Goal: Task Accomplishment & Management: Manage account settings

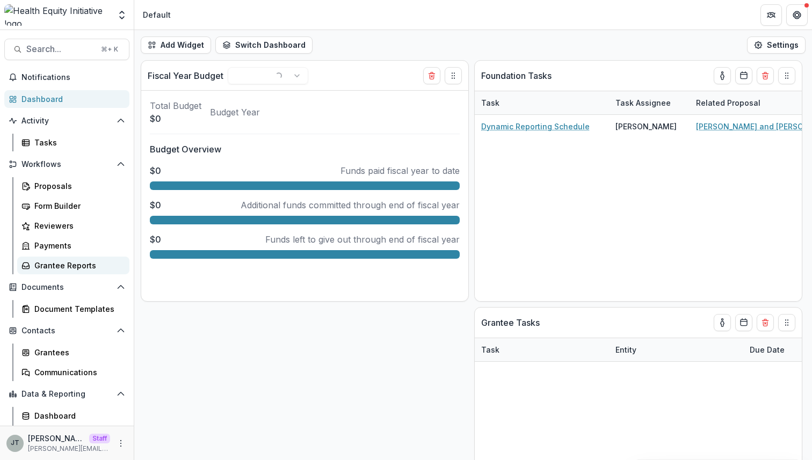
click at [81, 261] on div "Grantee Reports" at bounding box center [77, 265] width 86 height 11
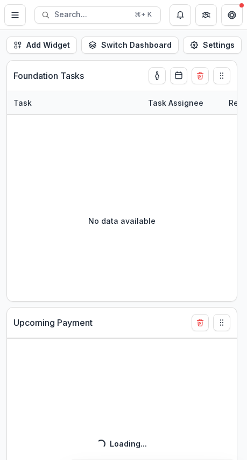
select select "******"
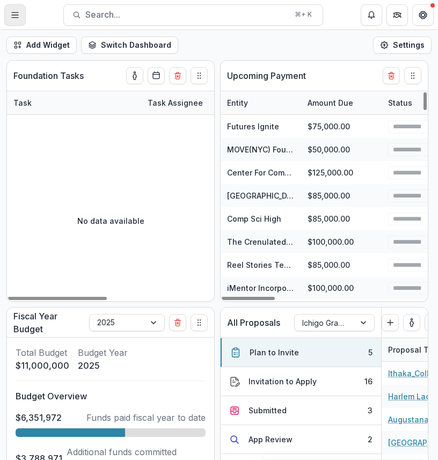
click at [19, 16] on button "Toggle Menu" at bounding box center [14, 14] width 21 height 21
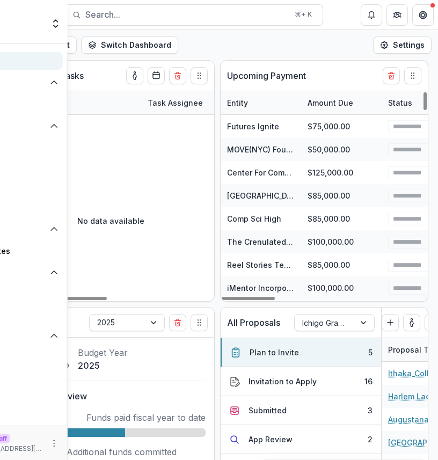
select select "******"
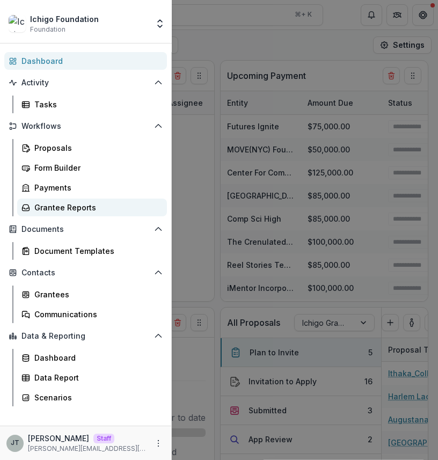
click at [81, 207] on div "Grantee Reports" at bounding box center [96, 207] width 124 height 11
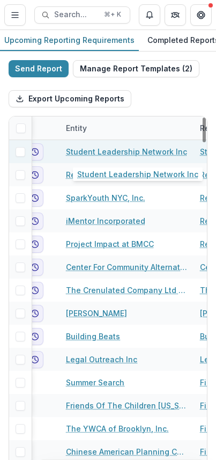
scroll to position [0, 112]
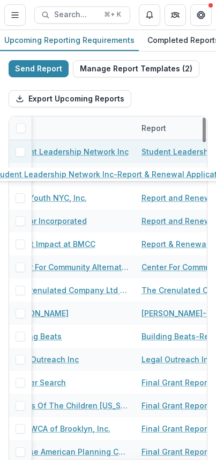
click at [150, 154] on link "Student Leadership Network Inc-Report & Renewal Application" at bounding box center [202, 151] width 121 height 11
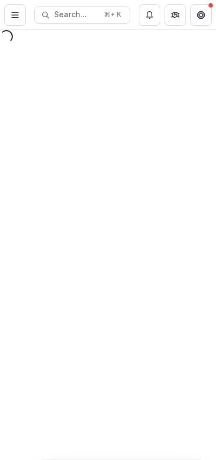
select select "********"
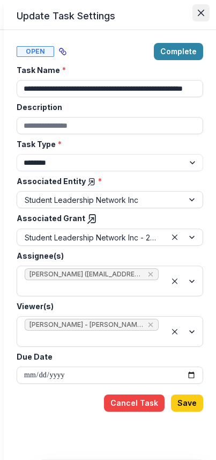
click at [199, 12] on icon "Close" at bounding box center [201, 13] width 6 height 6
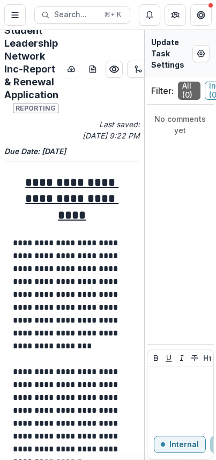
scroll to position [13, 0]
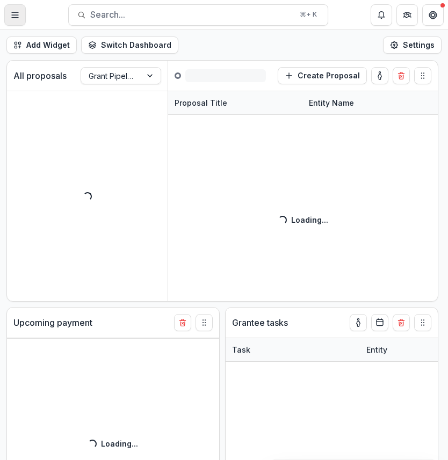
click at [17, 18] on icon "Toggle Menu" at bounding box center [15, 15] width 9 height 9
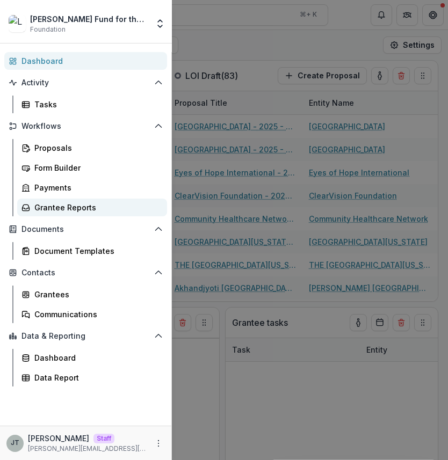
click at [82, 210] on div "Grantee Reports" at bounding box center [96, 207] width 124 height 11
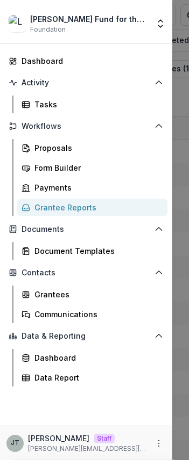
click at [184, 164] on div "Lavelle Fund for the Blind Foundation Foundations Kyle Demo Nonprofits Ruth Ema…" at bounding box center [94, 230] width 189 height 460
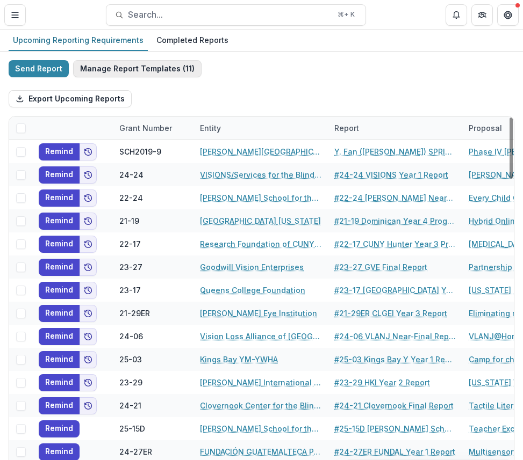
click at [175, 69] on button "Manage Report Templates ( 11 )" at bounding box center [137, 68] width 128 height 17
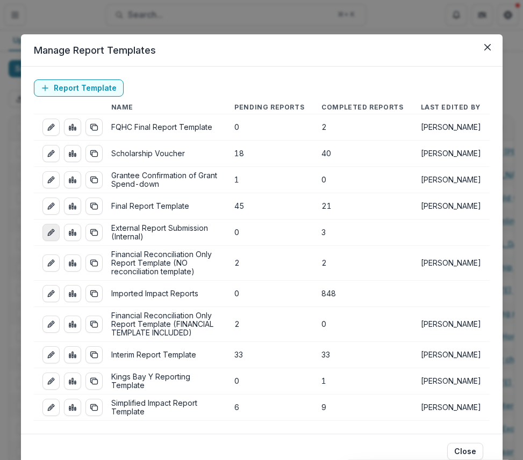
click at [49, 232] on icon "edit-report" at bounding box center [51, 232] width 9 height 9
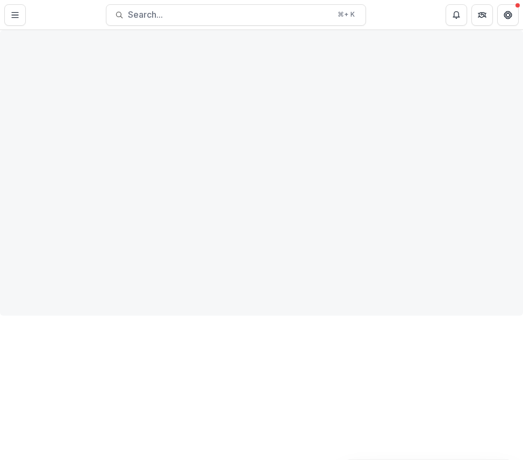
select select "**********"
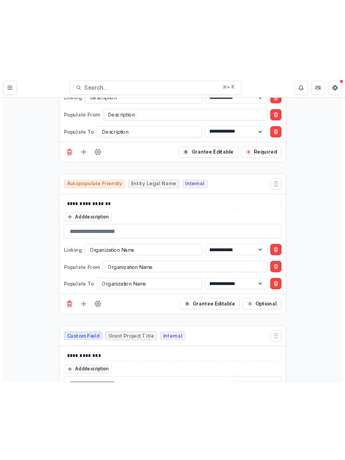
scroll to position [554, 0]
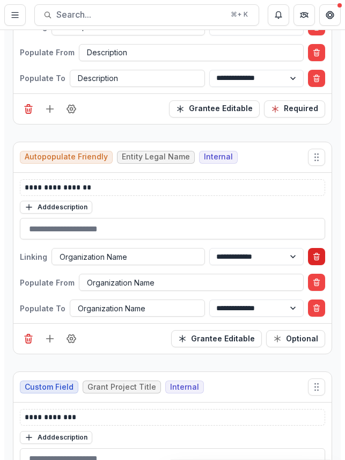
click at [216, 256] on icon "Delete condition" at bounding box center [317, 256] width 9 height 9
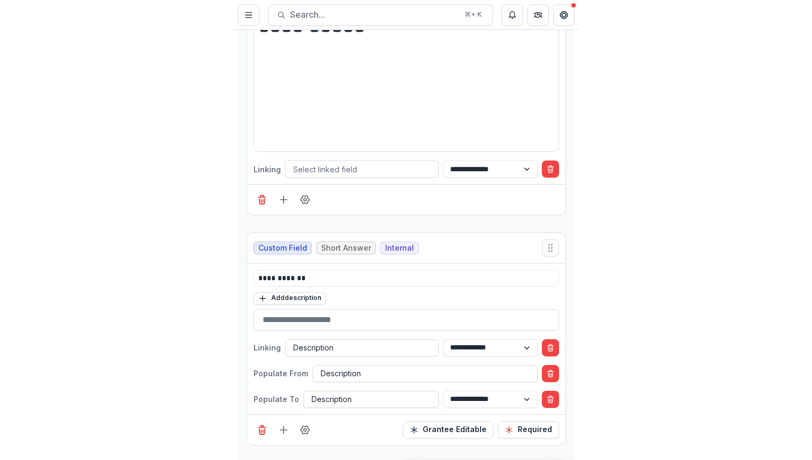
scroll to position [0, 0]
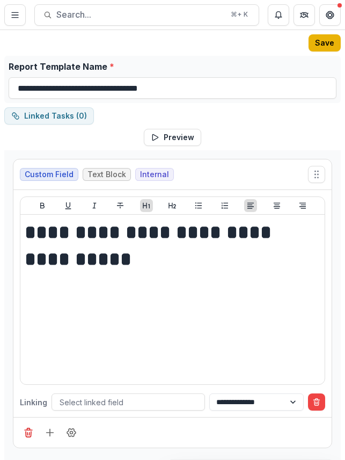
click at [216, 44] on button "Save" at bounding box center [325, 42] width 32 height 17
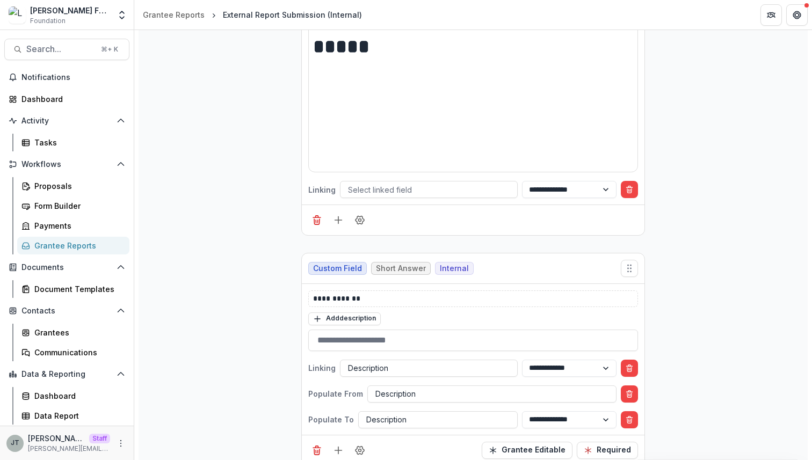
scroll to position [250, 0]
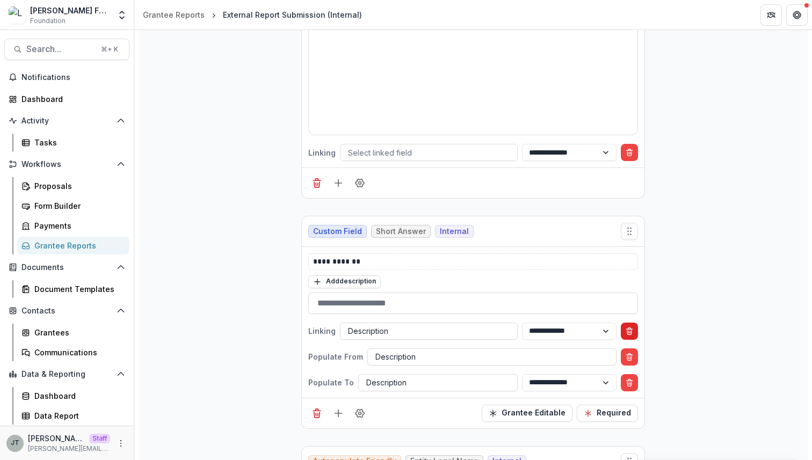
click at [216, 327] on icon "Delete condition" at bounding box center [629, 331] width 9 height 9
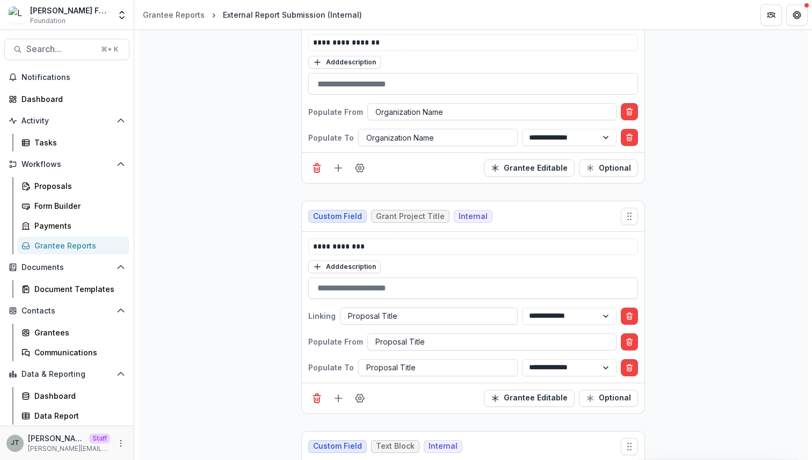
scroll to position [692, 0]
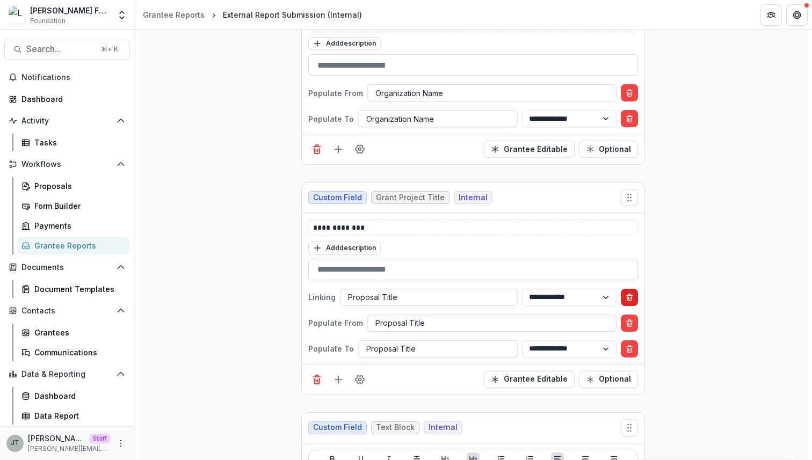
click at [216, 297] on icon "Delete condition" at bounding box center [629, 297] width 9 height 9
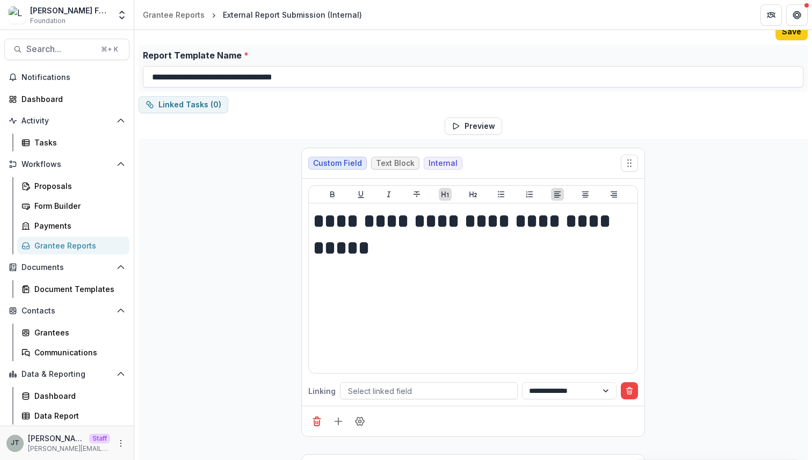
scroll to position [0, 0]
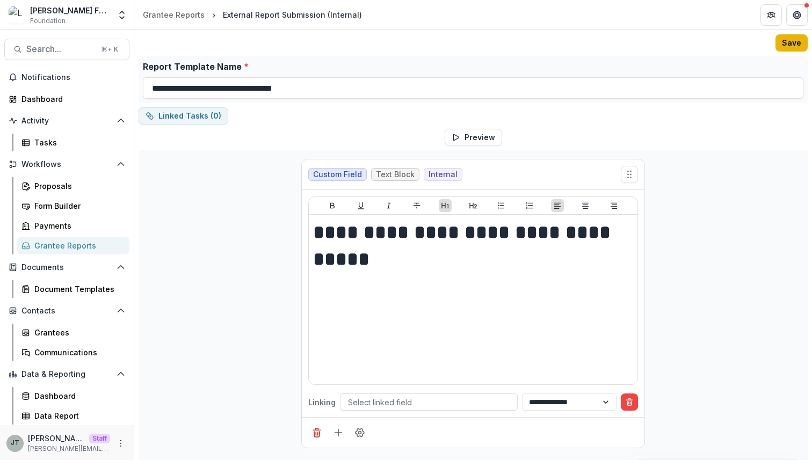
click at [216, 47] on button "Save" at bounding box center [792, 42] width 32 height 17
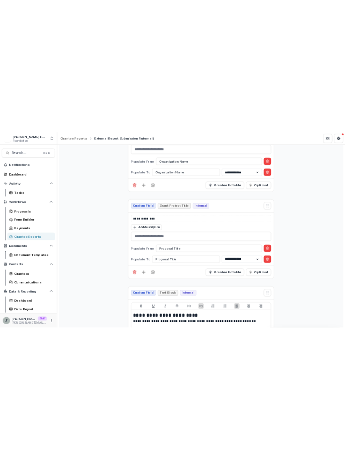
scroll to position [739, 0]
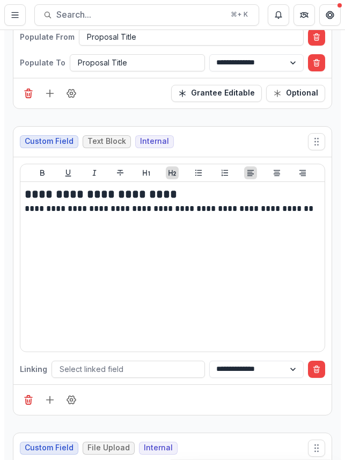
scroll to position [632, 0]
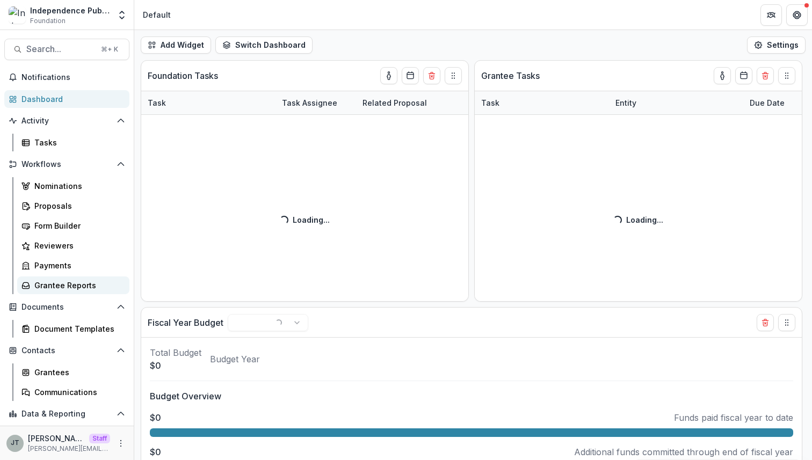
click at [87, 287] on div "Grantee Reports" at bounding box center [77, 285] width 86 height 11
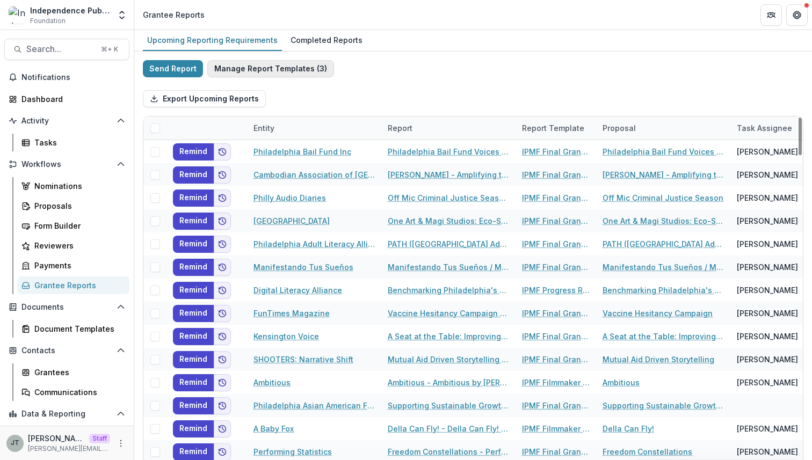
click at [285, 68] on button "Manage Report Templates ( 3 )" at bounding box center [270, 68] width 127 height 17
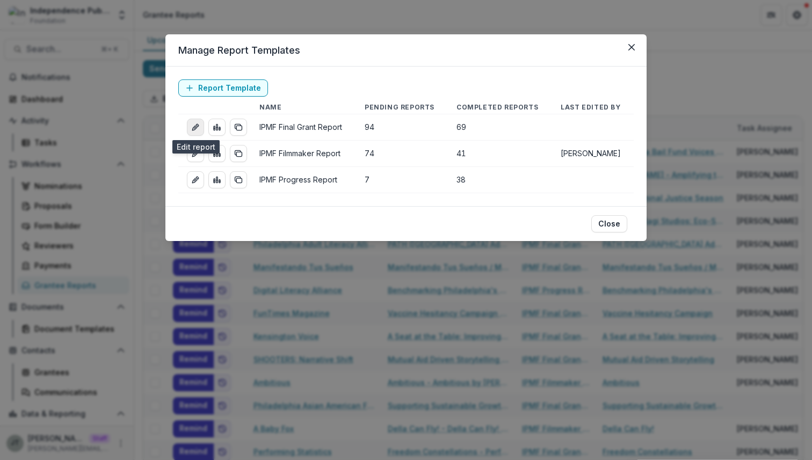
click at [195, 124] on icon "edit-report" at bounding box center [195, 127] width 9 height 9
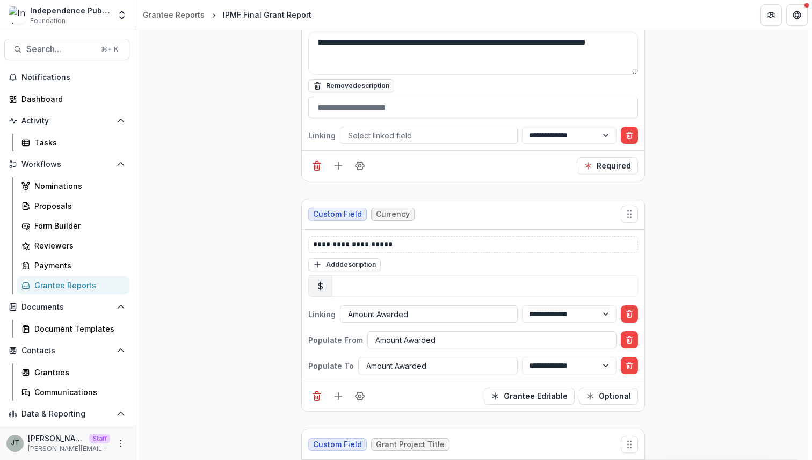
scroll to position [1873, 0]
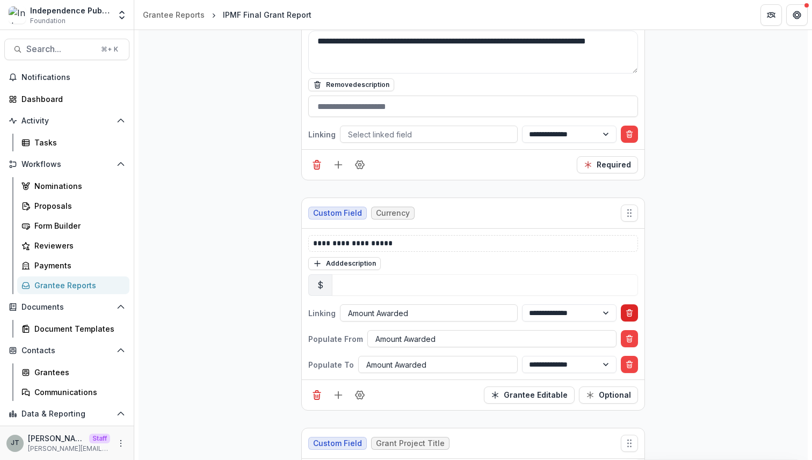
click at [630, 313] on line "Delete condition" at bounding box center [630, 314] width 0 height 2
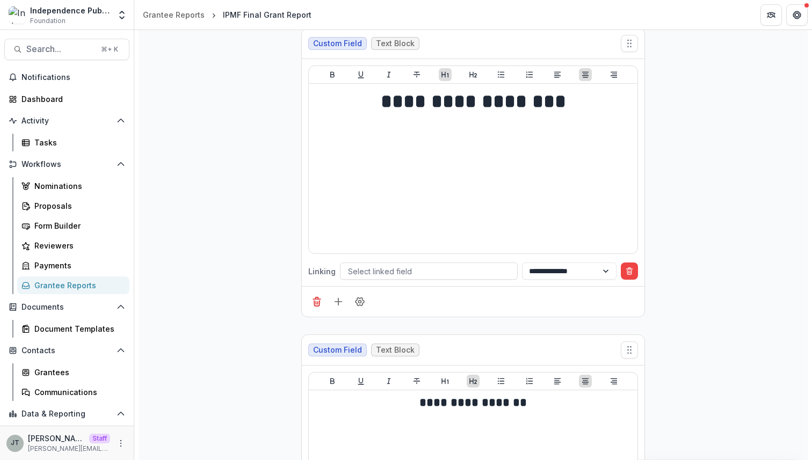
scroll to position [0, 0]
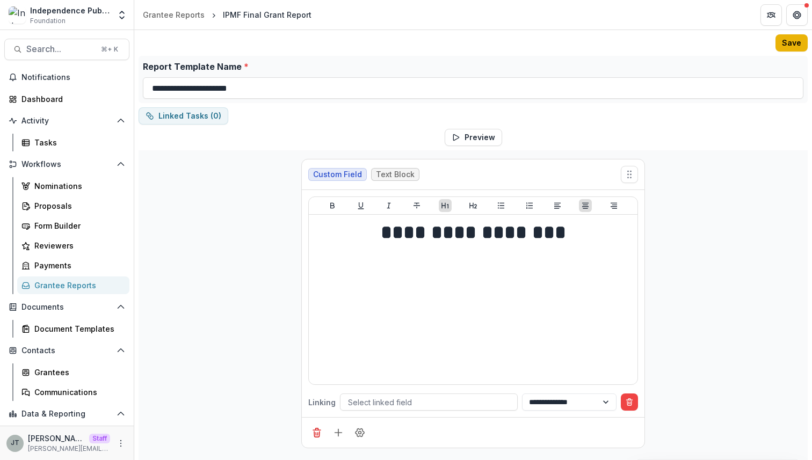
click at [786, 39] on button "Save" at bounding box center [792, 42] width 32 height 17
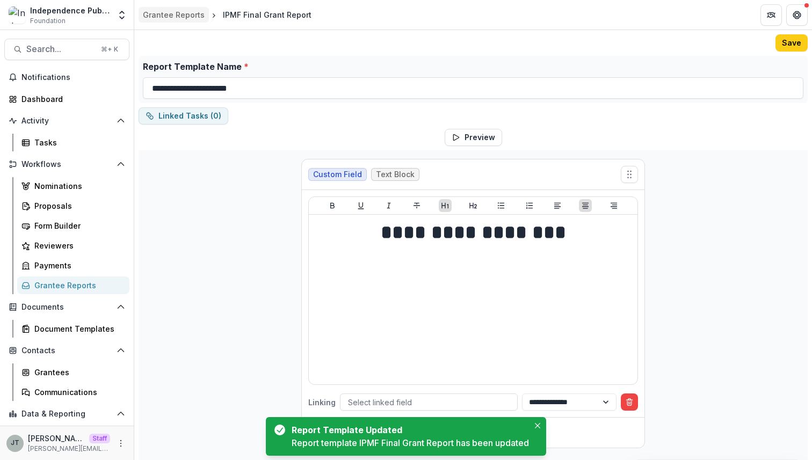
click at [170, 17] on div "Grantee Reports" at bounding box center [174, 14] width 62 height 11
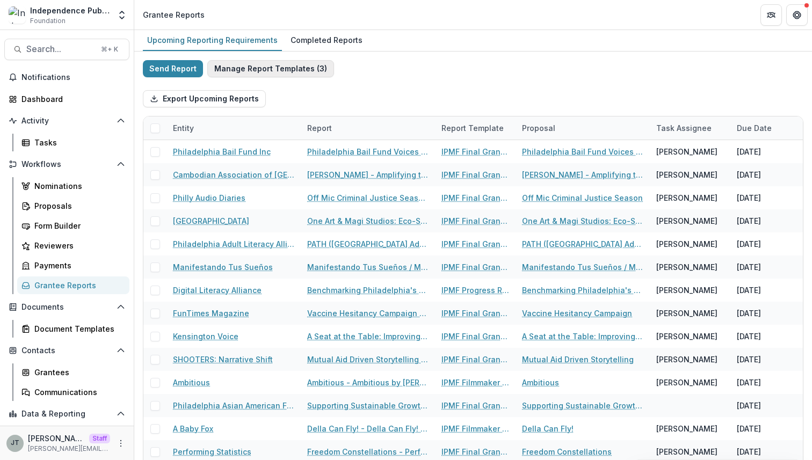
click at [259, 73] on button "Manage Report Templates ( 3 )" at bounding box center [270, 68] width 127 height 17
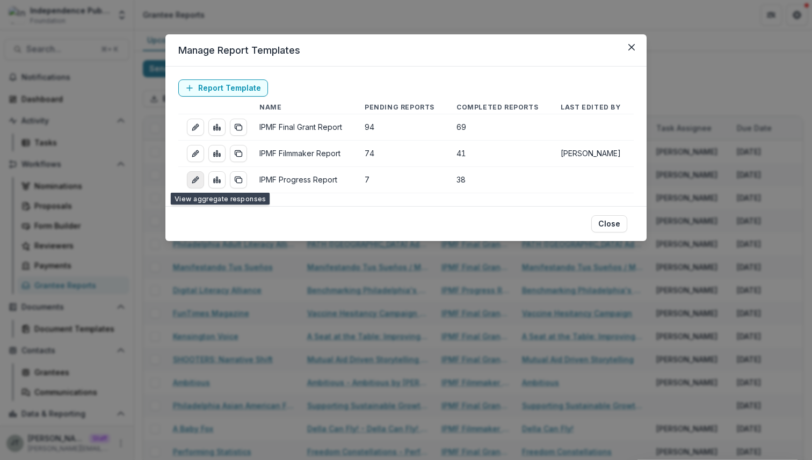
click at [196, 180] on icon "edit-report" at bounding box center [194, 180] width 5 height 5
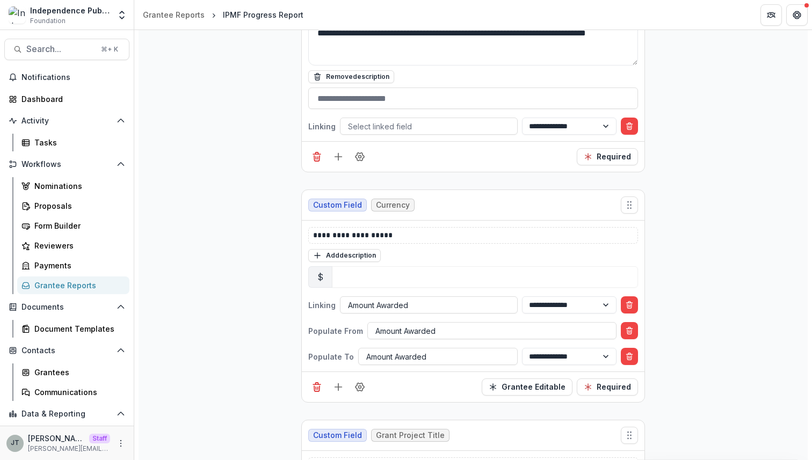
scroll to position [1899, 0]
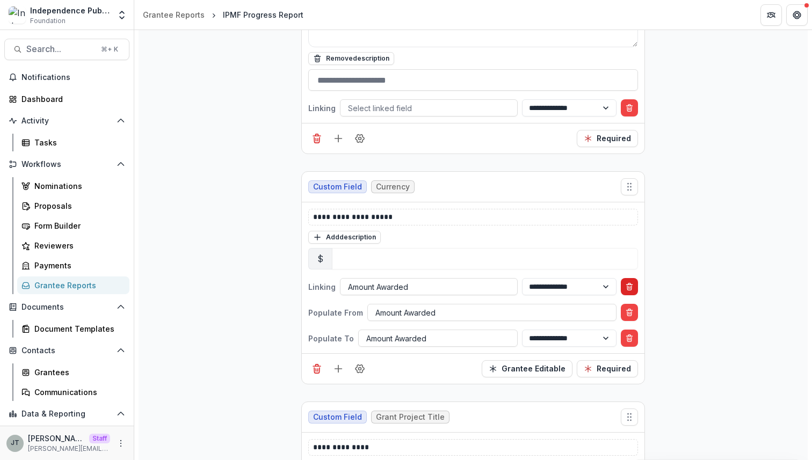
click at [632, 283] on icon "Delete condition" at bounding box center [629, 287] width 9 height 9
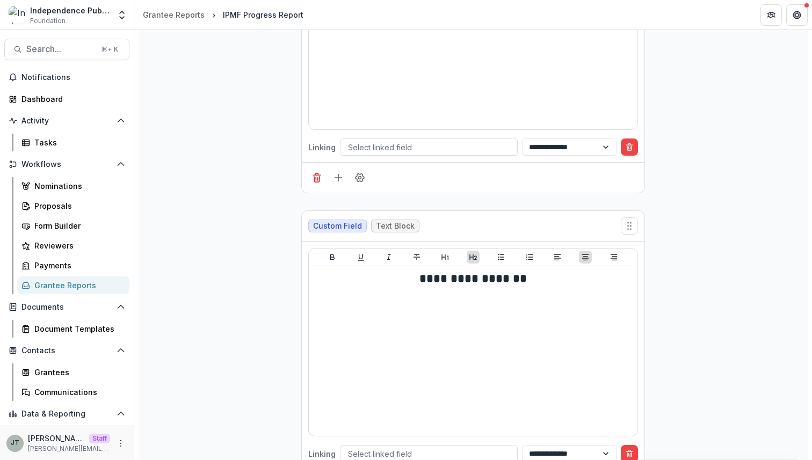
scroll to position [0, 0]
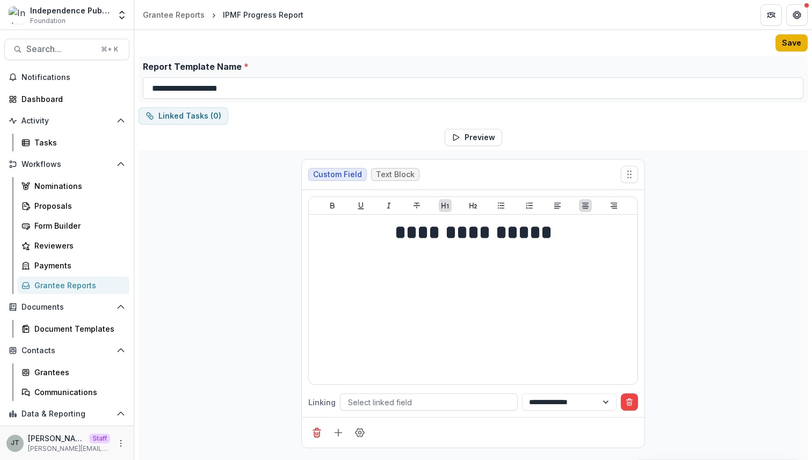
click at [783, 45] on button "Save" at bounding box center [792, 42] width 32 height 17
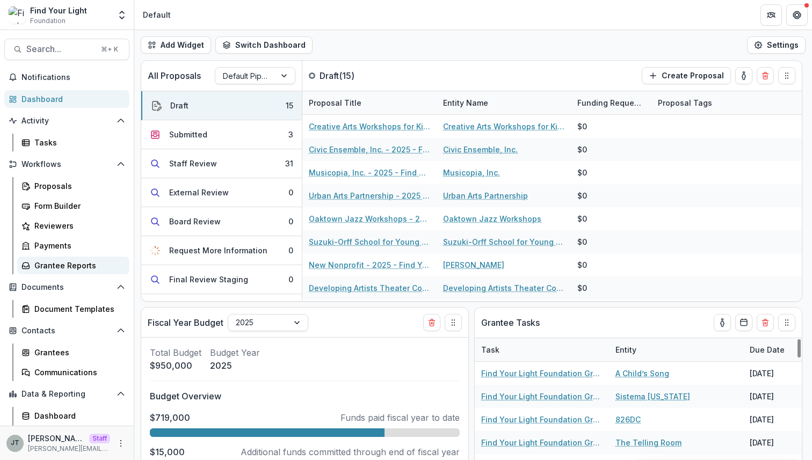
click at [84, 266] on div "Grantee Reports" at bounding box center [77, 265] width 86 height 11
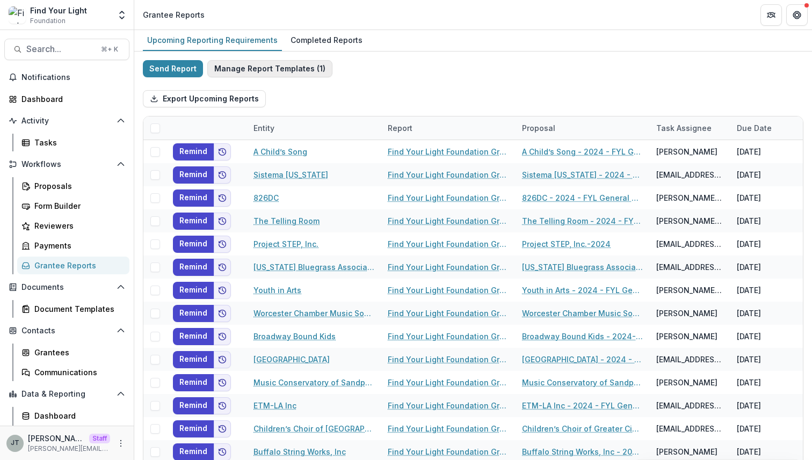
click at [243, 67] on button "Manage Report Templates ( 1 )" at bounding box center [269, 68] width 125 height 17
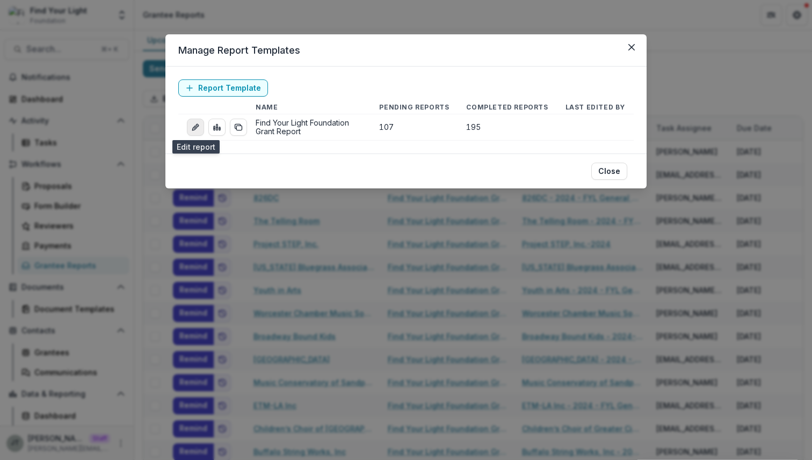
click at [194, 127] on icon "edit-report" at bounding box center [195, 127] width 9 height 9
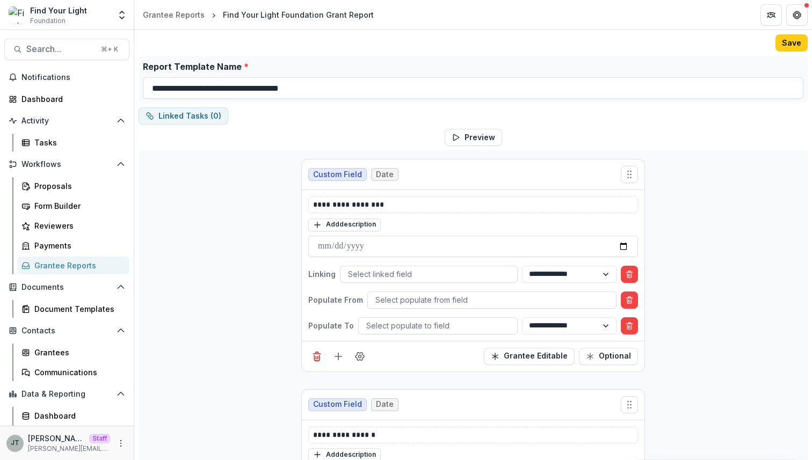
scroll to position [11, 0]
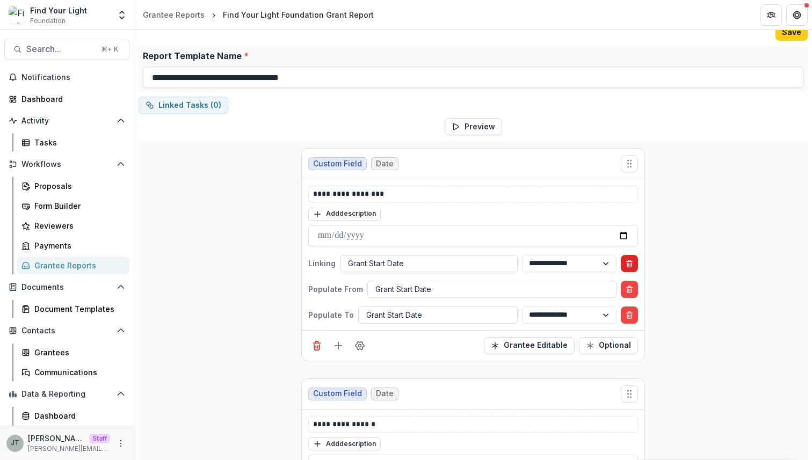
click at [631, 262] on line "Delete condition" at bounding box center [629, 262] width 6 height 0
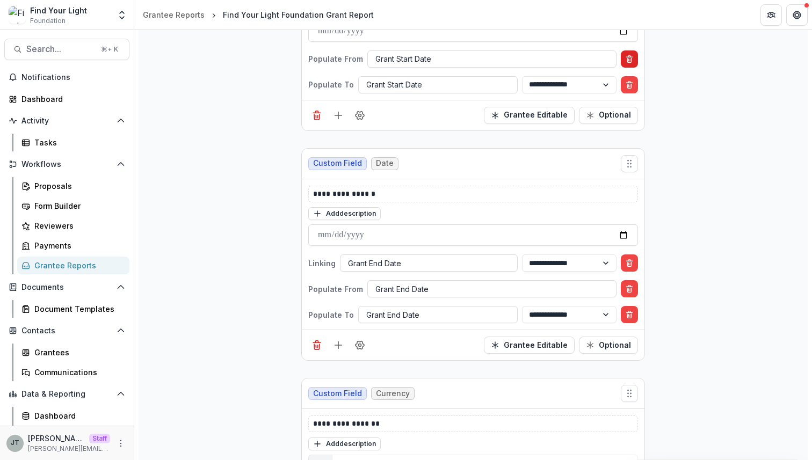
scroll to position [219, 0]
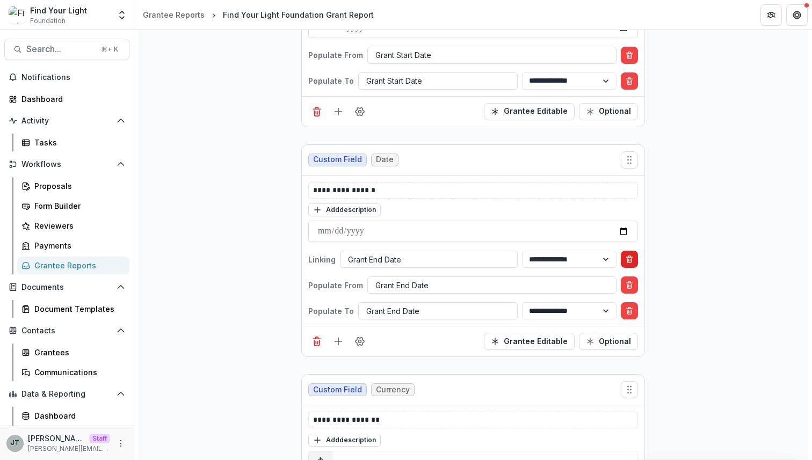
click at [628, 263] on icon "Delete condition" at bounding box center [629, 259] width 9 height 9
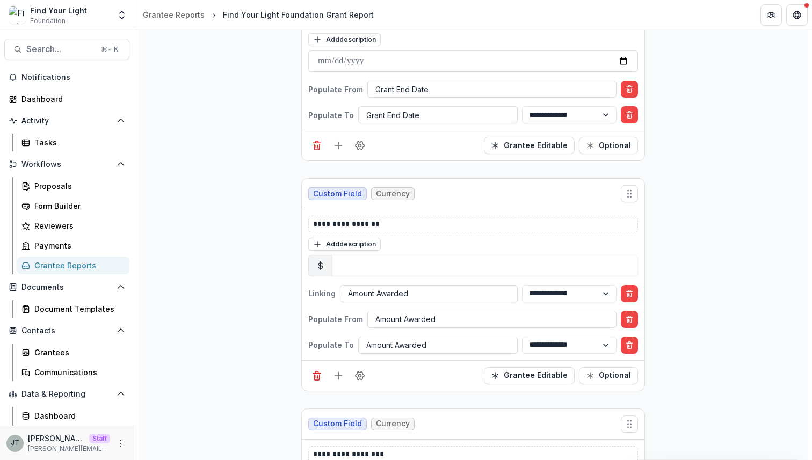
scroll to position [393, 0]
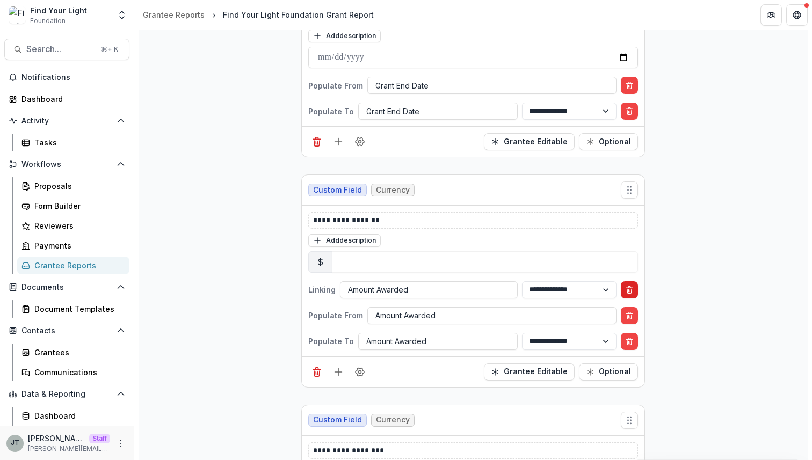
click at [627, 281] on button "Delete condition" at bounding box center [629, 289] width 17 height 17
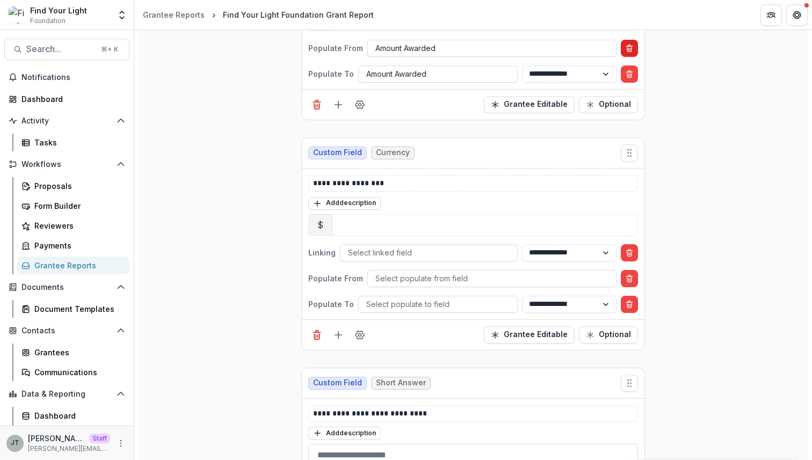
scroll to position [637, 0]
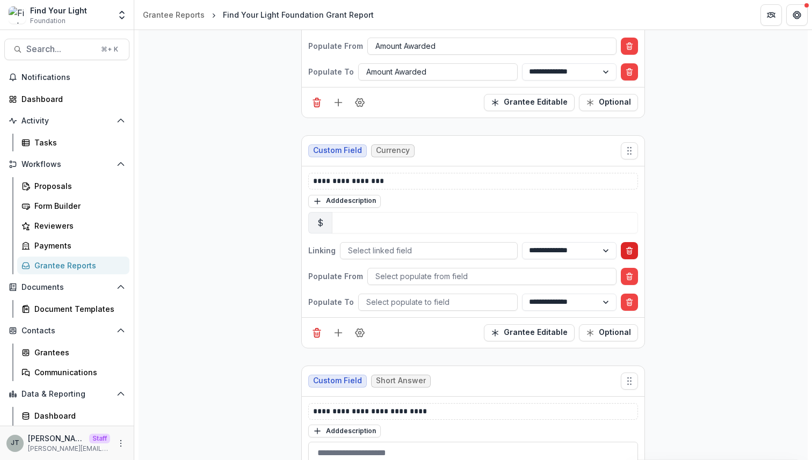
click at [633, 245] on button "Delete condition" at bounding box center [629, 250] width 17 height 17
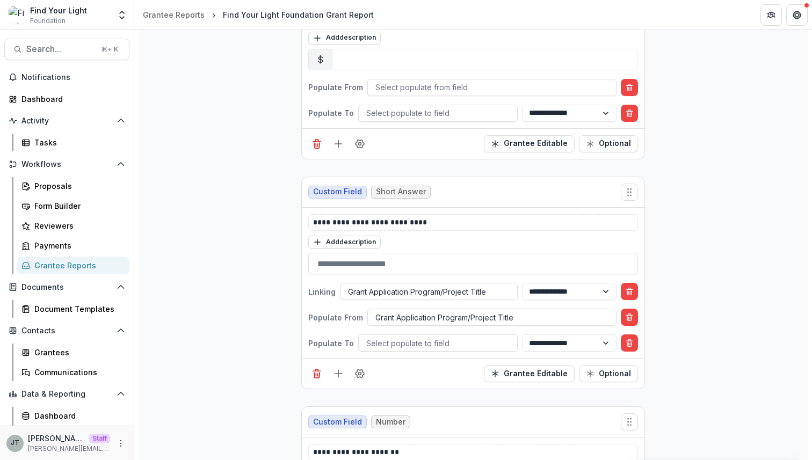
scroll to position [818, 0]
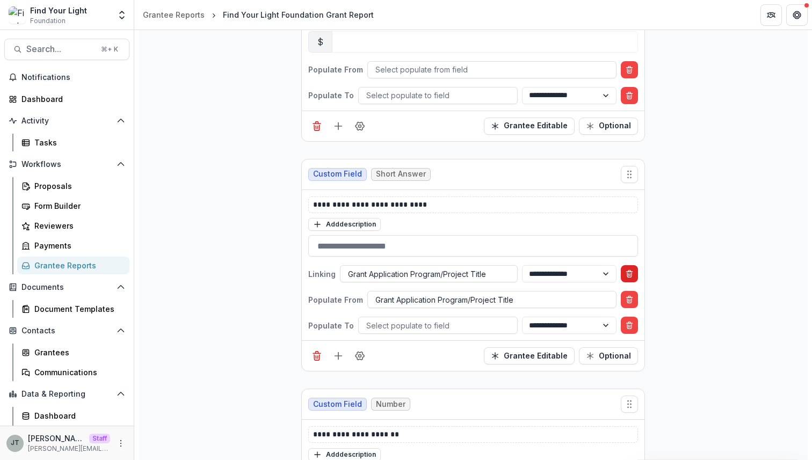
click at [634, 271] on button "Delete condition" at bounding box center [629, 273] width 17 height 17
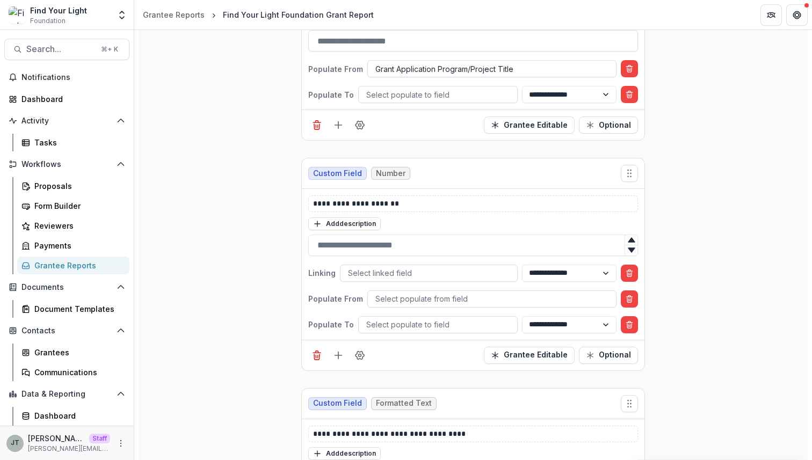
scroll to position [1025, 0]
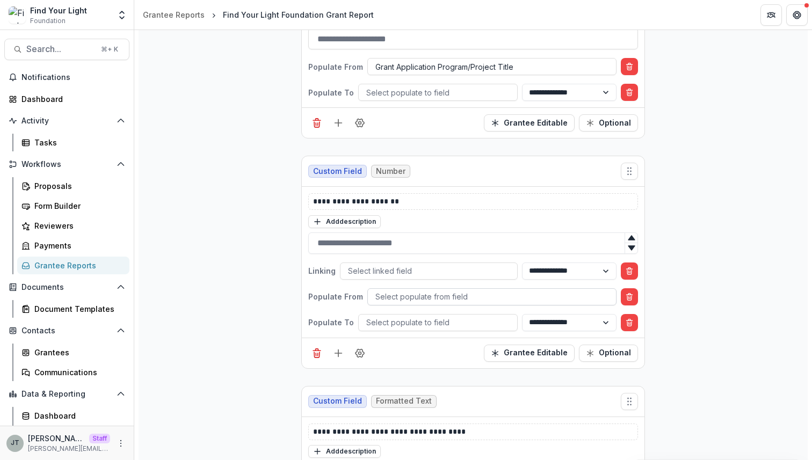
click at [469, 292] on div at bounding box center [491, 296] width 233 height 13
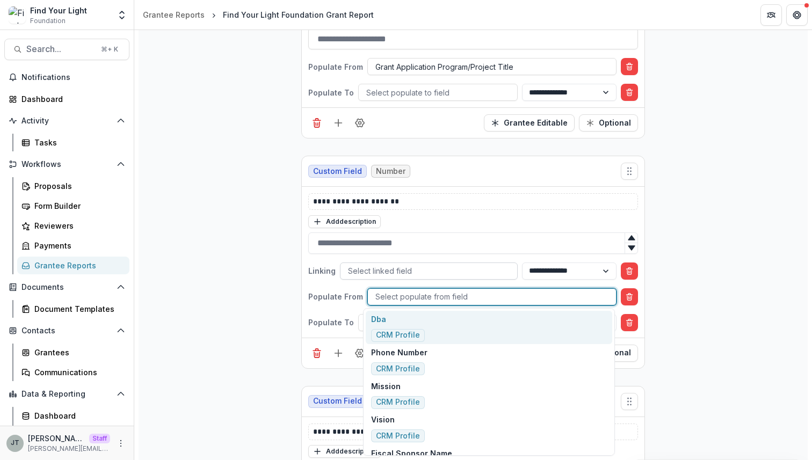
click at [472, 272] on div at bounding box center [429, 270] width 162 height 13
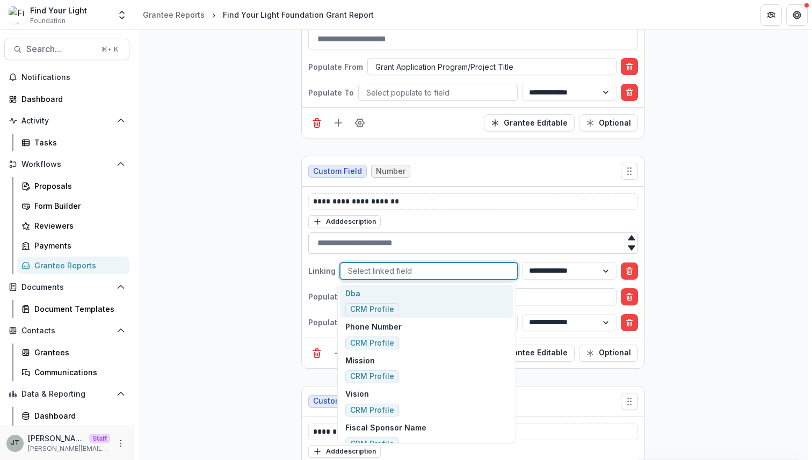
click at [497, 248] on input "text" at bounding box center [473, 243] width 330 height 21
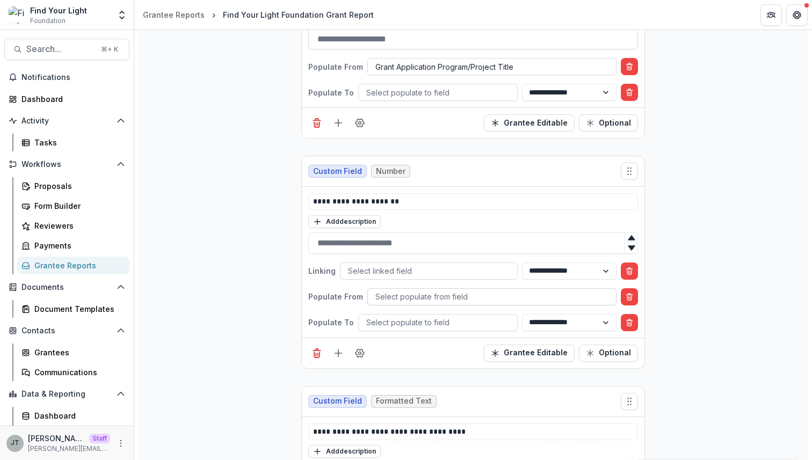
click at [449, 299] on div at bounding box center [491, 296] width 233 height 13
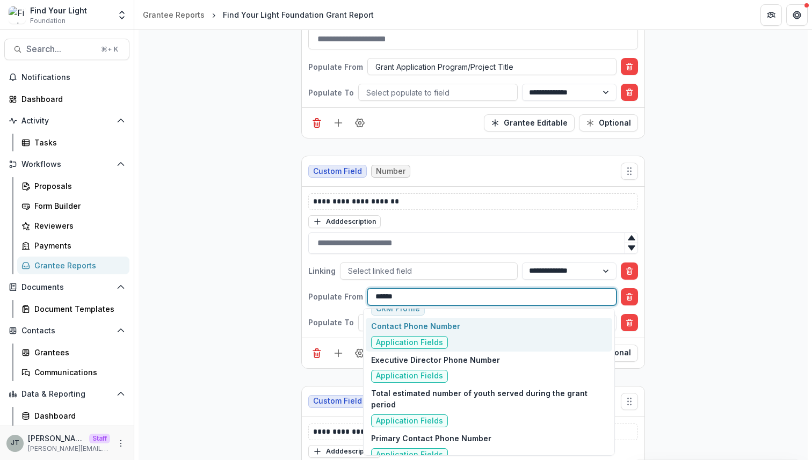
scroll to position [0, 0]
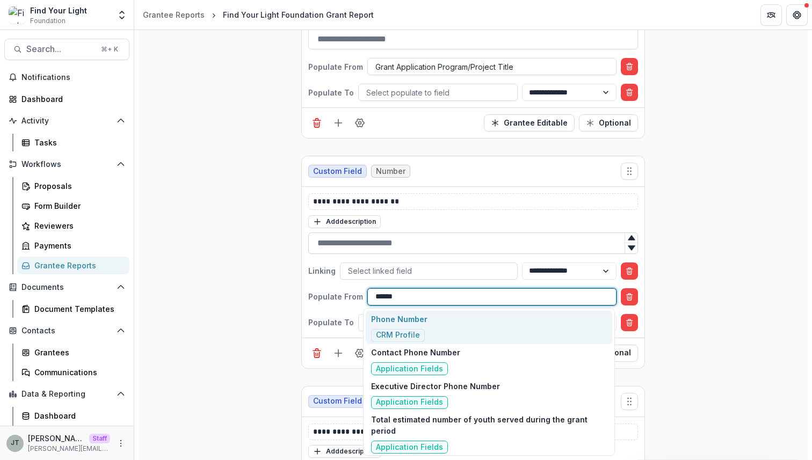
type input "******"
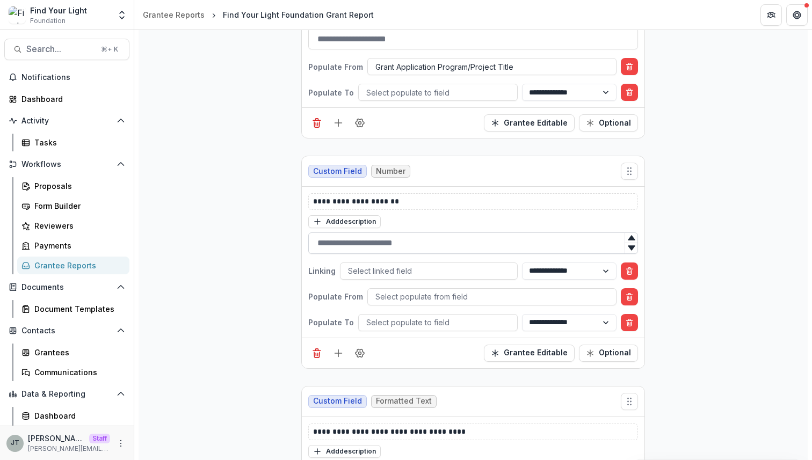
click at [492, 239] on input "text" at bounding box center [473, 243] width 330 height 21
click at [629, 267] on icon "Delete condition" at bounding box center [629, 271] width 9 height 9
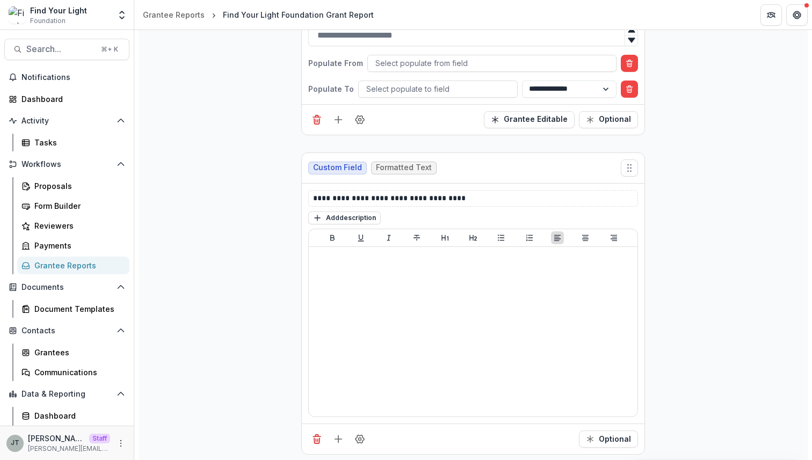
scroll to position [950, 0]
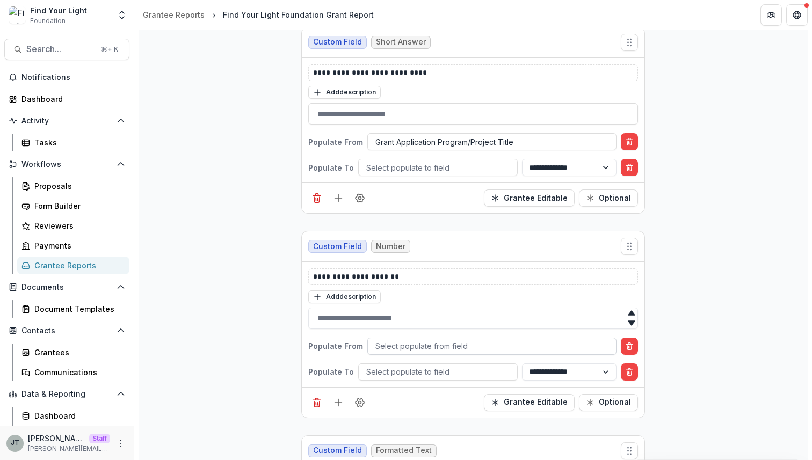
click at [430, 346] on div at bounding box center [491, 345] width 233 height 13
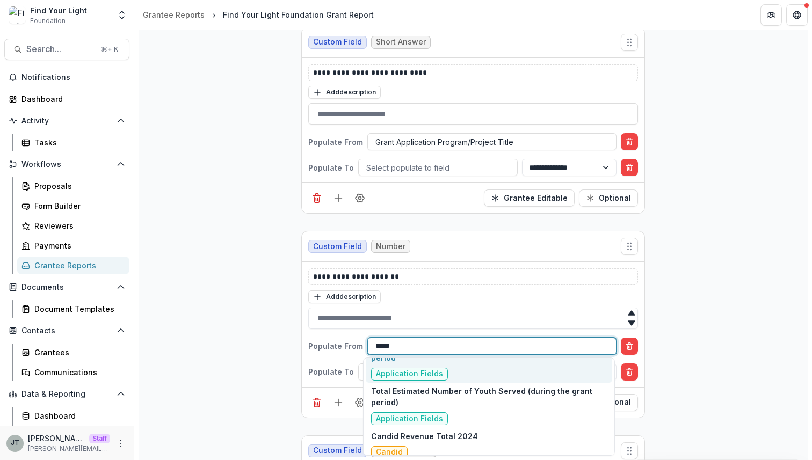
scroll to position [0, 0]
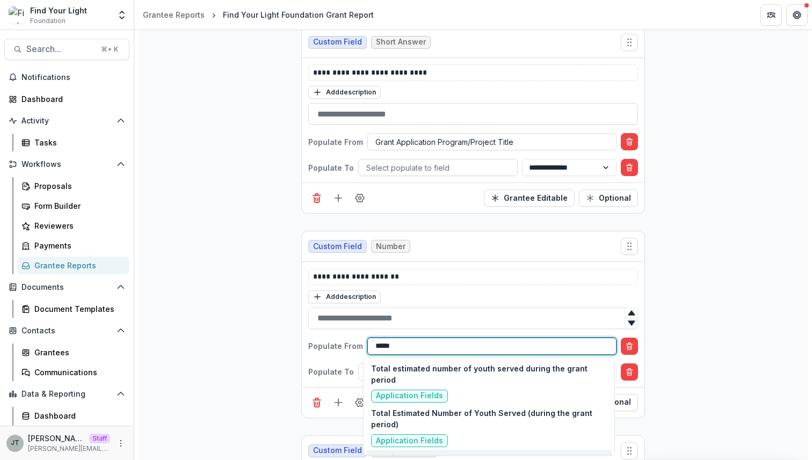
type input "*****"
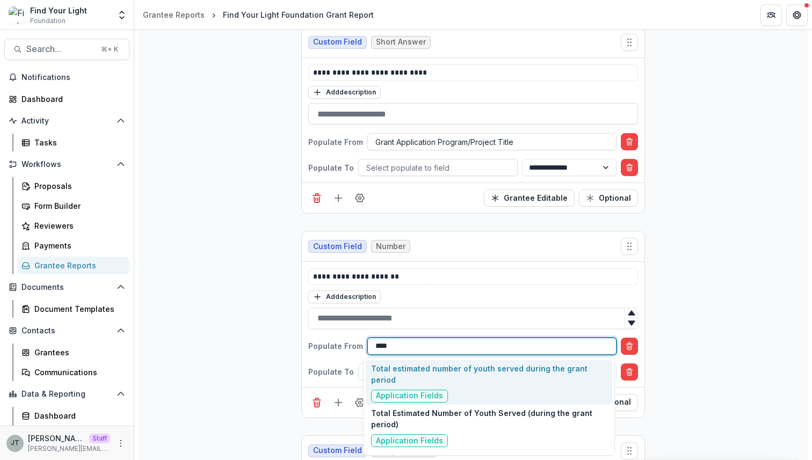
type input "*****"
click at [457, 372] on p "Total estimated number of youth served during the grant period" at bounding box center [489, 374] width 236 height 23
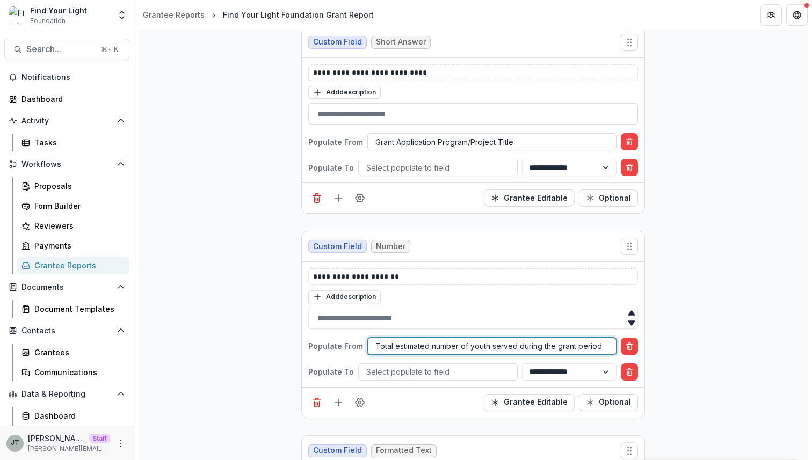
click at [459, 346] on div at bounding box center [491, 345] width 233 height 13
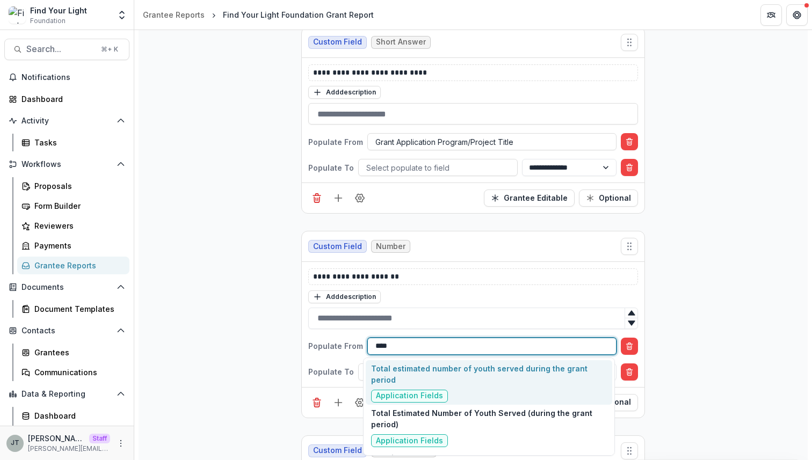
type input "*****"
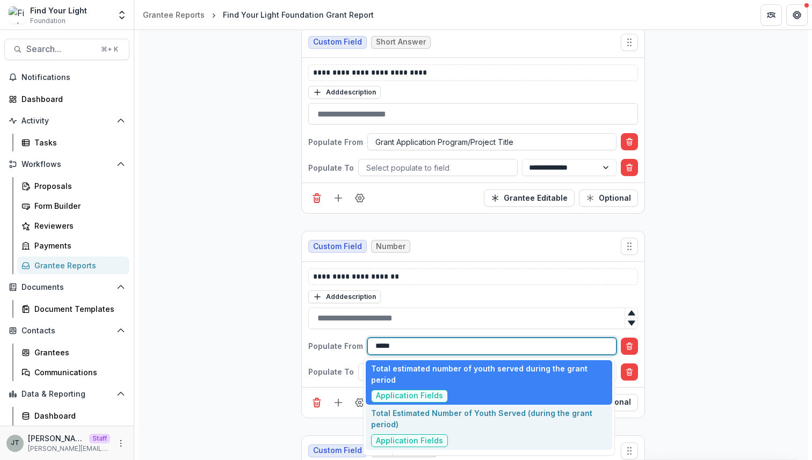
click at [472, 408] on p "Total Estimated Number of Youth Served (during the grant period)" at bounding box center [489, 419] width 236 height 23
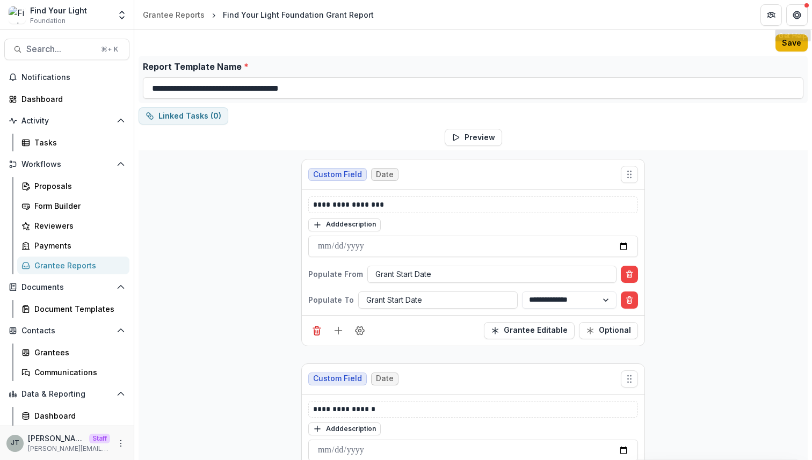
click at [792, 42] on button "Save" at bounding box center [792, 42] width 32 height 17
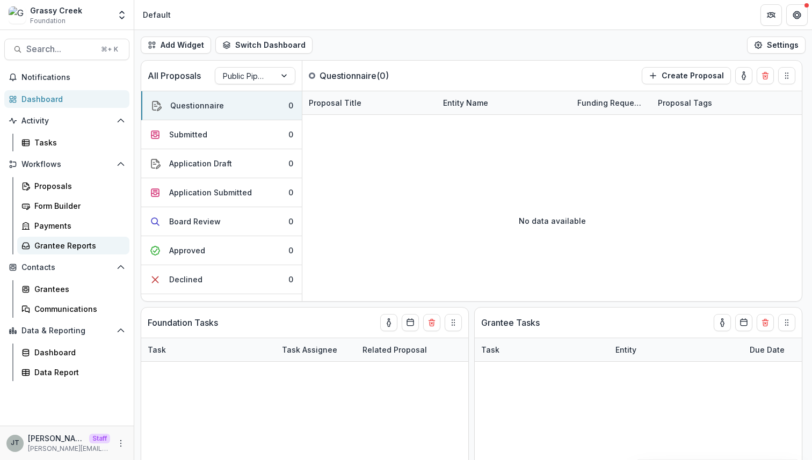
click at [75, 245] on div "Grantee Reports" at bounding box center [77, 245] width 86 height 11
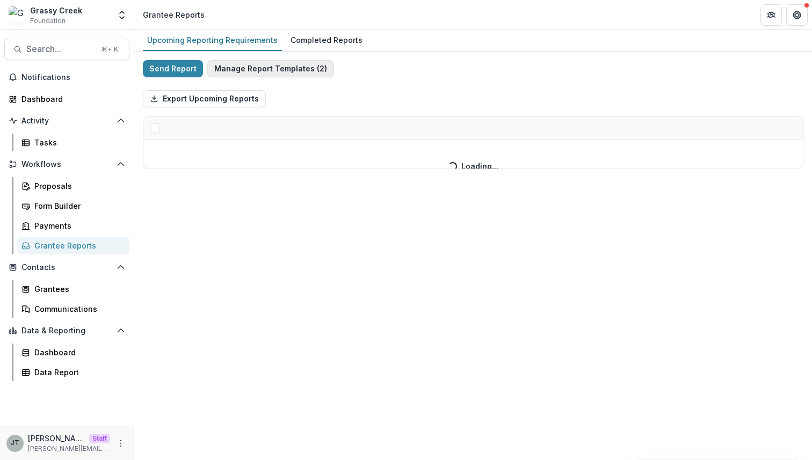
click at [280, 71] on button "Manage Report Templates ( 2 )" at bounding box center [270, 68] width 127 height 17
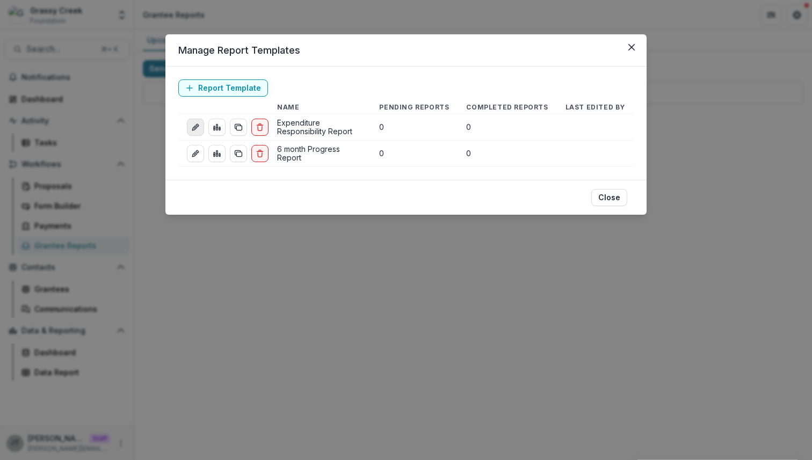
click at [194, 126] on icon "edit-report" at bounding box center [195, 127] width 9 height 9
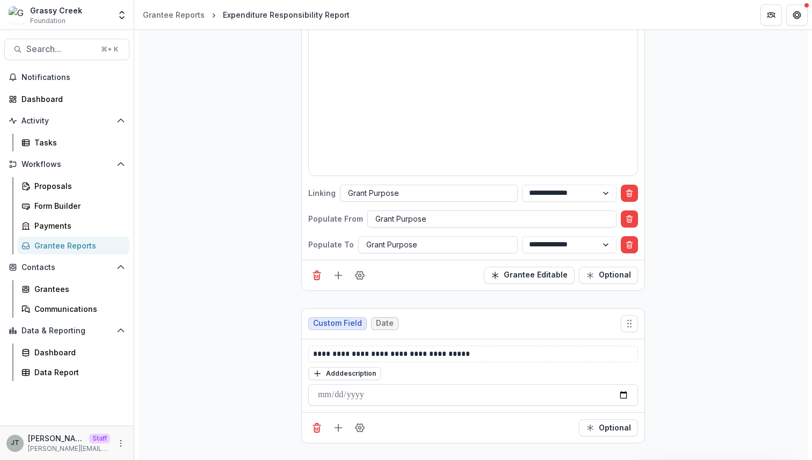
scroll to position [1346, 0]
click at [628, 189] on icon "Delete condition" at bounding box center [629, 192] width 9 height 9
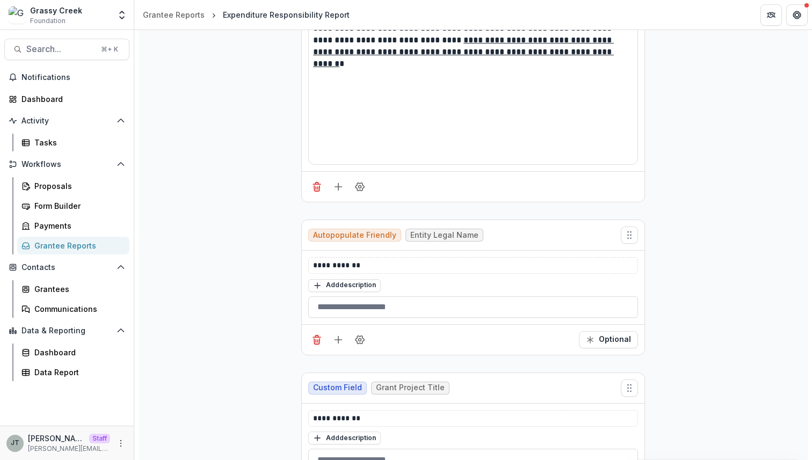
scroll to position [0, 0]
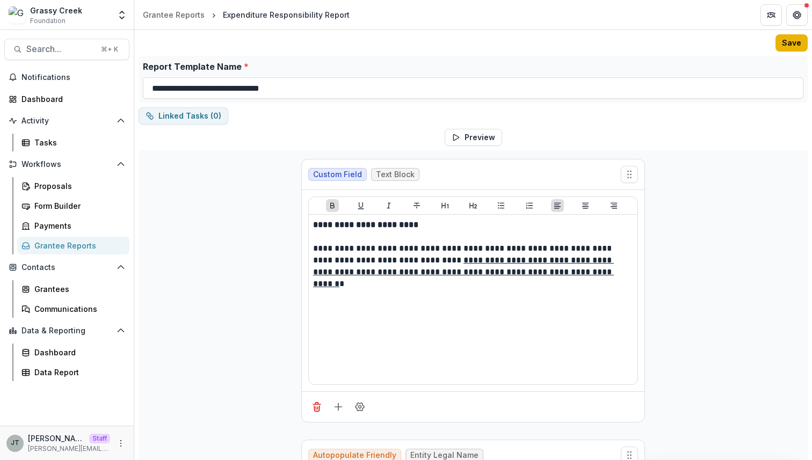
click at [792, 39] on button "Save" at bounding box center [792, 42] width 32 height 17
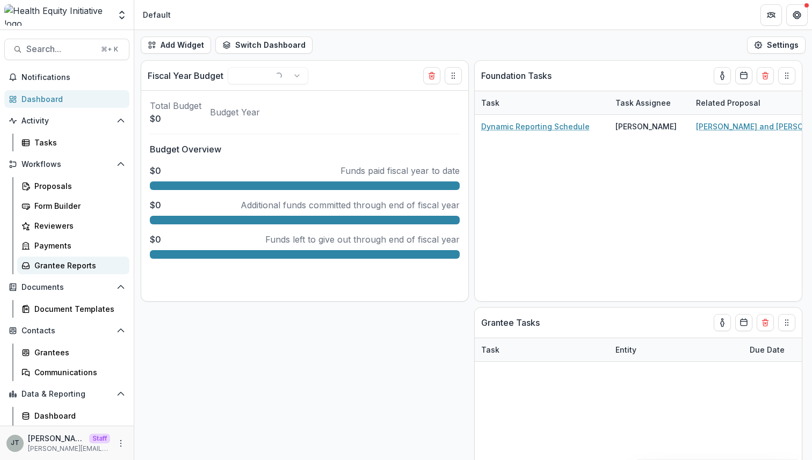
click at [72, 266] on div "Grantee Reports" at bounding box center [77, 265] width 86 height 11
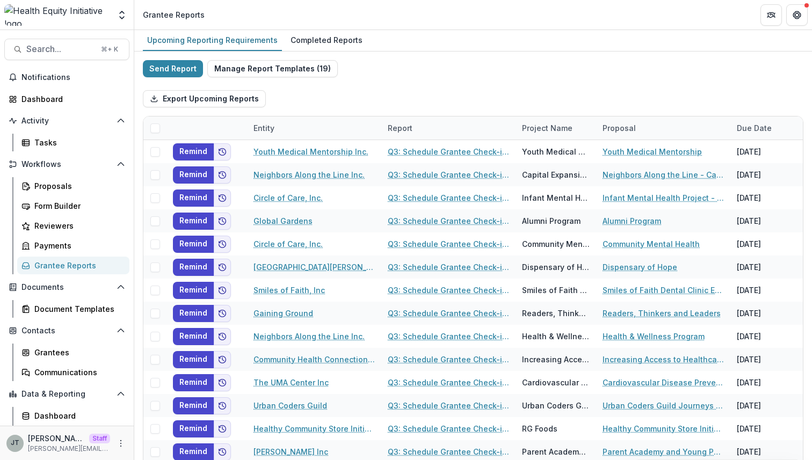
click at [281, 72] on button "Manage Report Templates ( 19 )" at bounding box center [272, 68] width 131 height 17
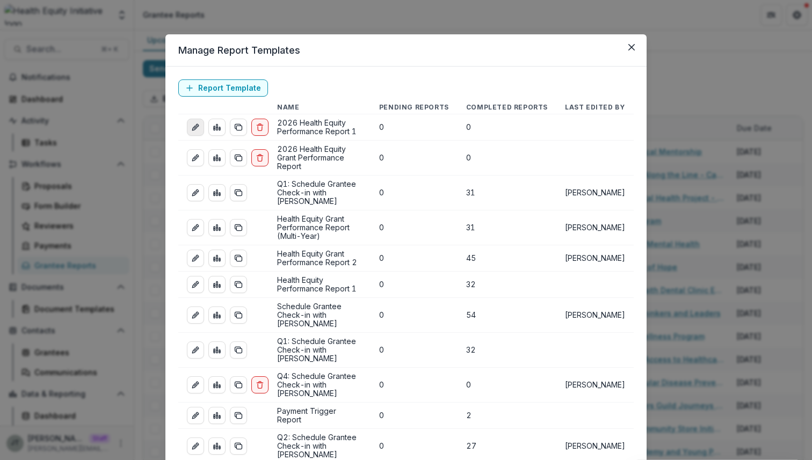
click at [195, 127] on icon "edit-report" at bounding box center [194, 128] width 5 height 5
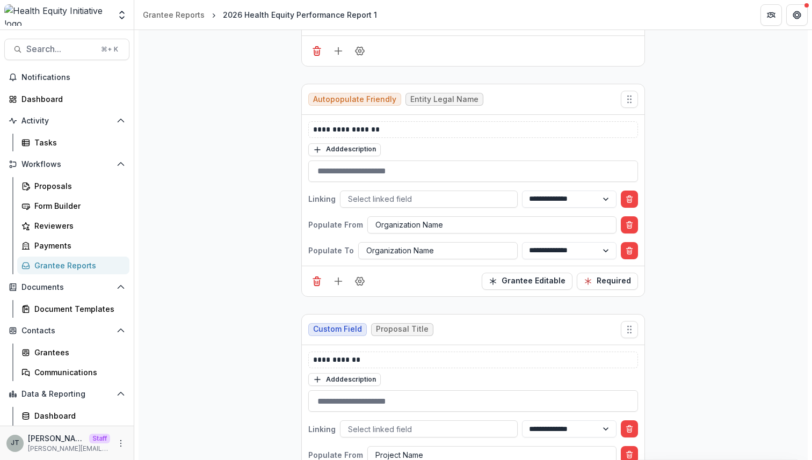
scroll to position [357, 0]
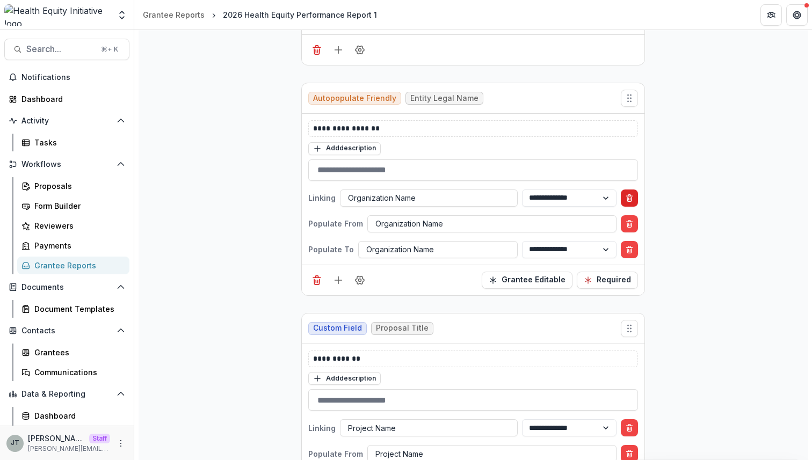
click at [628, 197] on icon "Delete condition" at bounding box center [629, 198] width 9 height 9
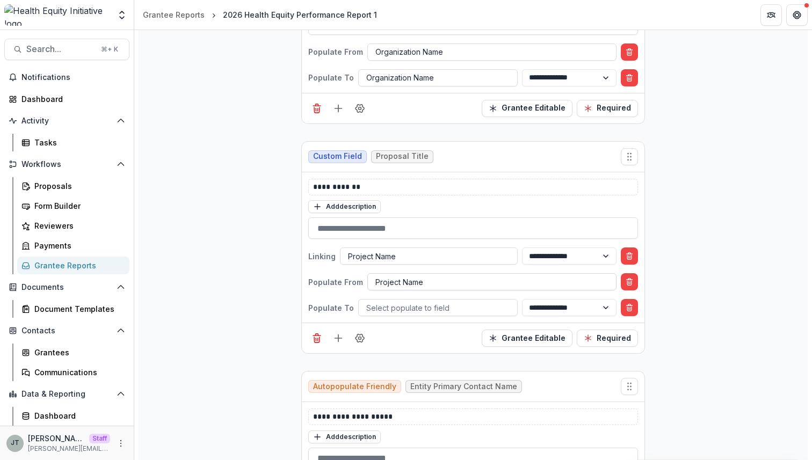
scroll to position [503, 0]
click at [413, 308] on div at bounding box center [437, 308] width 143 height 13
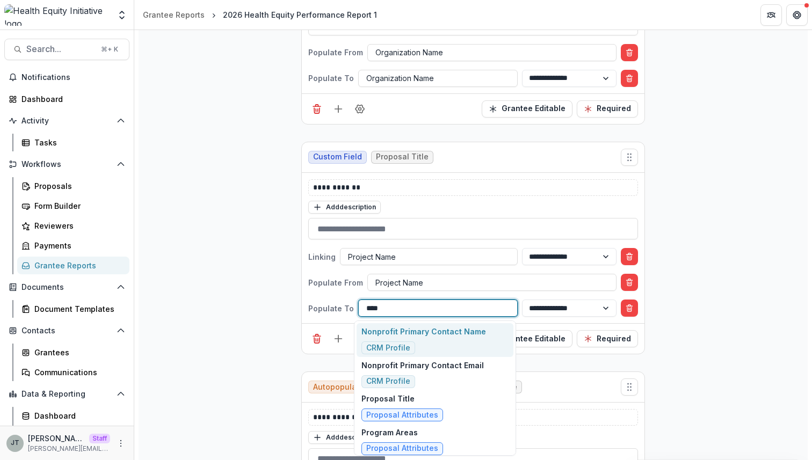
type input "*****"
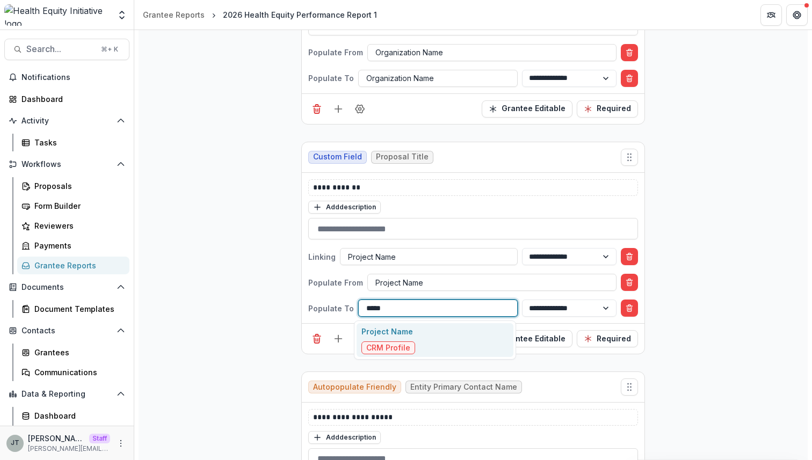
click at [423, 343] on div "Project Name CRM Profile" at bounding box center [435, 340] width 157 height 34
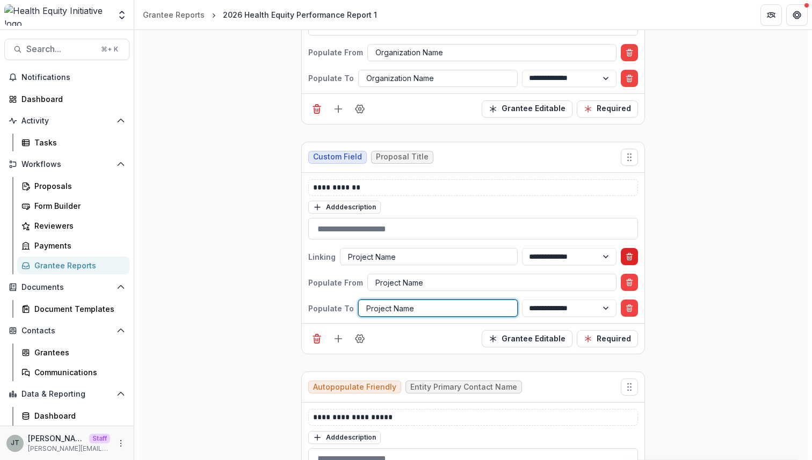
click at [627, 248] on button "Delete condition" at bounding box center [629, 256] width 17 height 17
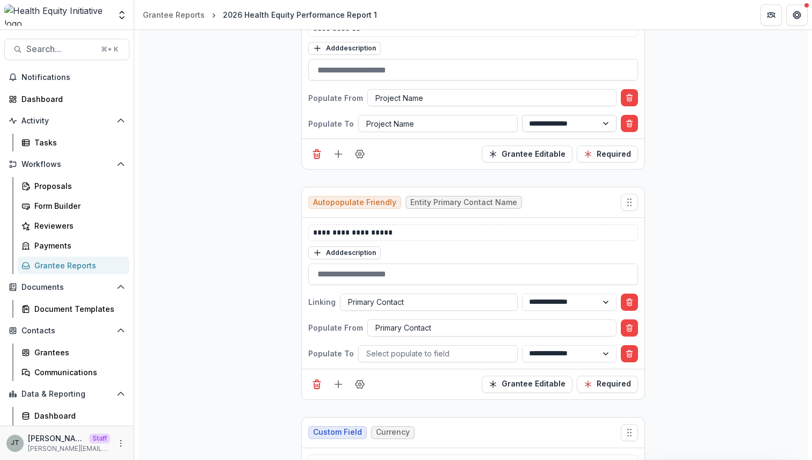
scroll to position [663, 0]
click at [451, 357] on div at bounding box center [437, 352] width 143 height 13
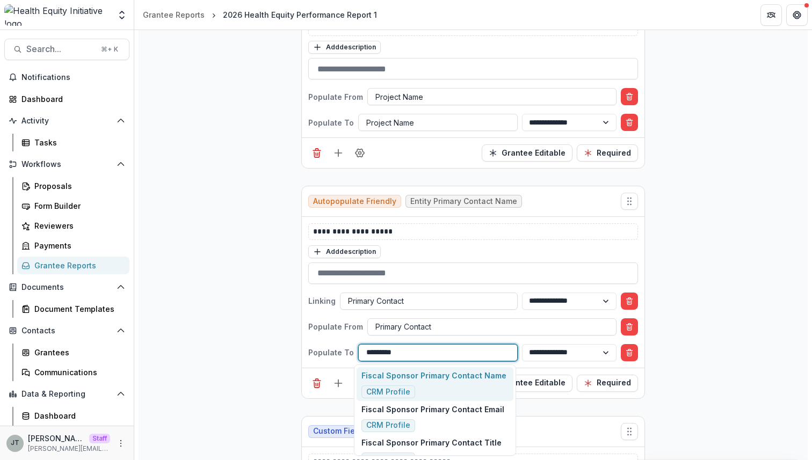
type input "**********"
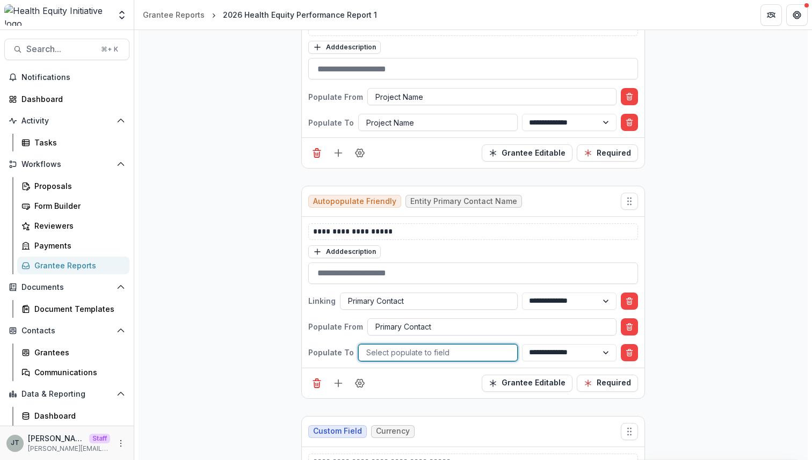
click at [413, 357] on div at bounding box center [437, 352] width 143 height 13
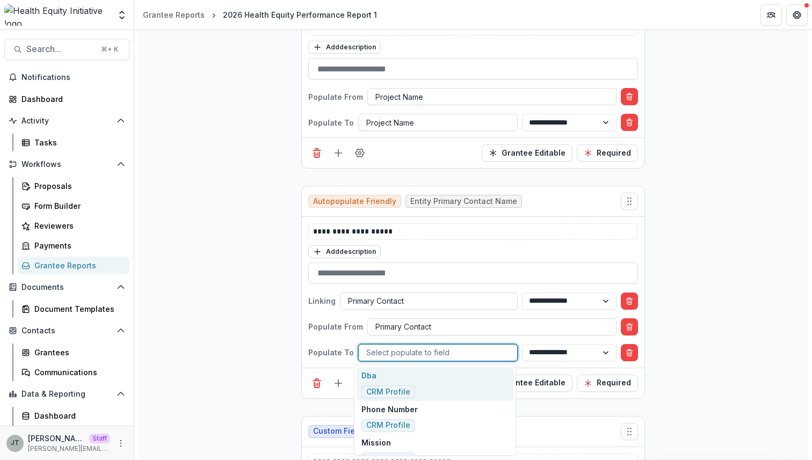
click at [413, 357] on div at bounding box center [437, 352] width 143 height 13
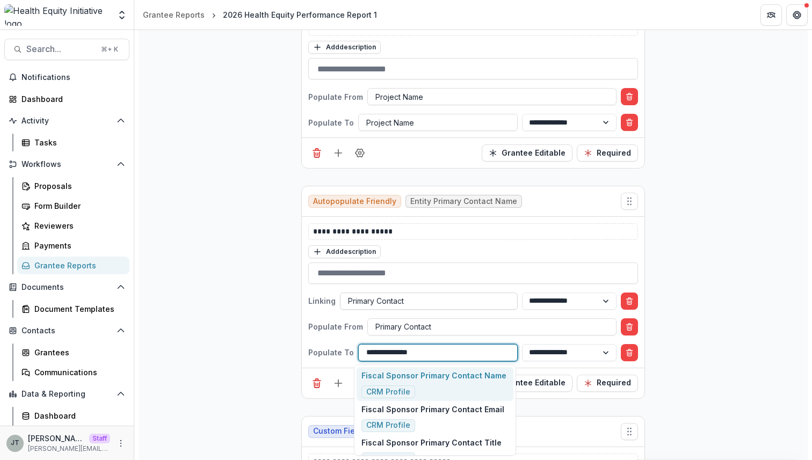
type input "**********"
click at [461, 294] on div at bounding box center [429, 300] width 162 height 13
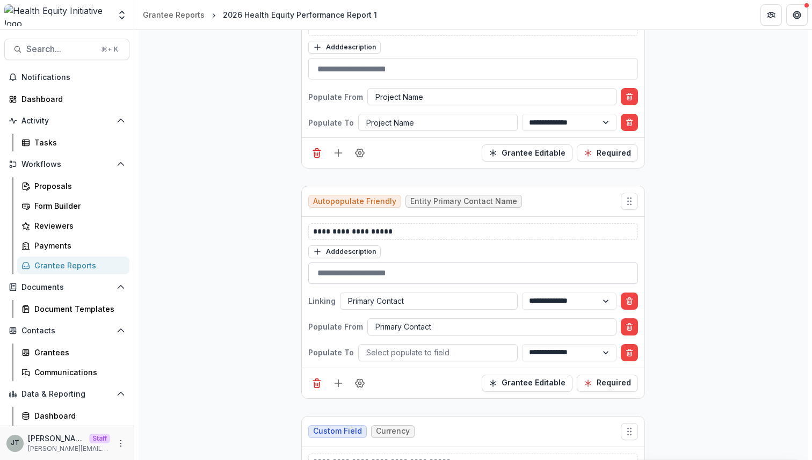
click at [487, 267] on input "text" at bounding box center [473, 273] width 330 height 21
click at [630, 302] on line "Delete condition" at bounding box center [630, 302] width 0 height 2
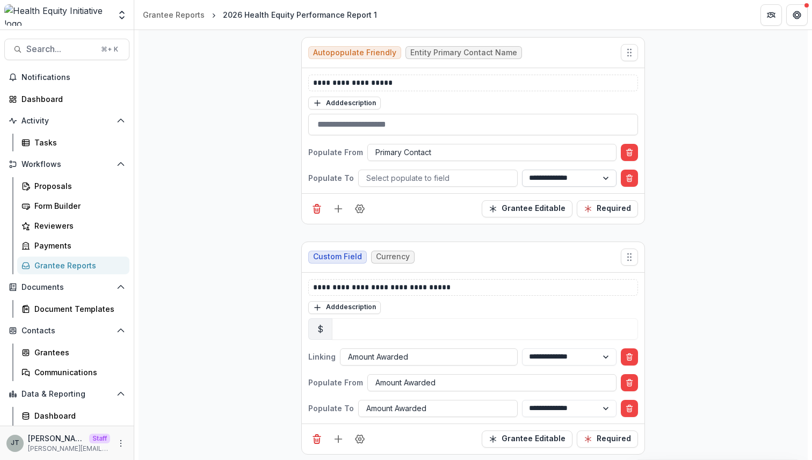
scroll to position [813, 0]
click at [632, 354] on icon "Delete condition" at bounding box center [629, 356] width 9 height 9
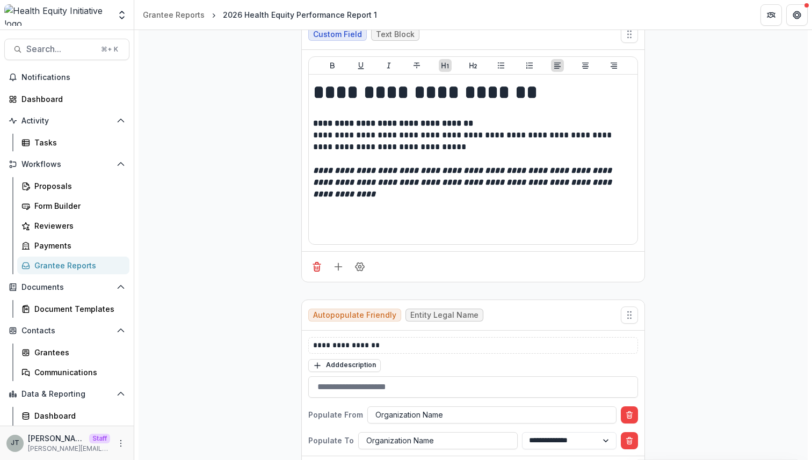
scroll to position [0, 0]
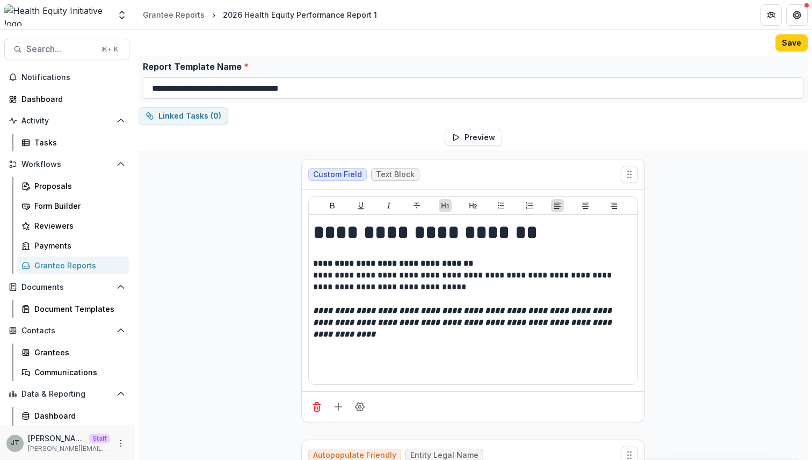
drag, startPoint x: 785, startPoint y: 46, endPoint x: 595, endPoint y: 353, distance: 361.6
click at [785, 46] on button "Save" at bounding box center [792, 42] width 32 height 17
click at [198, 18] on div "Grantee Reports" at bounding box center [174, 14] width 62 height 11
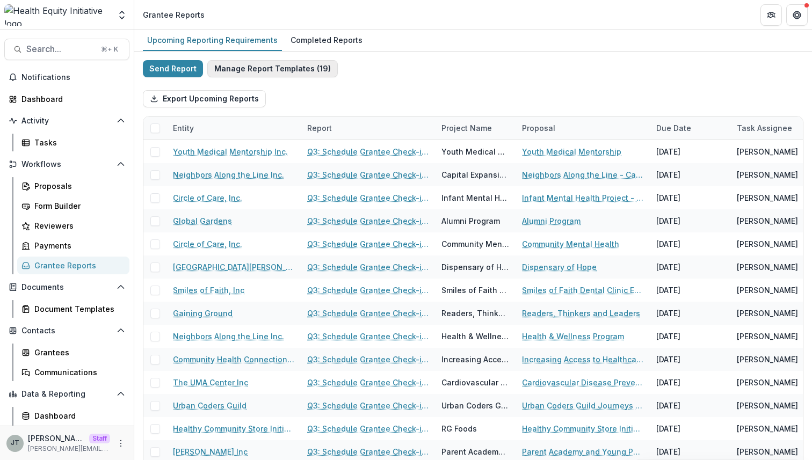
click at [301, 69] on button "Manage Report Templates ( 19 )" at bounding box center [272, 68] width 131 height 17
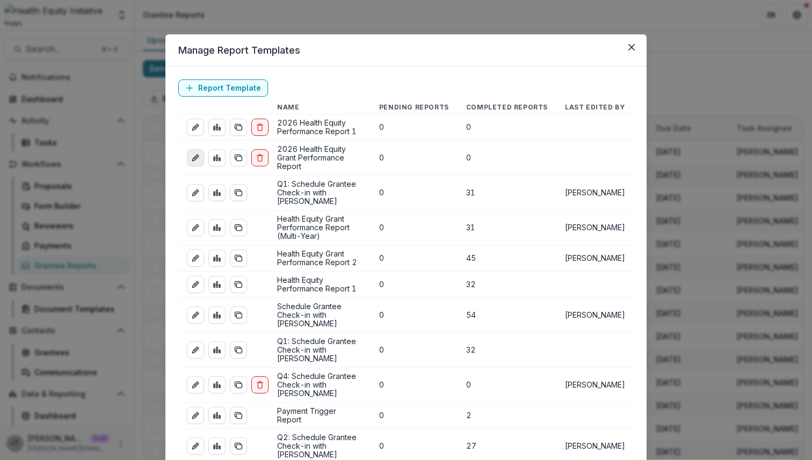
click at [189, 151] on link "edit-report" at bounding box center [195, 157] width 17 height 17
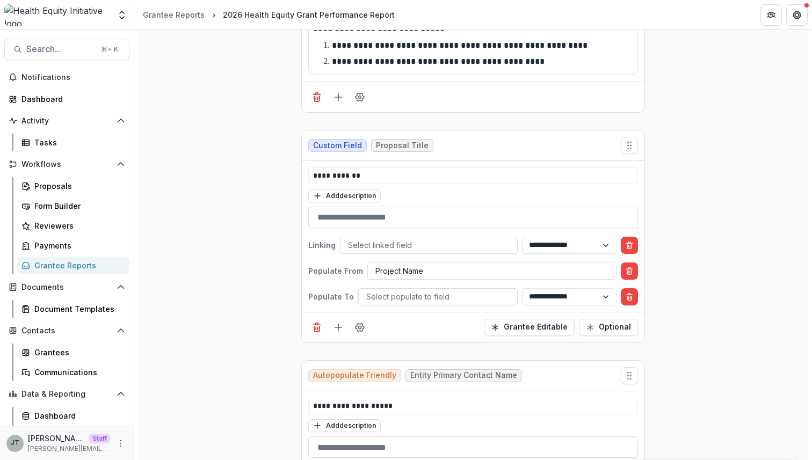
scroll to position [385, 0]
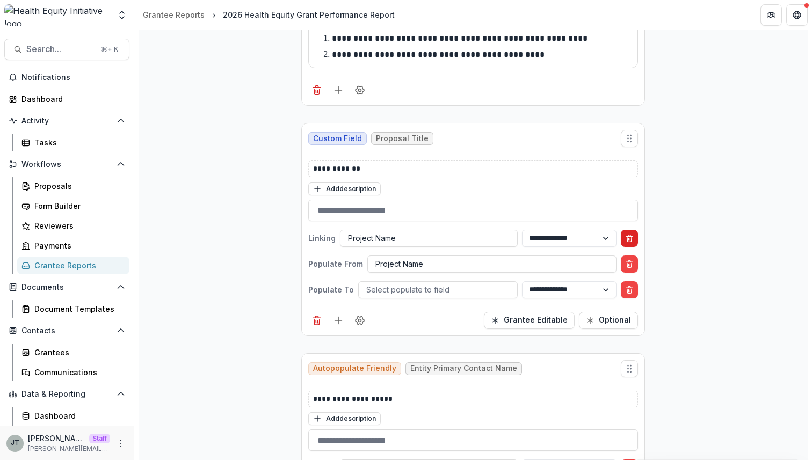
click at [630, 239] on line "Delete condition" at bounding box center [630, 240] width 0 height 2
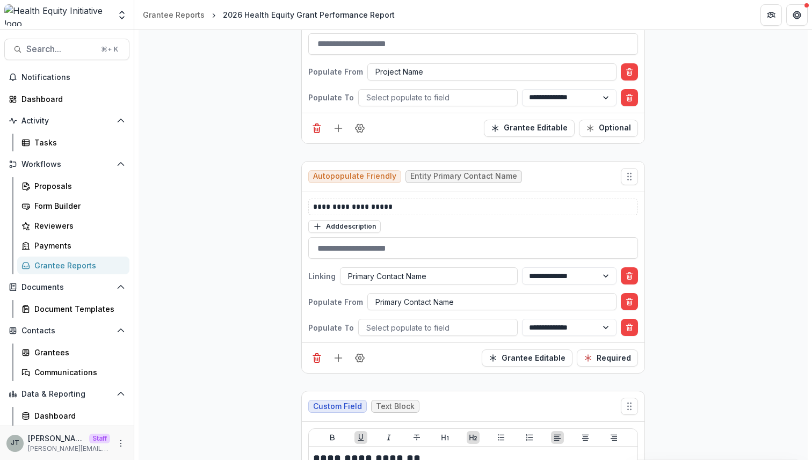
scroll to position [556, 0]
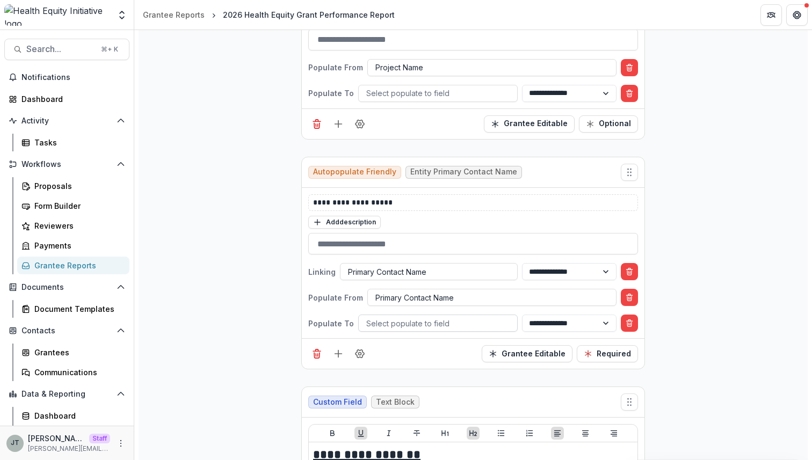
click at [475, 329] on div at bounding box center [437, 323] width 143 height 13
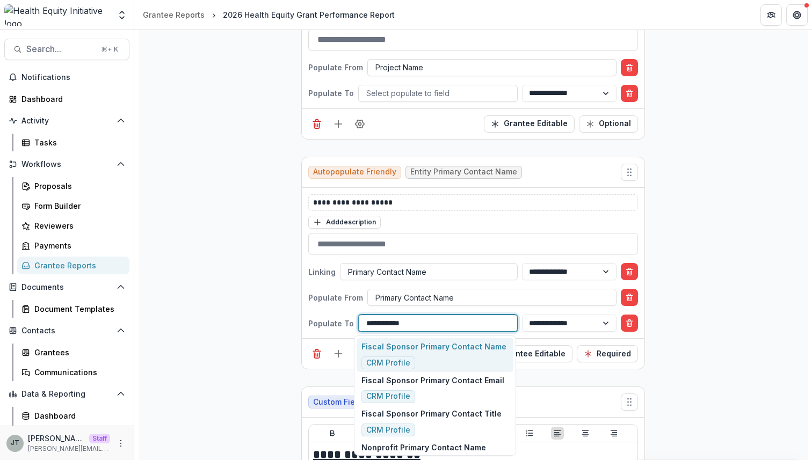
type input "**********"
click at [534, 226] on div "Add description" at bounding box center [473, 222] width 330 height 14
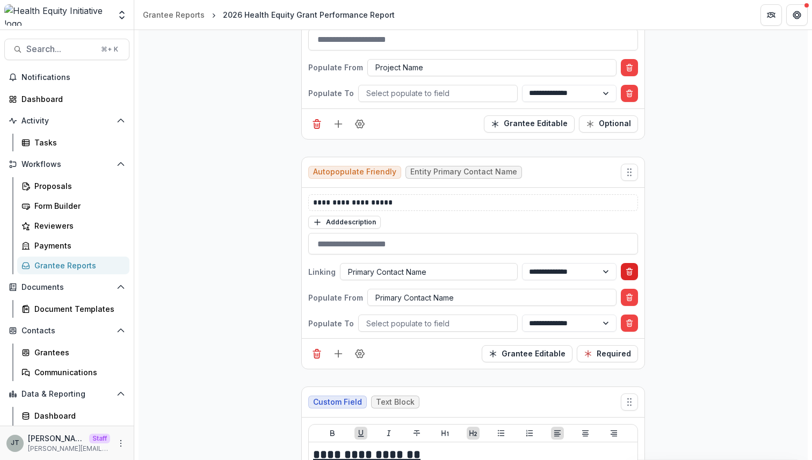
click at [626, 270] on line "Delete condition" at bounding box center [629, 270] width 6 height 0
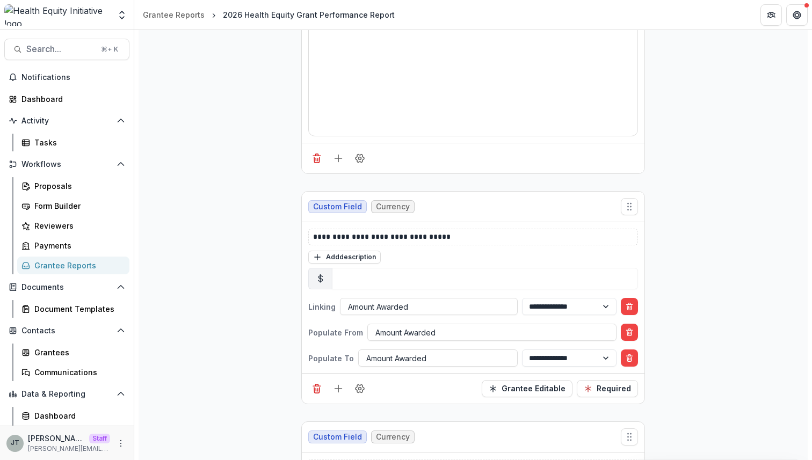
scroll to position [1103, 0]
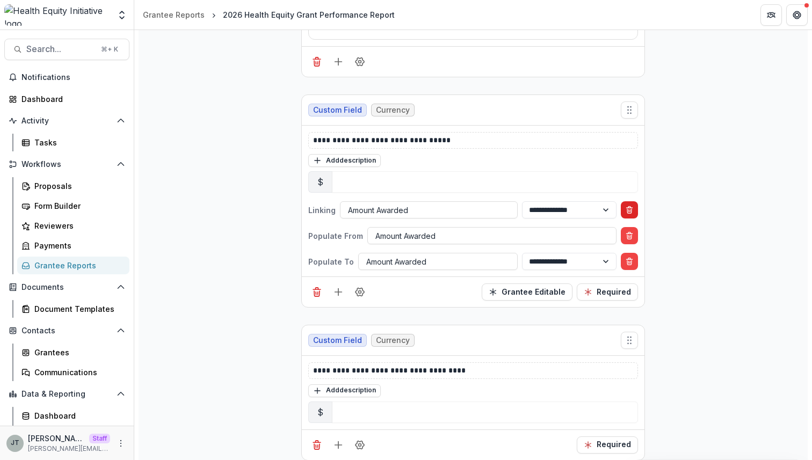
click at [630, 209] on icon "Delete condition" at bounding box center [629, 211] width 4 height 4
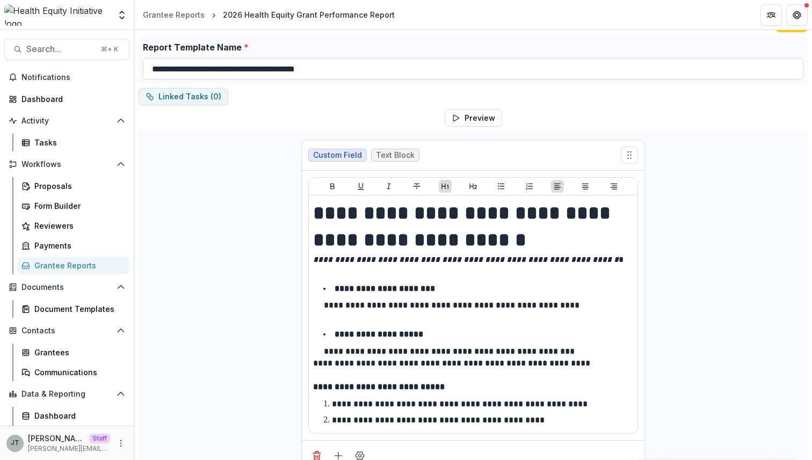
scroll to position [0, 0]
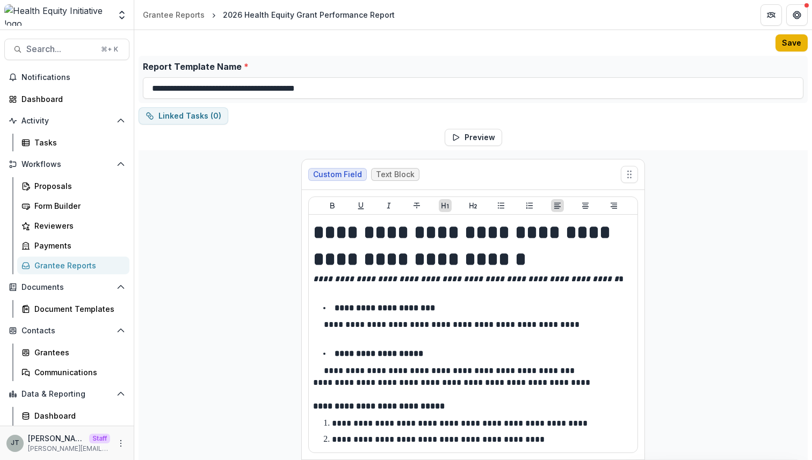
click at [787, 40] on button "Save" at bounding box center [792, 42] width 32 height 17
click at [195, 15] on div "Grantee Reports" at bounding box center [174, 14] width 62 height 11
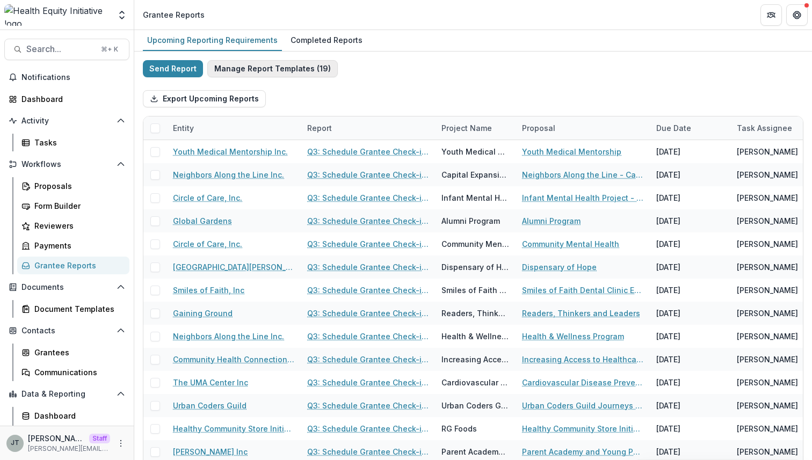
click at [298, 64] on button "Manage Report Templates ( 19 )" at bounding box center [272, 68] width 131 height 17
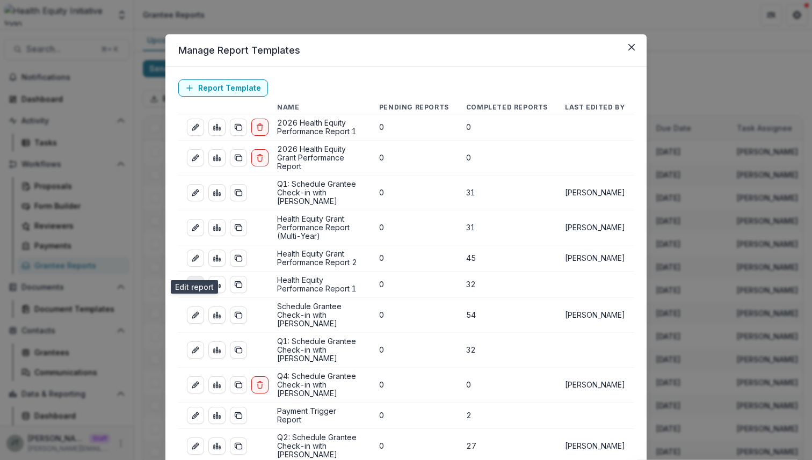
click at [193, 280] on icon "edit-report" at bounding box center [195, 284] width 9 height 9
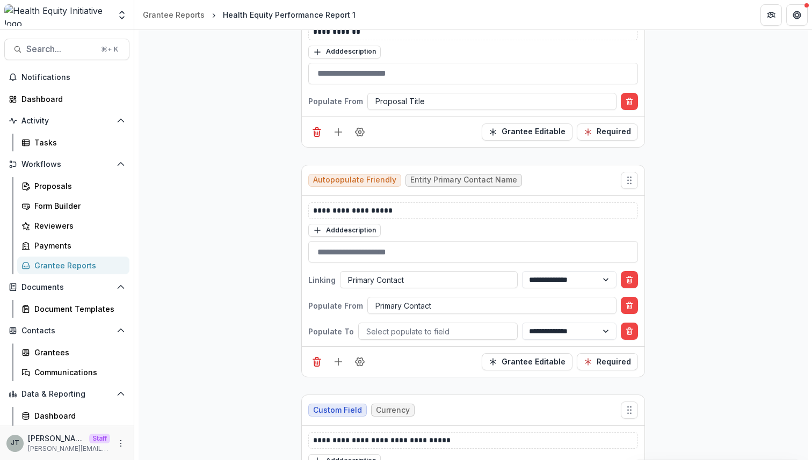
scroll to position [684, 0]
click at [631, 273] on button "Delete condition" at bounding box center [629, 278] width 17 height 17
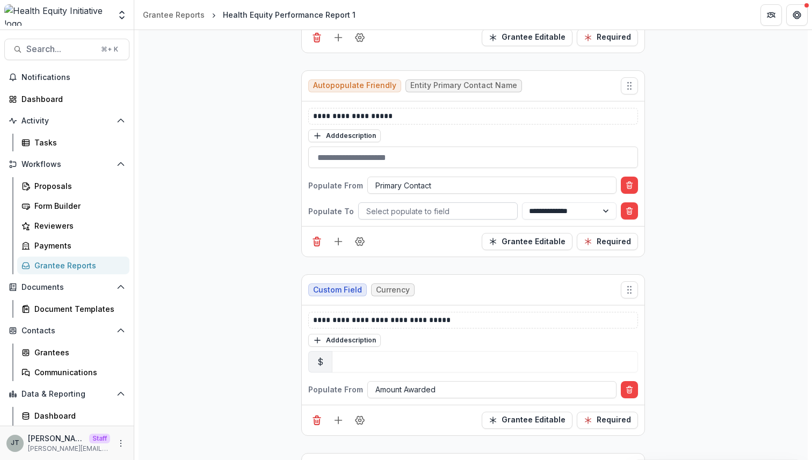
scroll to position [777, 0]
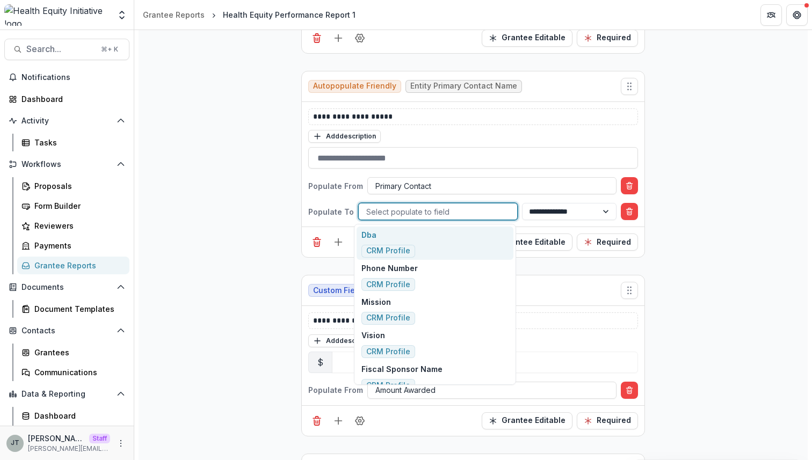
click at [412, 209] on div at bounding box center [437, 211] width 143 height 13
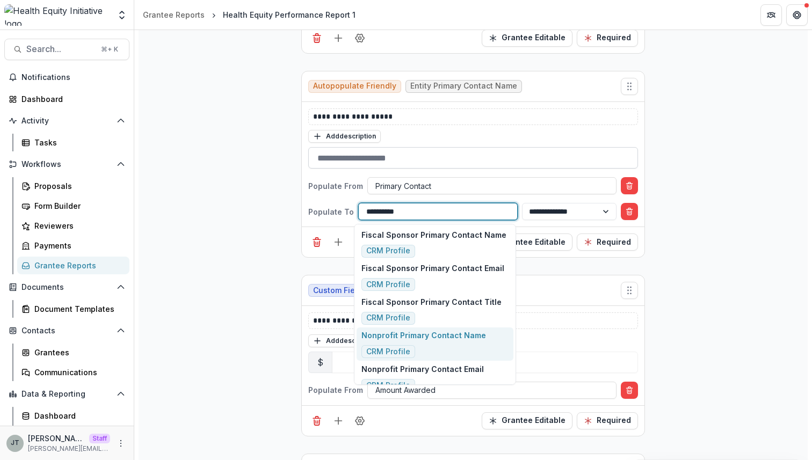
type input "**********"
click at [481, 150] on input "text" at bounding box center [473, 157] width 330 height 21
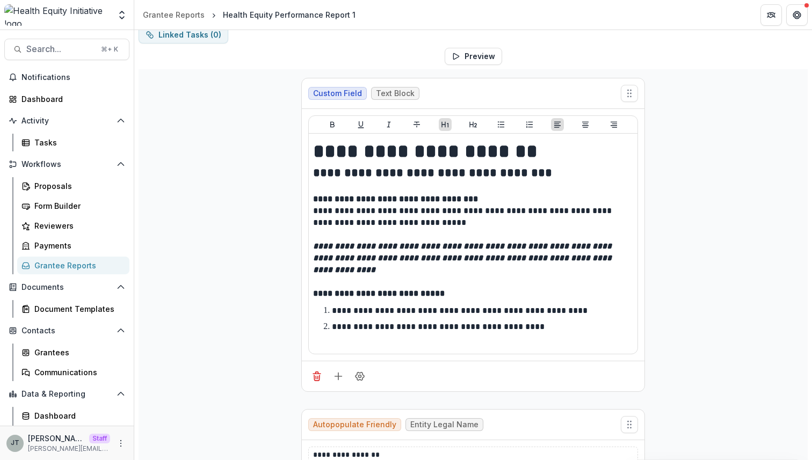
scroll to position [0, 0]
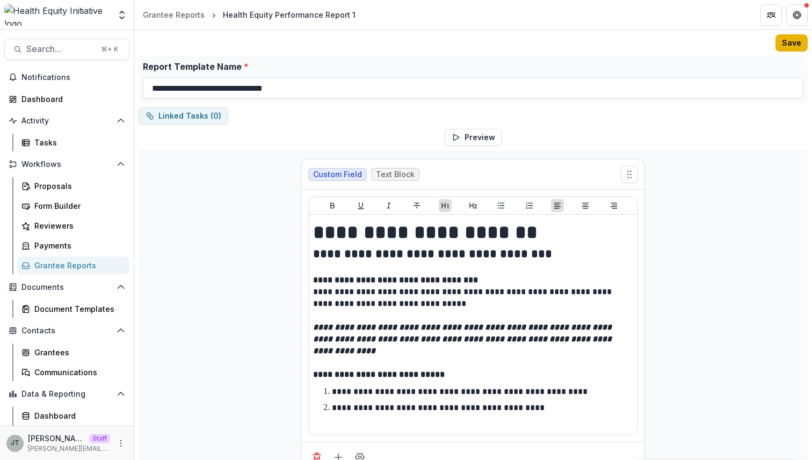
click at [790, 45] on button "Save" at bounding box center [792, 42] width 32 height 17
click at [192, 20] on link "Grantee Reports" at bounding box center [174, 15] width 70 height 16
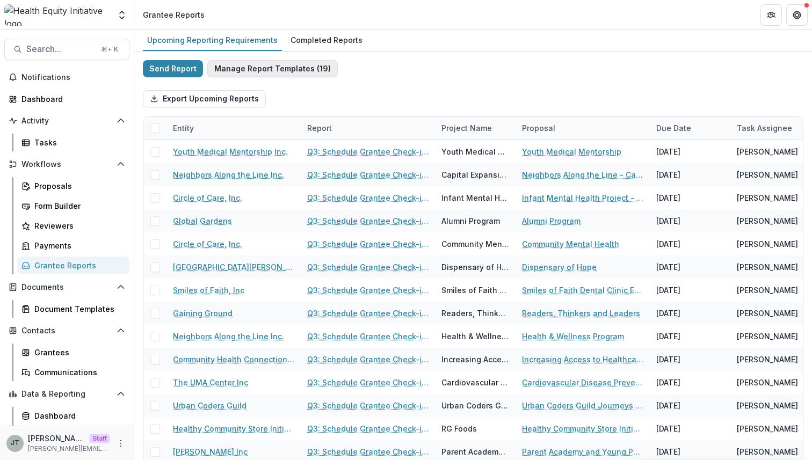
click at [266, 67] on button "Manage Report Templates ( 19 )" at bounding box center [272, 68] width 131 height 17
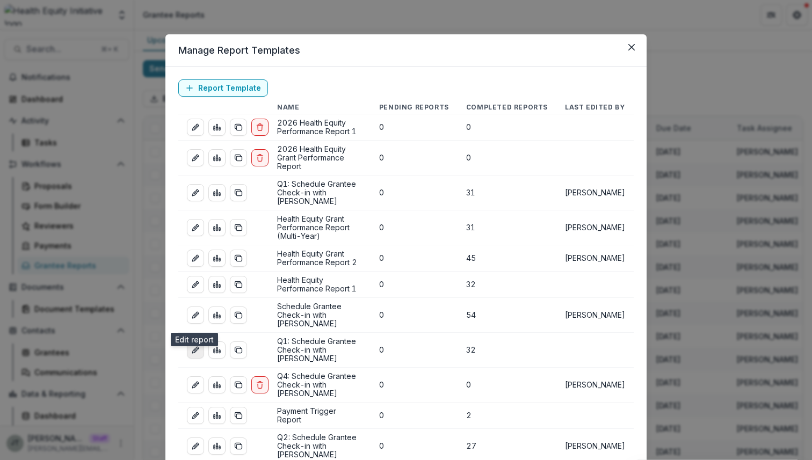
click at [193, 346] on icon "edit-report" at bounding box center [195, 350] width 9 height 9
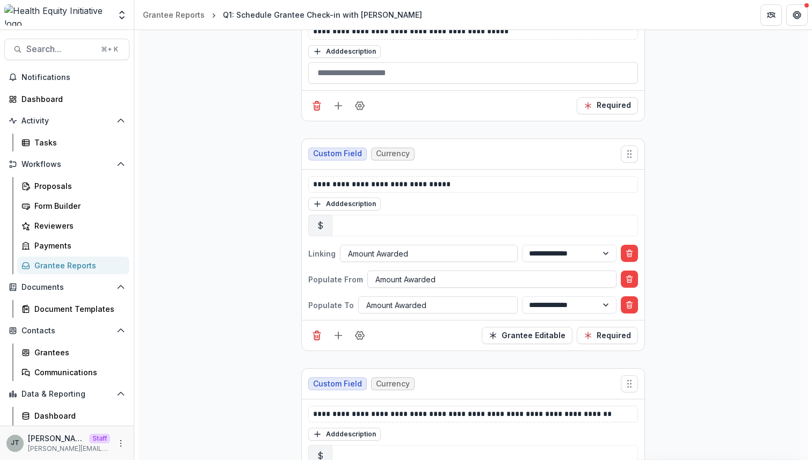
scroll to position [921, 0]
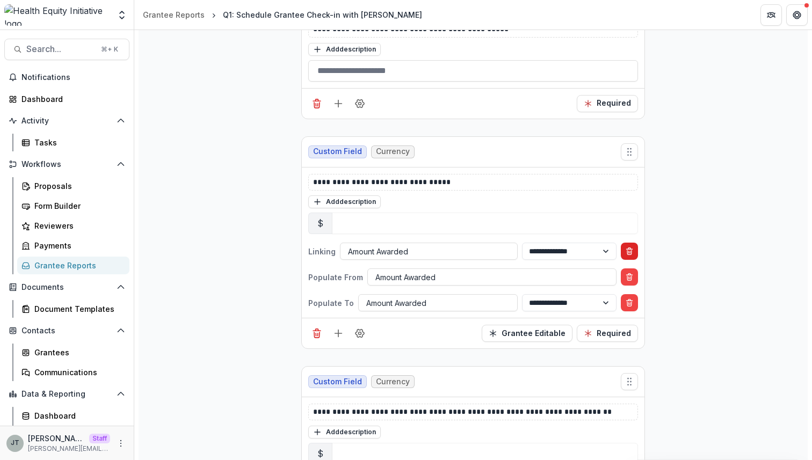
click at [636, 245] on button "Delete condition" at bounding box center [629, 251] width 17 height 17
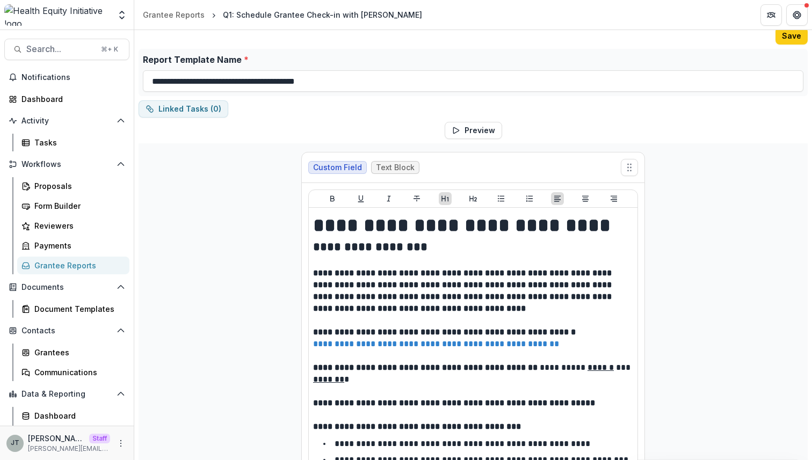
scroll to position [0, 0]
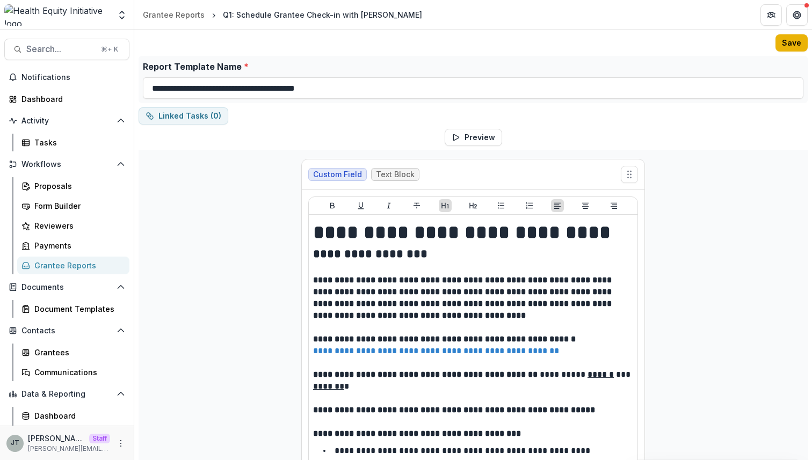
click at [784, 41] on button "Save" at bounding box center [792, 42] width 32 height 17
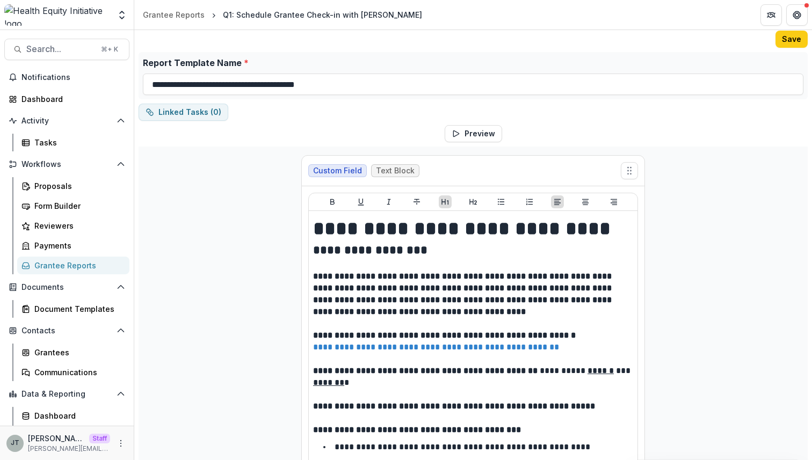
click at [177, 23] on header "Grantee Reports Q1: Schedule Grantee Check-in with Dr. Smith" at bounding box center [473, 15] width 678 height 30
click at [177, 18] on div "Grantee Reports" at bounding box center [174, 14] width 62 height 11
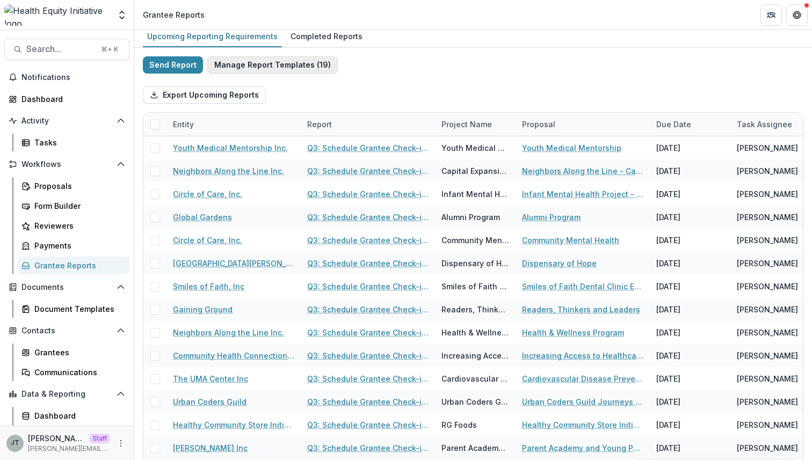
click at [268, 68] on button "Manage Report Templates ( 19 )" at bounding box center [272, 64] width 131 height 17
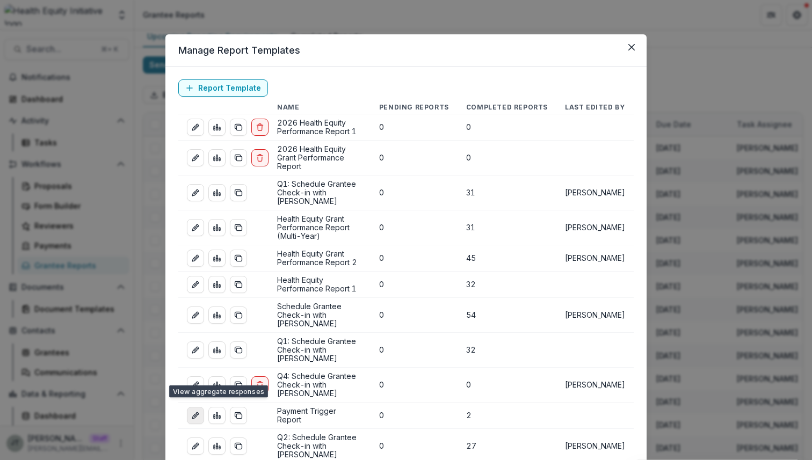
click at [194, 411] on icon "edit-report" at bounding box center [195, 415] width 9 height 9
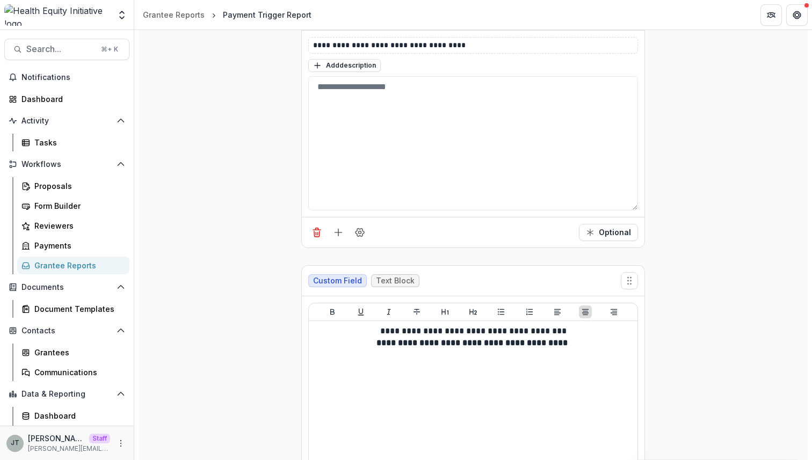
scroll to position [1646, 0]
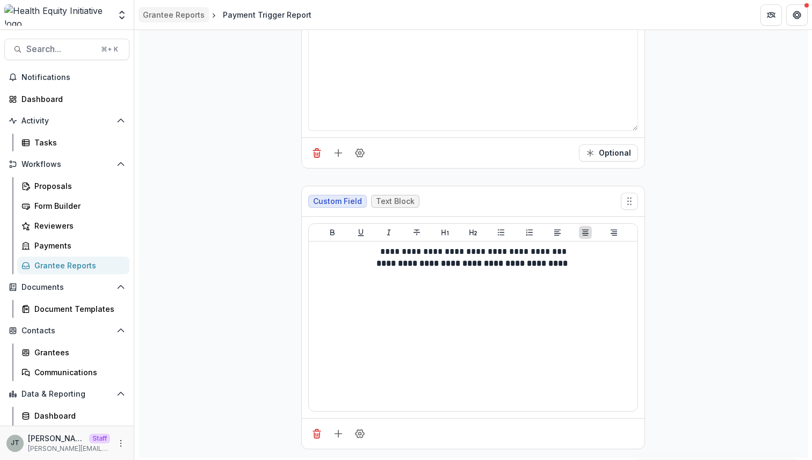
click at [186, 12] on div "Grantee Reports" at bounding box center [174, 14] width 62 height 11
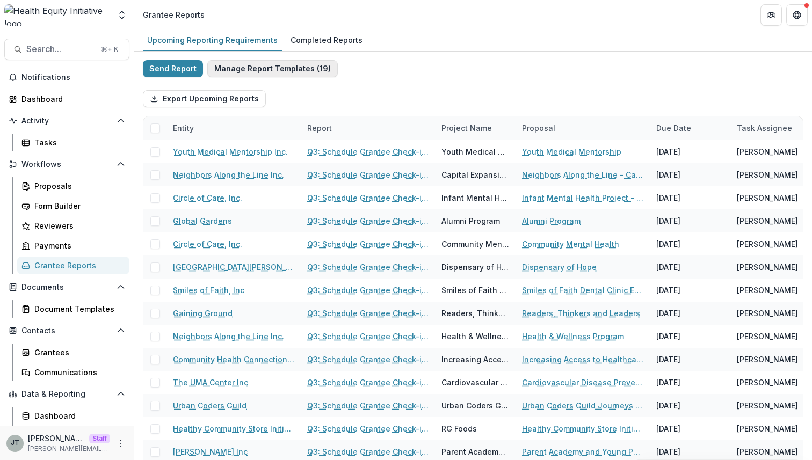
click at [268, 71] on button "Manage Report Templates ( 19 )" at bounding box center [272, 68] width 131 height 17
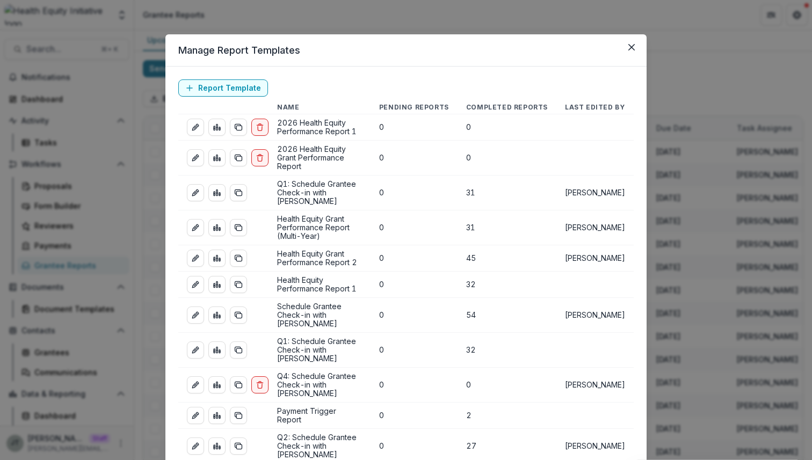
scroll to position [245, 0]
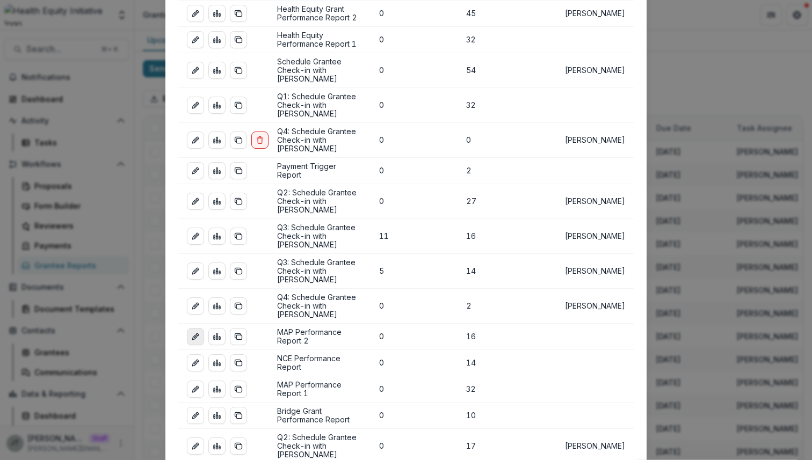
click at [192, 333] on icon "edit-report" at bounding box center [195, 337] width 9 height 9
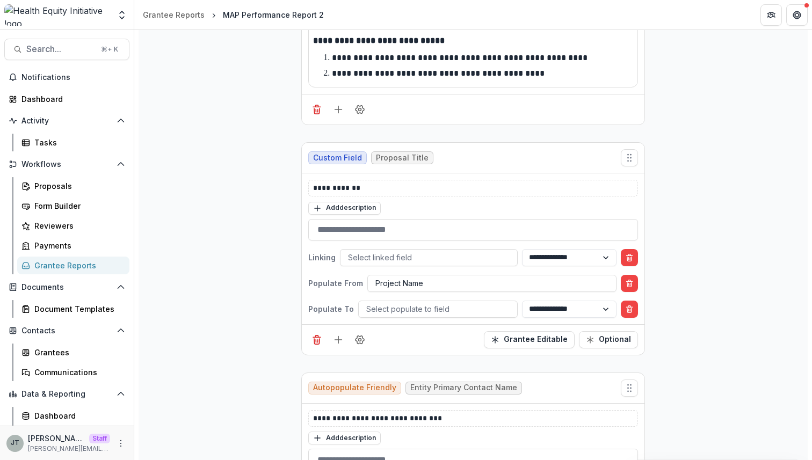
scroll to position [329, 0]
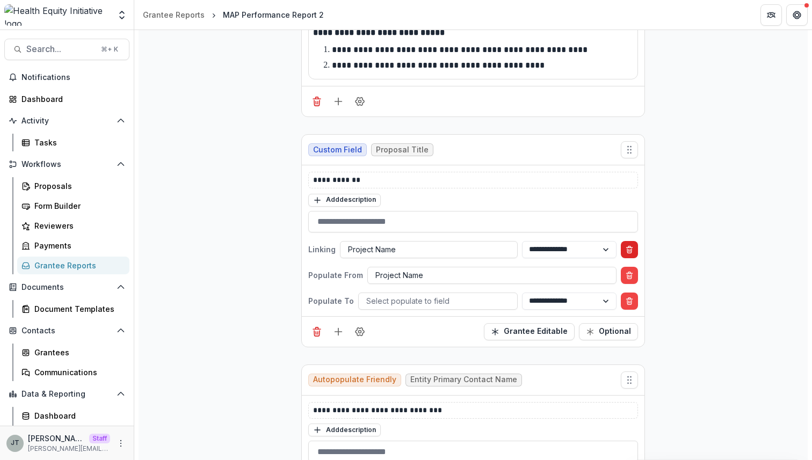
click at [626, 248] on line "Delete condition" at bounding box center [629, 248] width 6 height 0
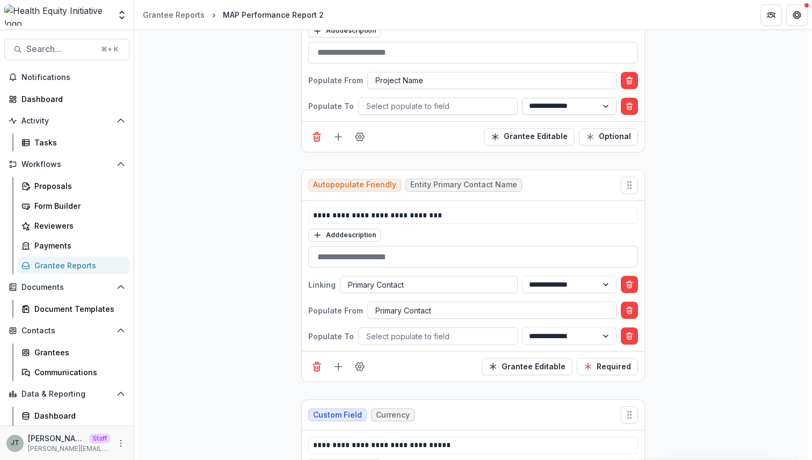
scroll to position [502, 0]
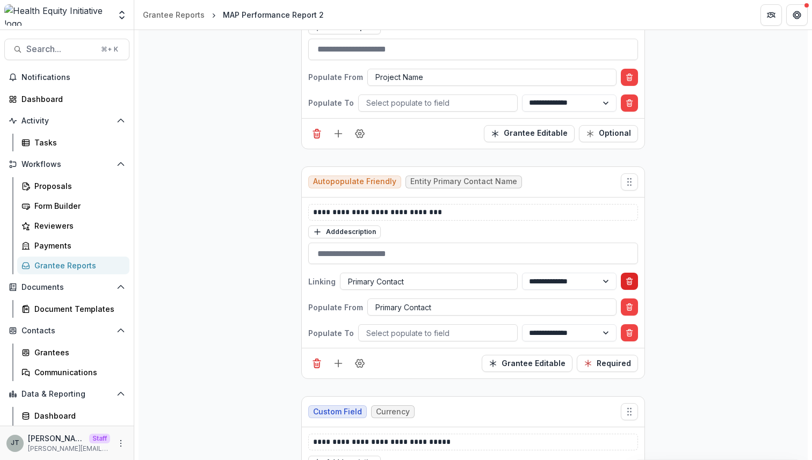
click at [627, 281] on icon "Delete condition" at bounding box center [629, 283] width 4 height 4
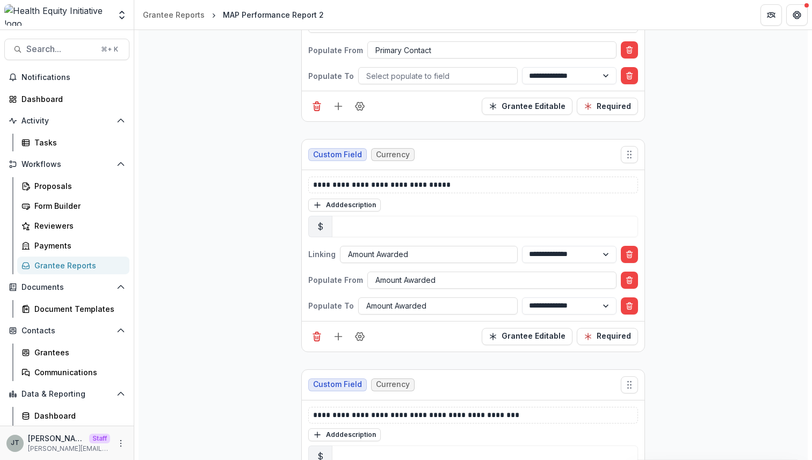
scroll to position [743, 0]
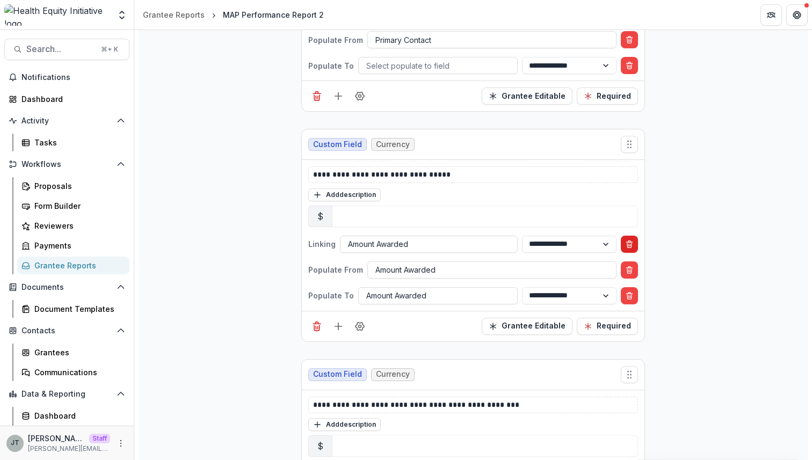
click at [630, 244] on icon "Delete condition" at bounding box center [629, 245] width 4 height 4
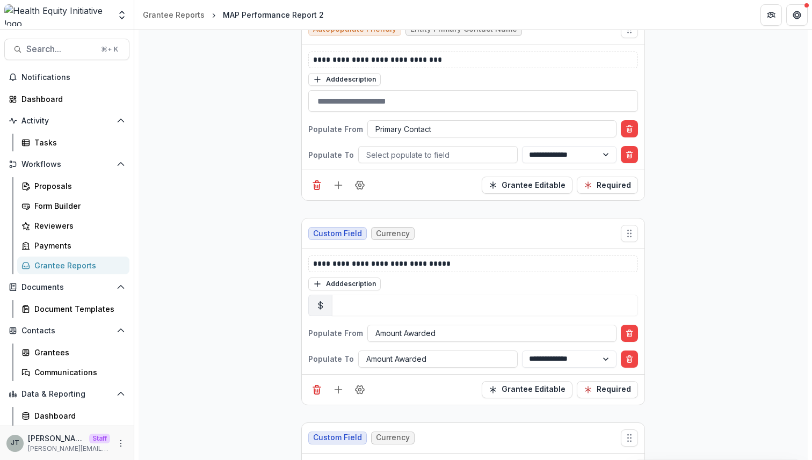
scroll to position [0, 0]
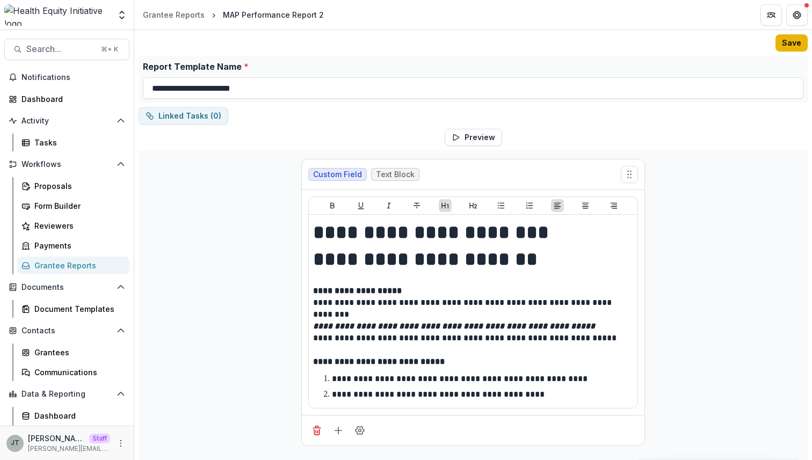
click at [784, 45] on button "Save" at bounding box center [792, 42] width 32 height 17
click at [183, 14] on div "Grantee Reports" at bounding box center [174, 14] width 62 height 11
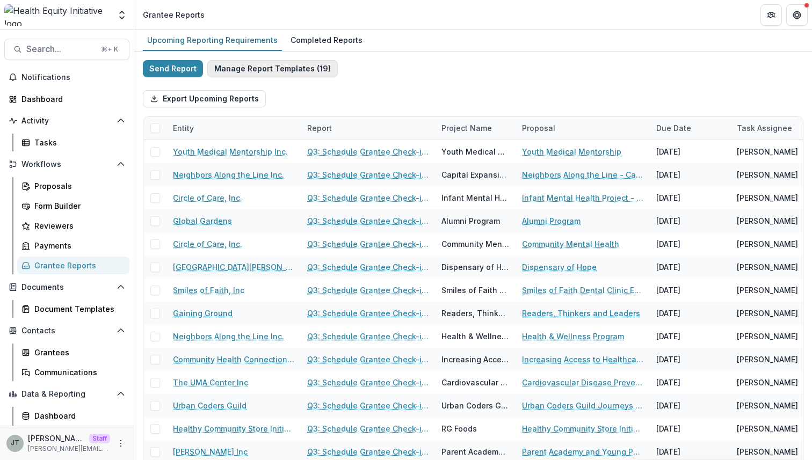
click at [255, 75] on button "Manage Report Templates ( 19 )" at bounding box center [272, 68] width 131 height 17
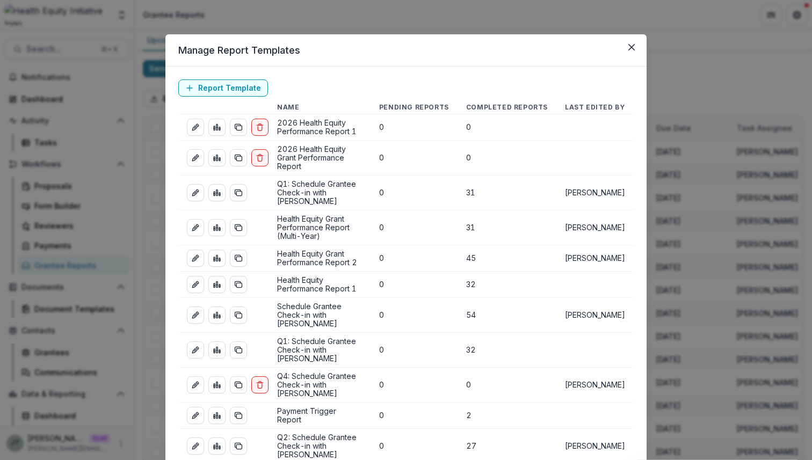
scroll to position [245, 0]
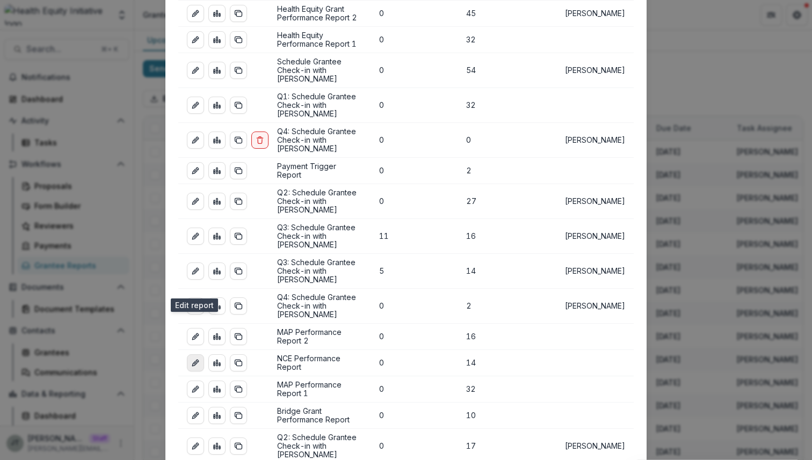
click at [192, 359] on icon "edit-report" at bounding box center [195, 363] width 9 height 9
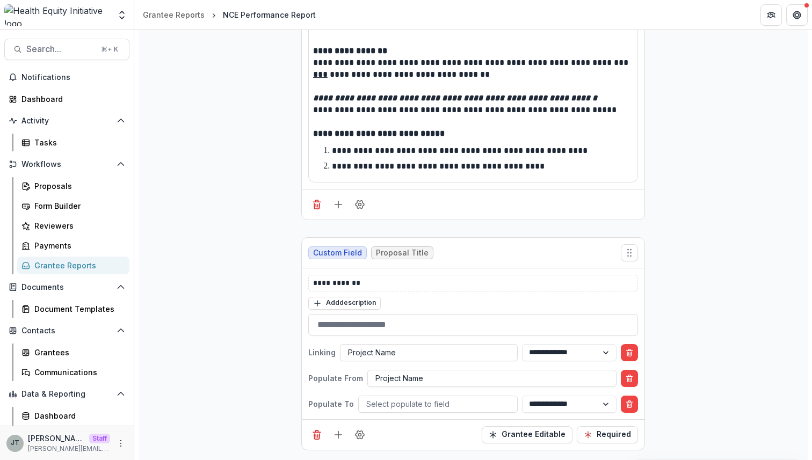
scroll to position [329, 0]
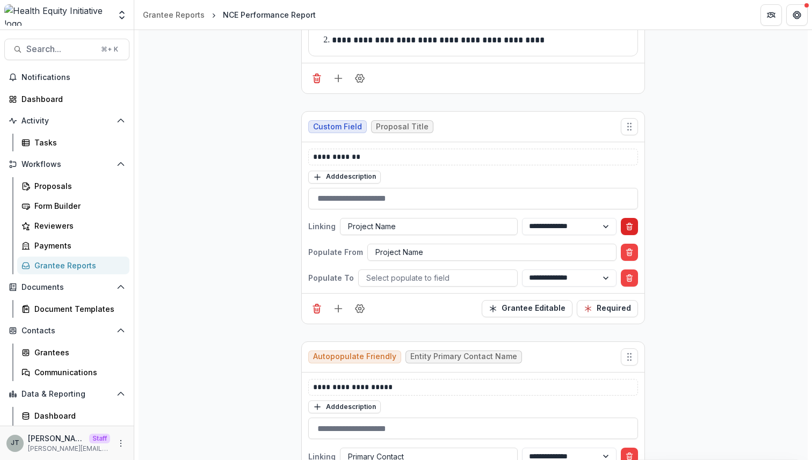
click at [632, 227] on button "Delete condition" at bounding box center [629, 226] width 17 height 17
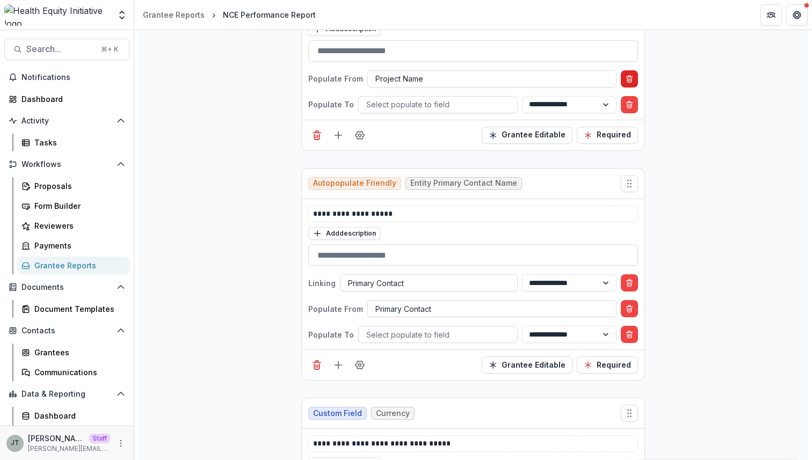
scroll to position [545, 0]
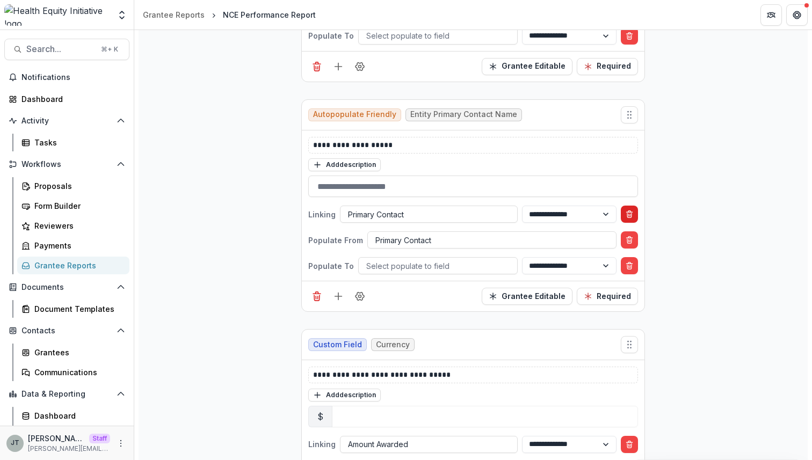
click at [630, 219] on button "Delete condition" at bounding box center [629, 214] width 17 height 17
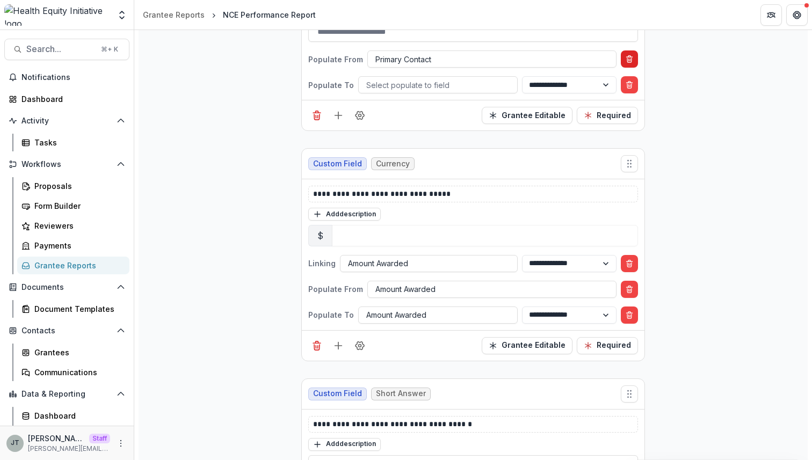
scroll to position [765, 0]
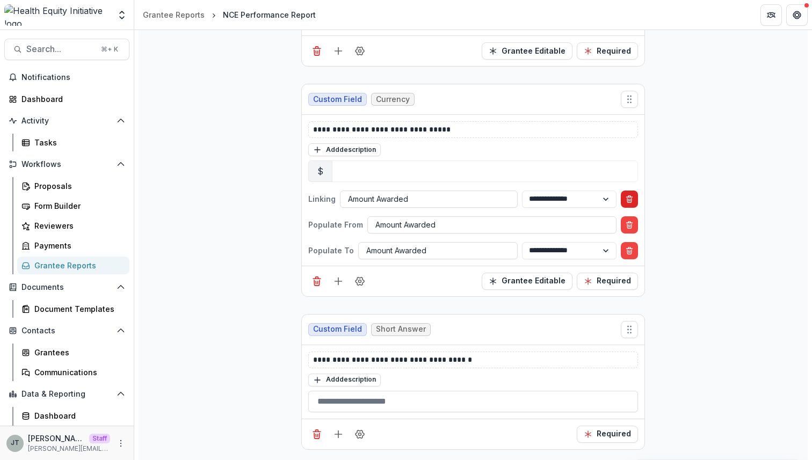
click at [628, 196] on icon "Delete condition" at bounding box center [629, 197] width 2 height 2
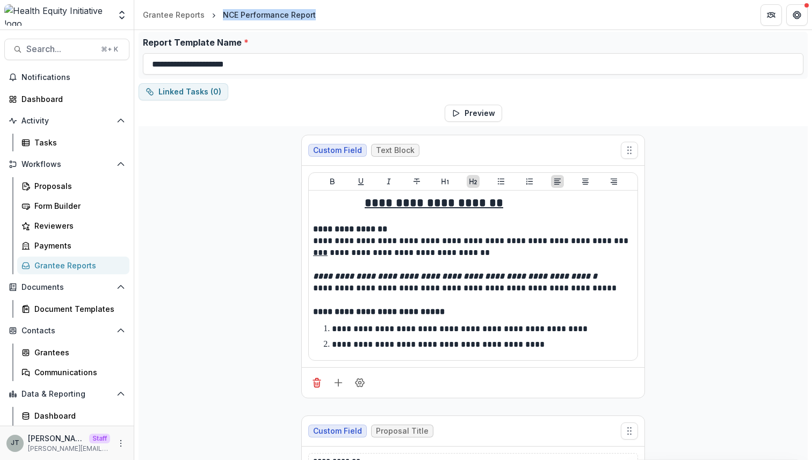
scroll to position [0, 0]
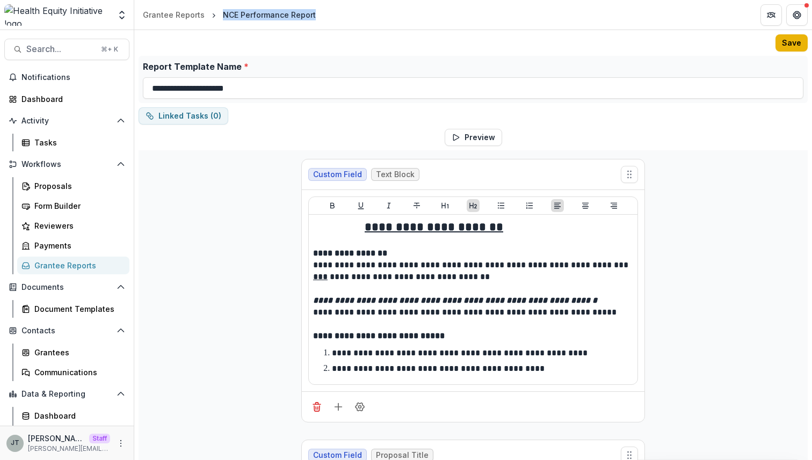
click at [792, 45] on button "Save" at bounding box center [792, 42] width 32 height 17
click at [189, 12] on div "Grantee Reports" at bounding box center [174, 14] width 62 height 11
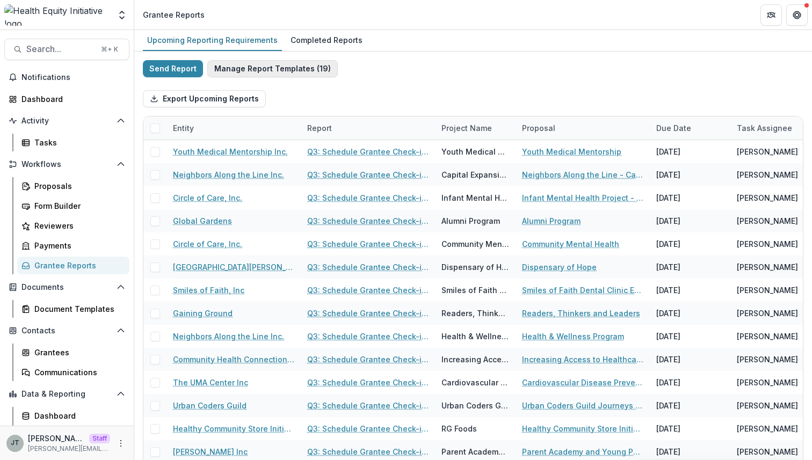
click at [276, 67] on button "Manage Report Templates ( 19 )" at bounding box center [272, 68] width 131 height 17
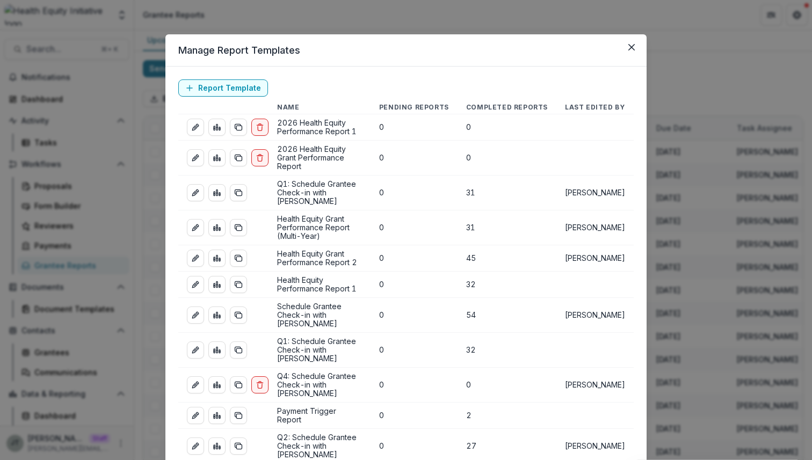
scroll to position [245, 0]
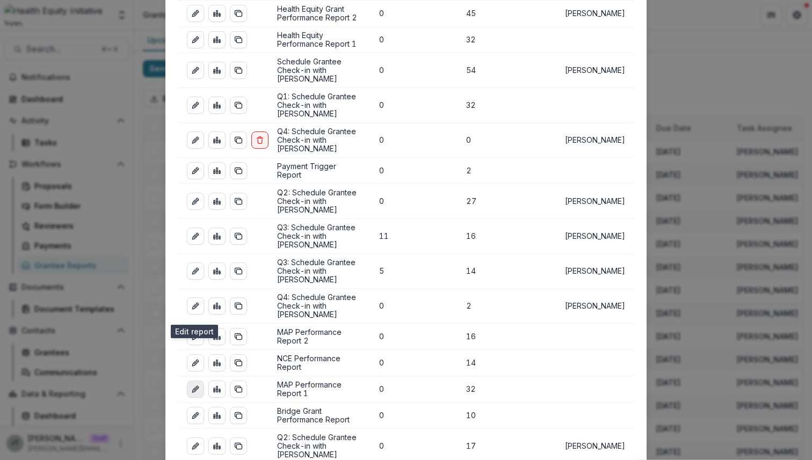
click at [194, 385] on icon "edit-report" at bounding box center [195, 389] width 9 height 9
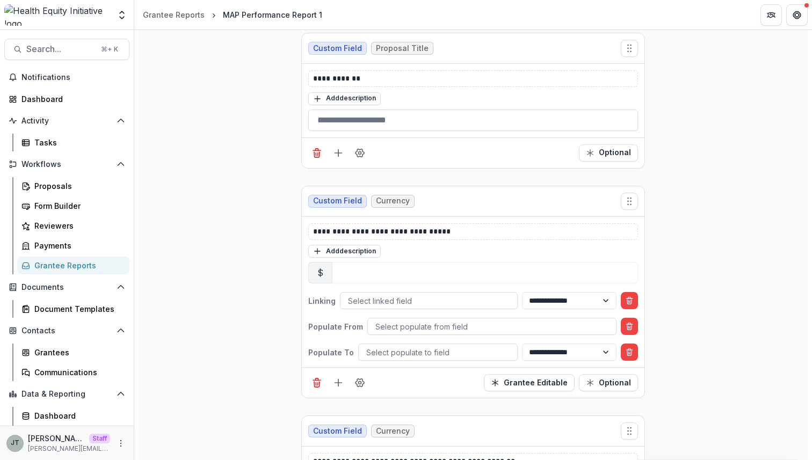
scroll to position [751, 0]
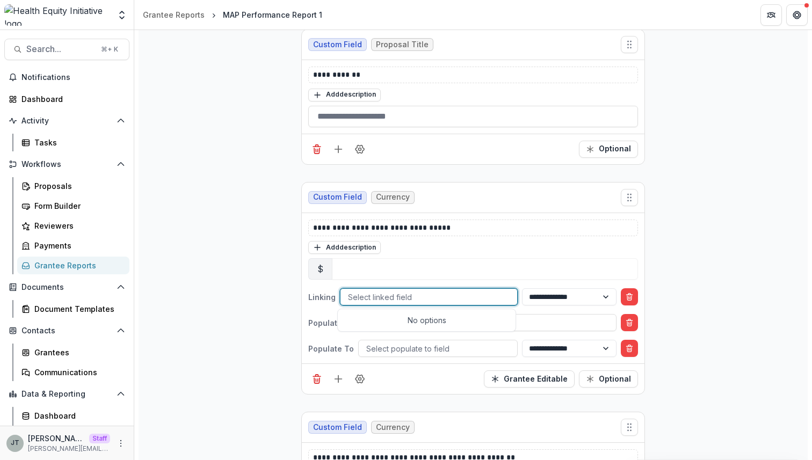
click at [434, 303] on div "Select linked field" at bounding box center [429, 298] width 177 height 16
click at [628, 294] on icon "Delete condition" at bounding box center [629, 295] width 2 height 2
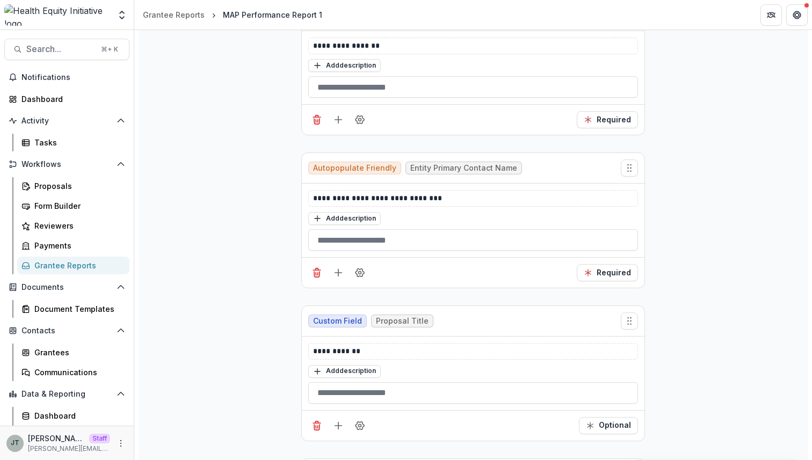
scroll to position [0, 0]
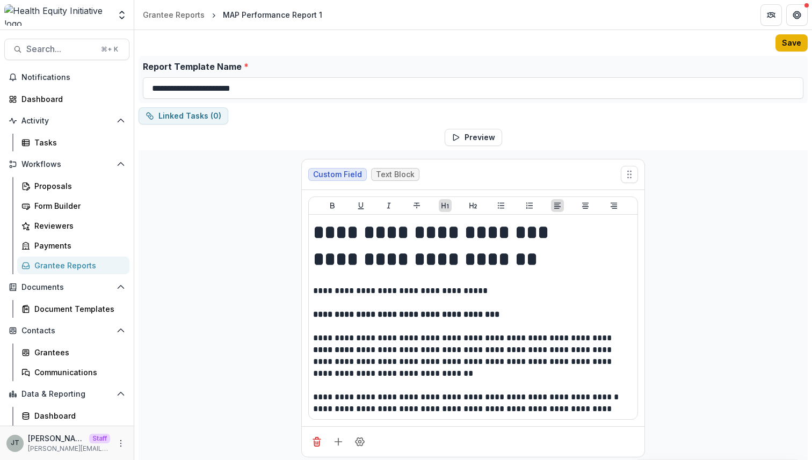
click at [784, 42] on button "Save" at bounding box center [792, 42] width 32 height 17
click at [176, 11] on div "Grantee Reports" at bounding box center [174, 14] width 62 height 11
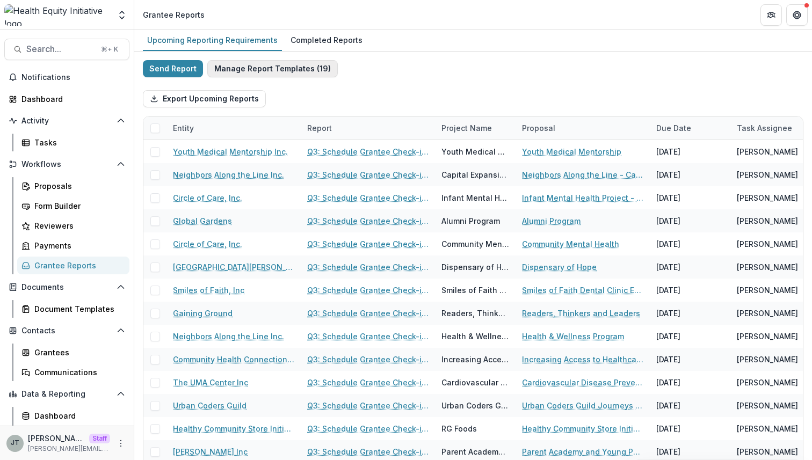
click at [300, 71] on button "Manage Report Templates ( 19 )" at bounding box center [272, 68] width 131 height 17
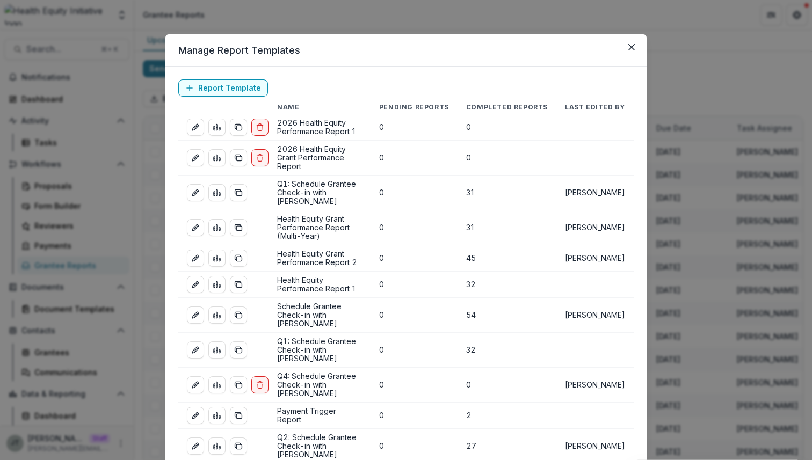
scroll to position [245, 0]
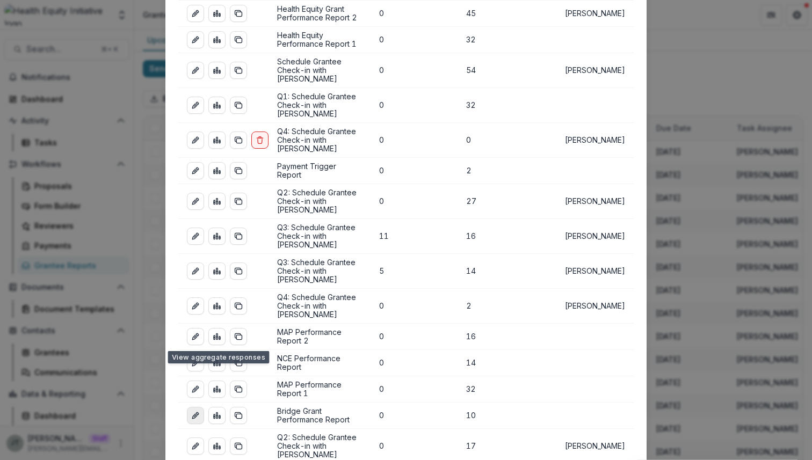
click at [196, 411] on icon "edit-report" at bounding box center [195, 415] width 9 height 9
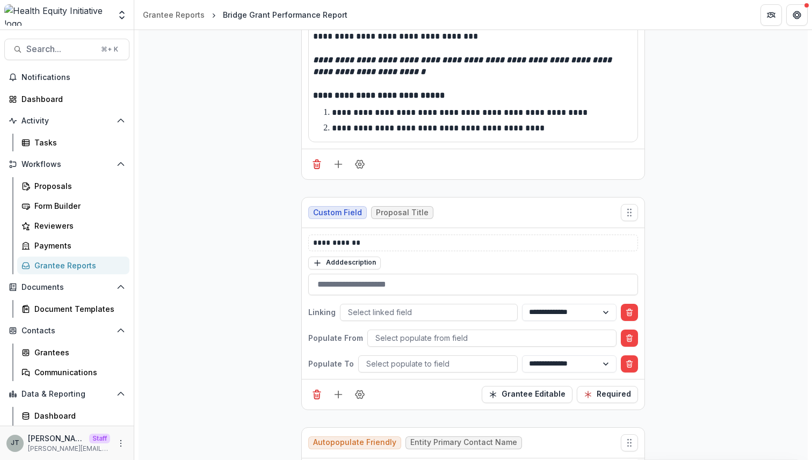
scroll to position [356, 0]
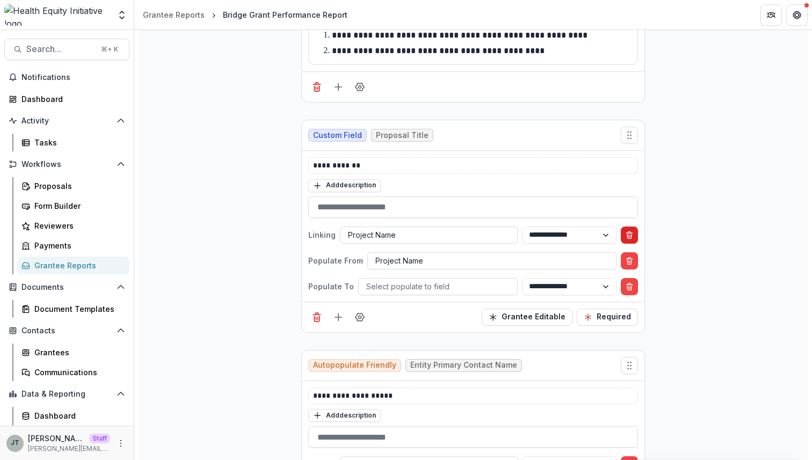
click at [630, 232] on icon "Delete condition" at bounding box center [629, 235] width 9 height 9
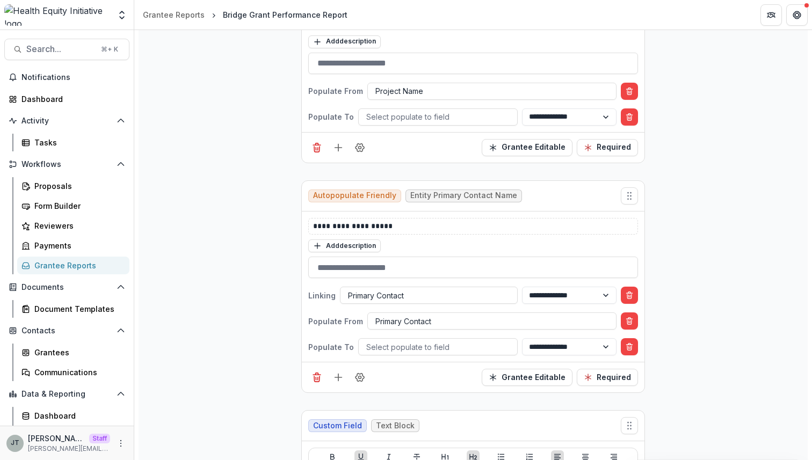
scroll to position [502, 0]
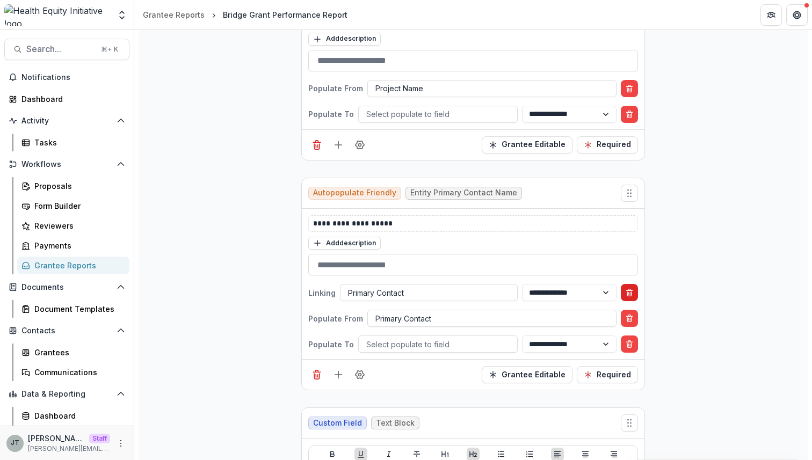
click at [633, 295] on button "Delete condition" at bounding box center [629, 292] width 17 height 17
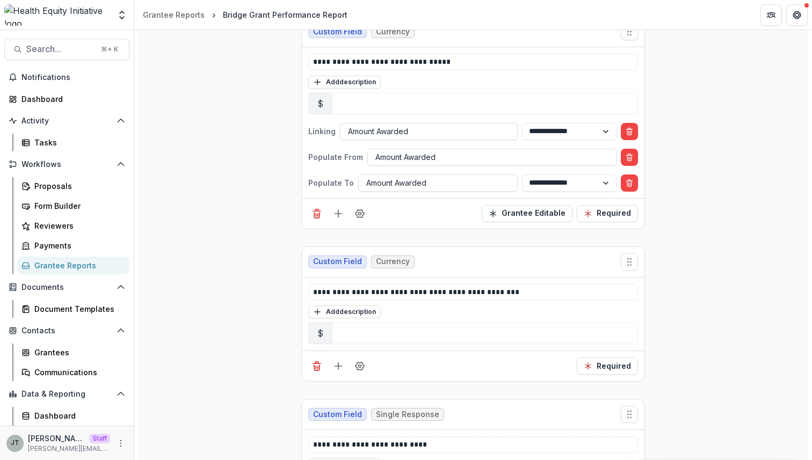
scroll to position [1150, 0]
click at [636, 128] on button "Delete condition" at bounding box center [629, 130] width 17 height 17
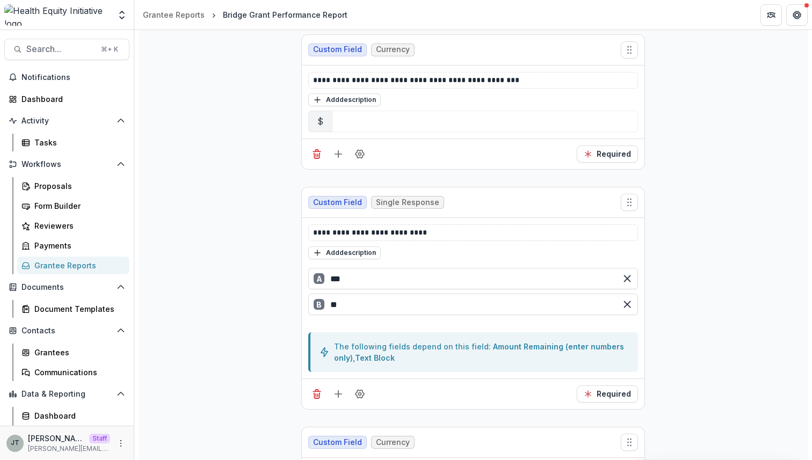
scroll to position [0, 0]
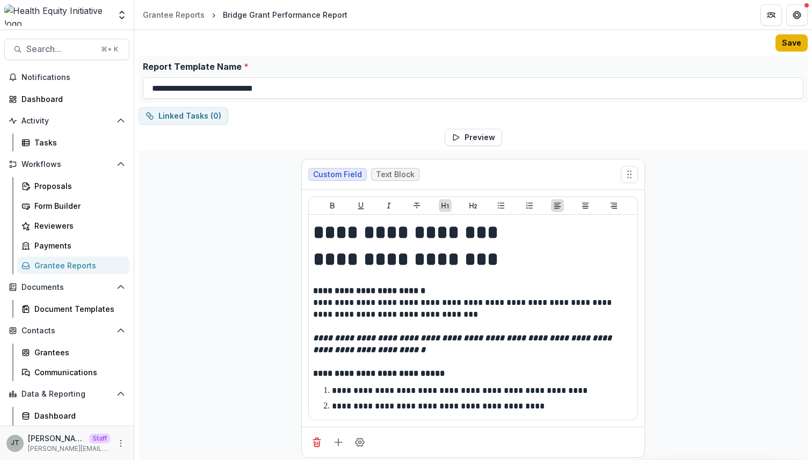
click at [790, 41] on button "Save" at bounding box center [792, 42] width 32 height 17
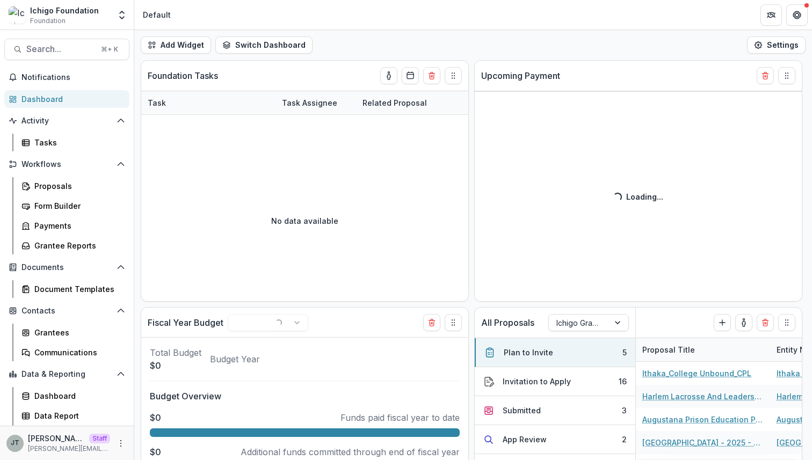
select select "******"
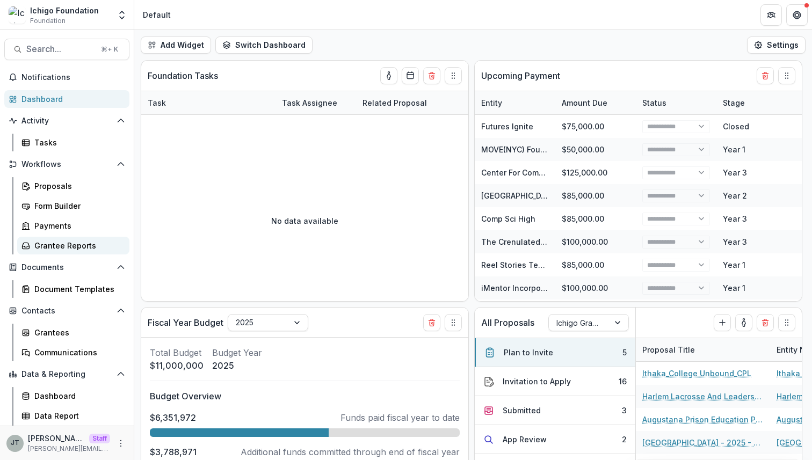
click at [68, 240] on div "Grantee Reports" at bounding box center [77, 245] width 86 height 11
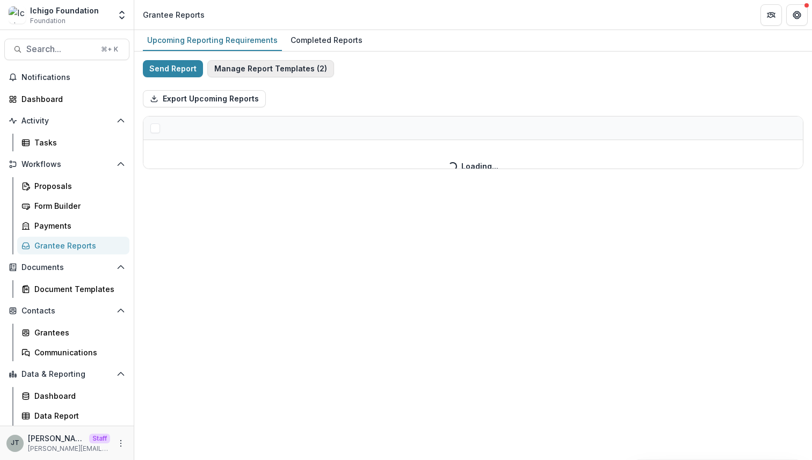
click at [310, 64] on button "Manage Report Templates ( 2 )" at bounding box center [270, 68] width 127 height 17
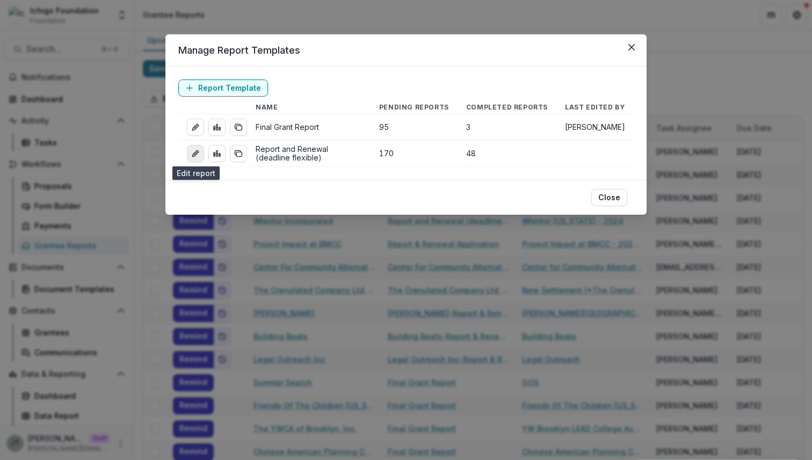
click at [197, 155] on icon "edit-report" at bounding box center [195, 153] width 9 height 9
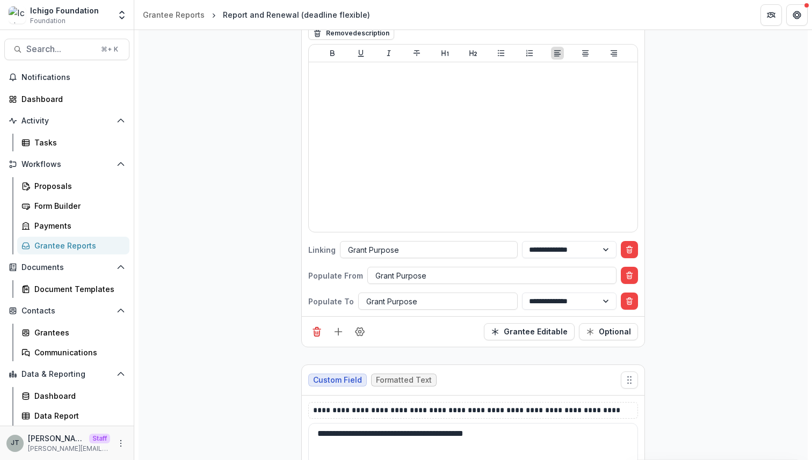
scroll to position [540, 0]
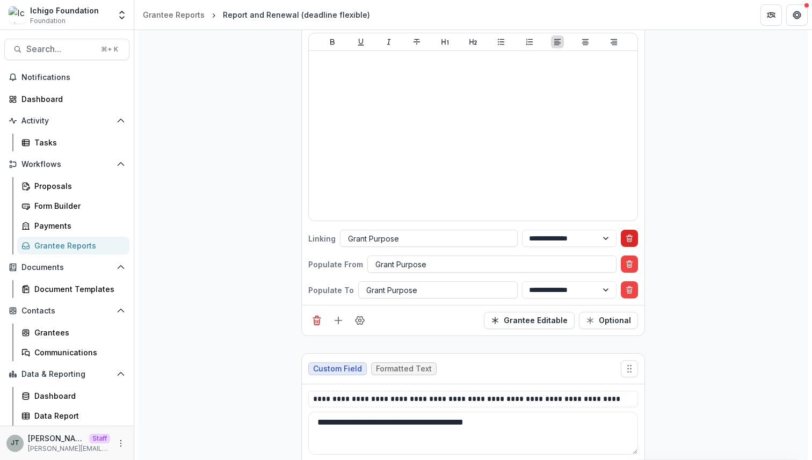
click at [632, 241] on icon "Delete condition" at bounding box center [629, 238] width 9 height 9
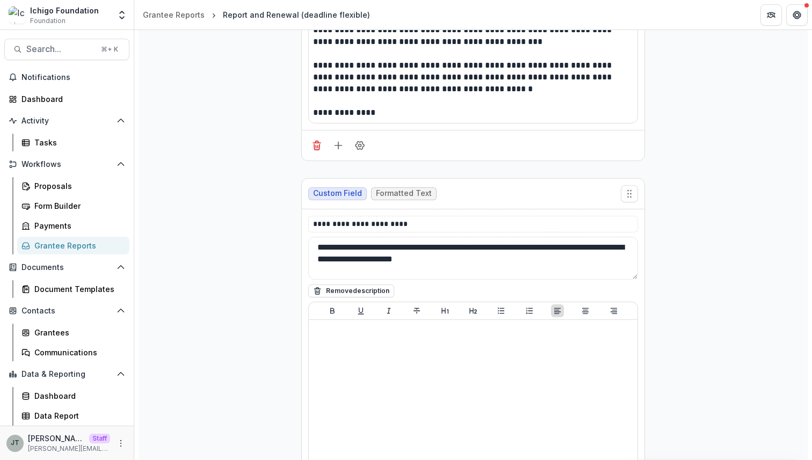
scroll to position [0, 0]
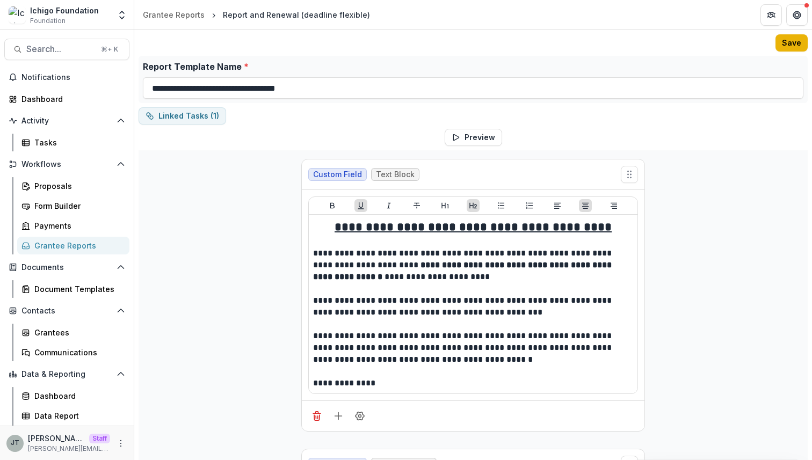
click at [780, 48] on button "Save" at bounding box center [792, 42] width 32 height 17
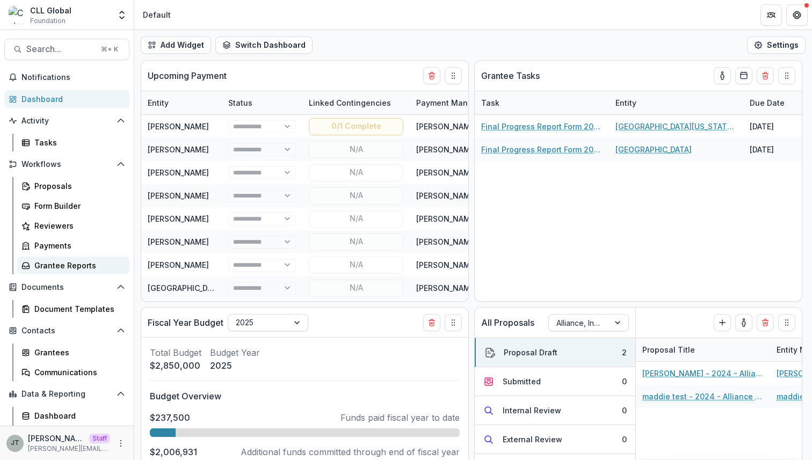
click at [81, 266] on div "Grantee Reports" at bounding box center [77, 265] width 86 height 11
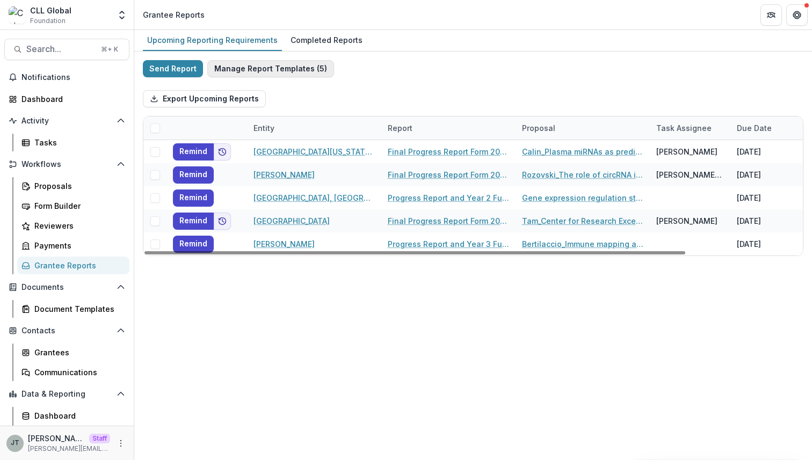
click at [305, 67] on button "Manage Report Templates ( 5 )" at bounding box center [270, 68] width 127 height 17
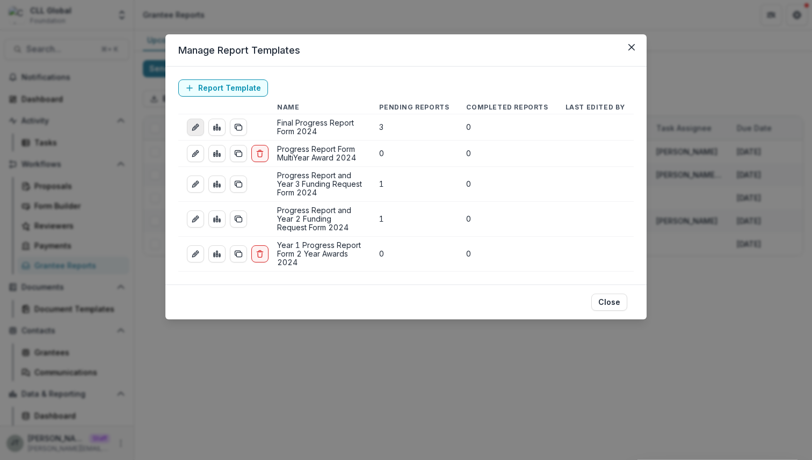
click at [190, 126] on link "edit-report" at bounding box center [195, 127] width 17 height 17
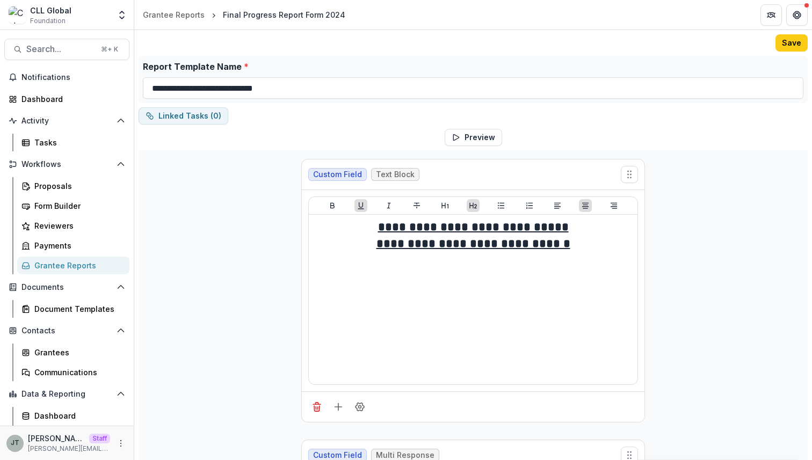
scroll to position [1612, 0]
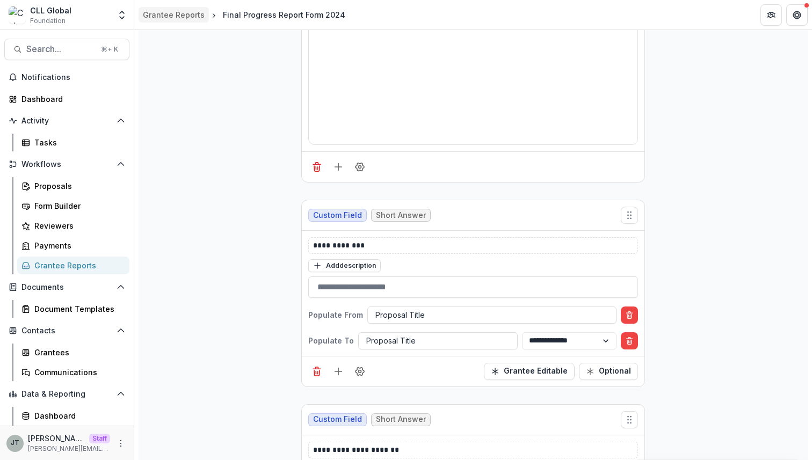
click at [171, 16] on div "Grantee Reports" at bounding box center [174, 14] width 62 height 11
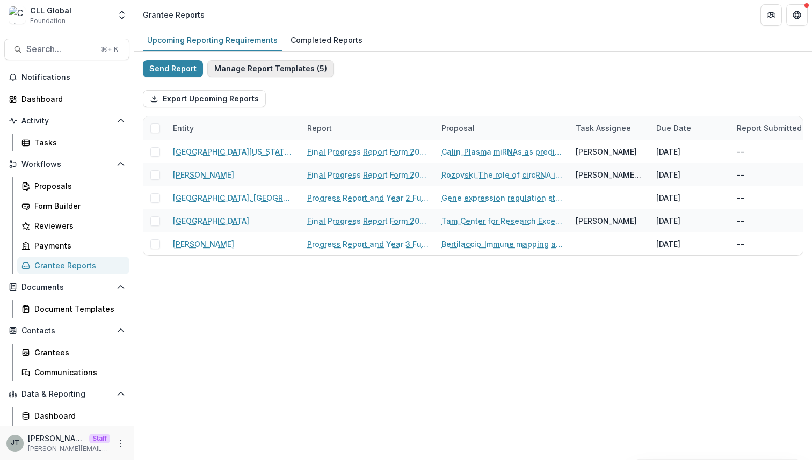
click at [284, 69] on button "Manage Report Templates ( 5 )" at bounding box center [270, 68] width 127 height 17
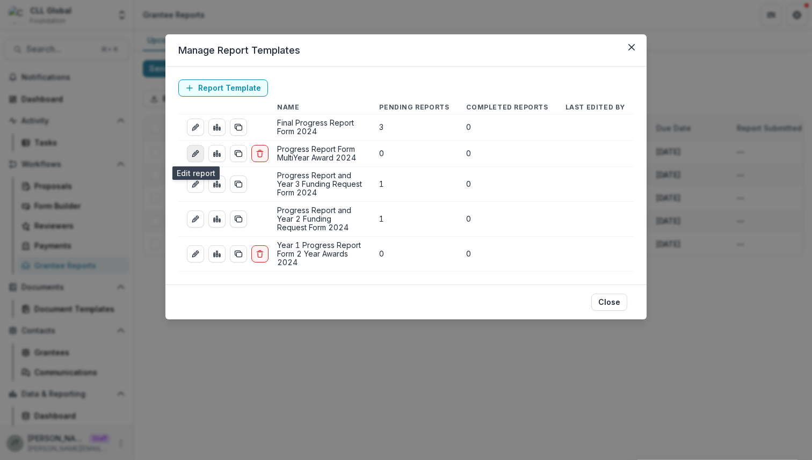
click at [190, 157] on link "edit-report" at bounding box center [195, 153] width 17 height 17
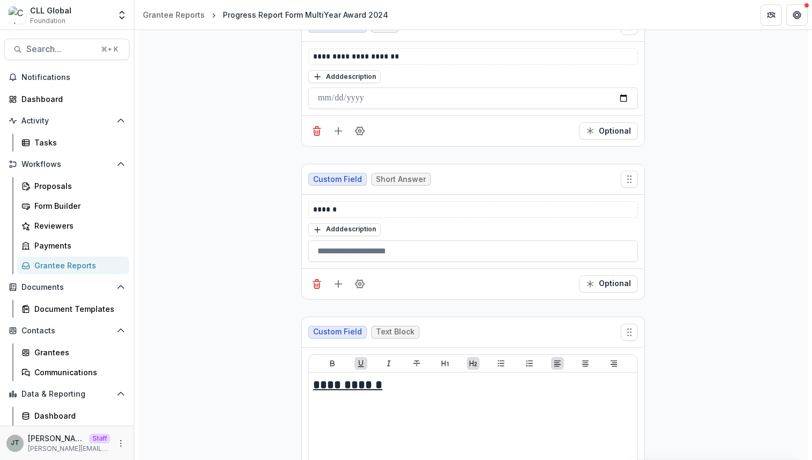
scroll to position [1524, 0]
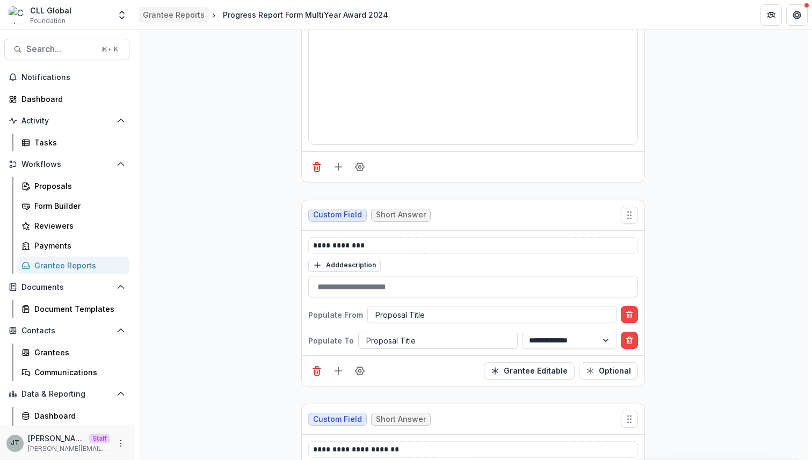
click at [193, 17] on div "Grantee Reports" at bounding box center [174, 14] width 62 height 11
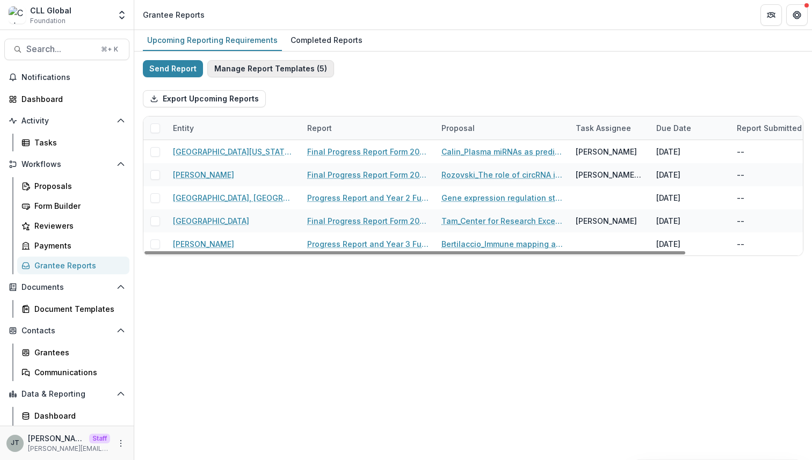
click at [300, 72] on button "Manage Report Templates ( 5 )" at bounding box center [270, 68] width 127 height 17
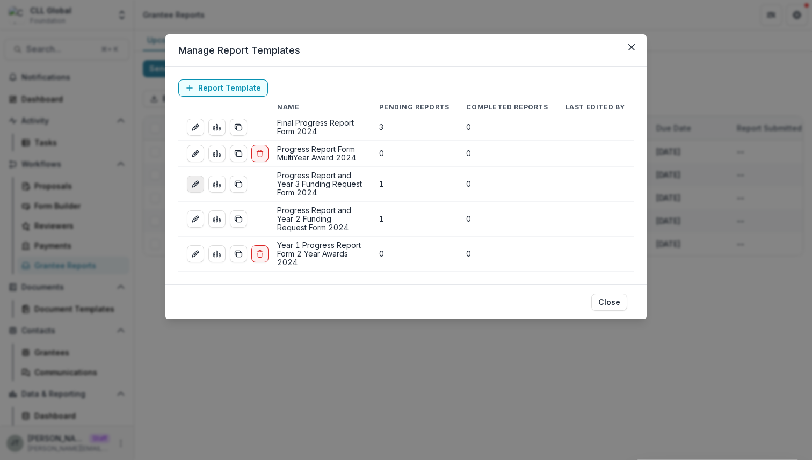
click at [196, 185] on icon "edit-report" at bounding box center [194, 185] width 5 height 5
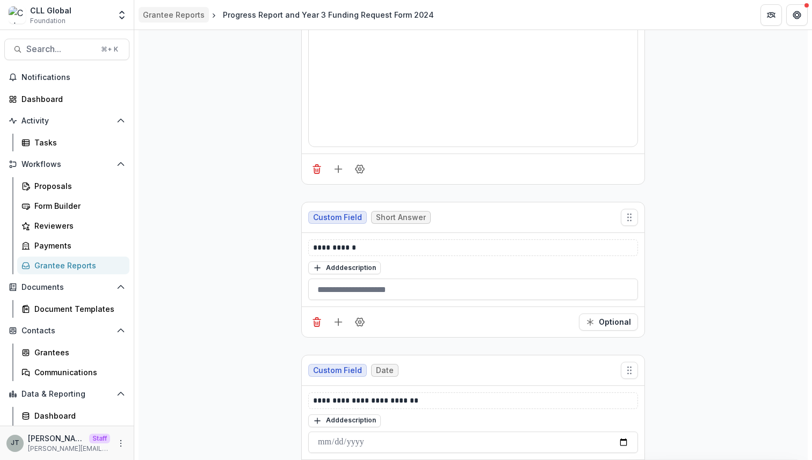
scroll to position [7539, 0]
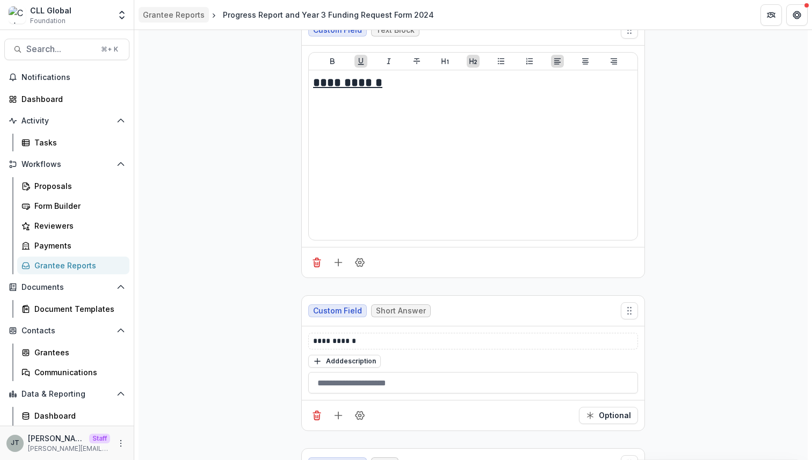
click at [186, 12] on div "Grantee Reports" at bounding box center [174, 14] width 62 height 11
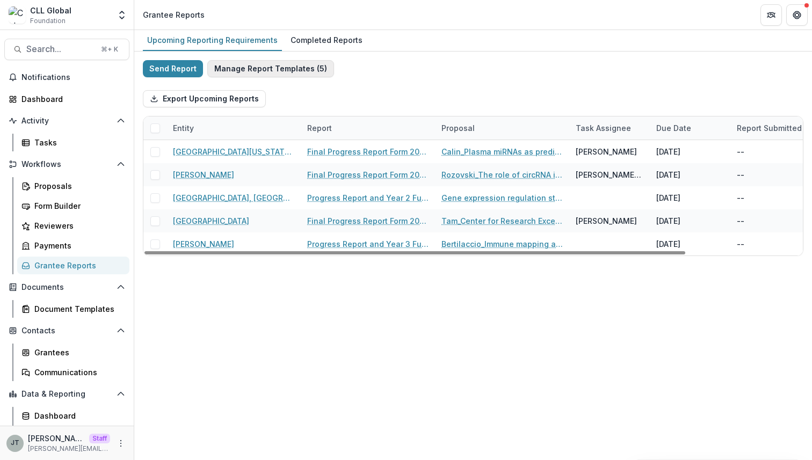
click at [277, 71] on button "Manage Report Templates ( 5 )" at bounding box center [270, 68] width 127 height 17
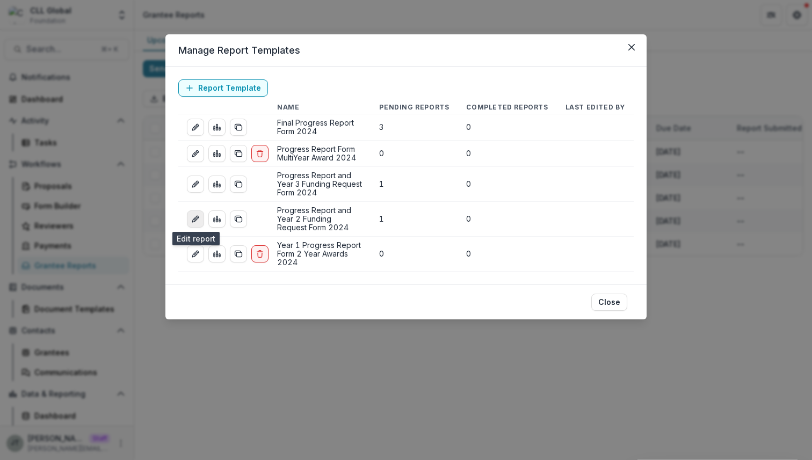
click at [197, 218] on line "edit-report" at bounding box center [195, 219] width 2 height 2
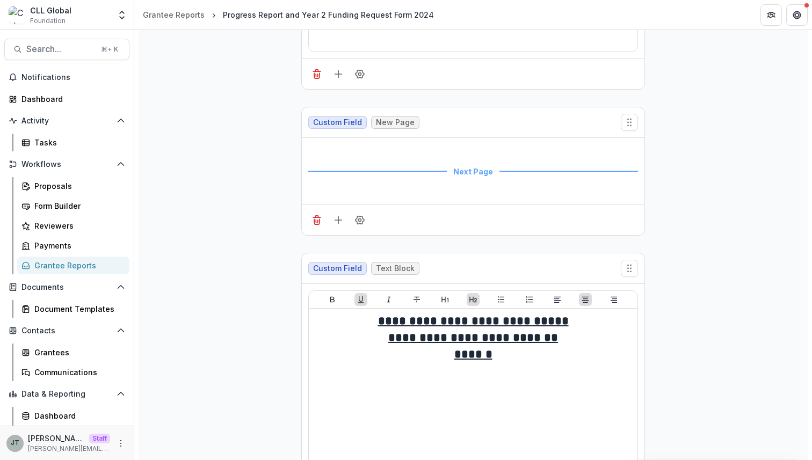
scroll to position [1463, 0]
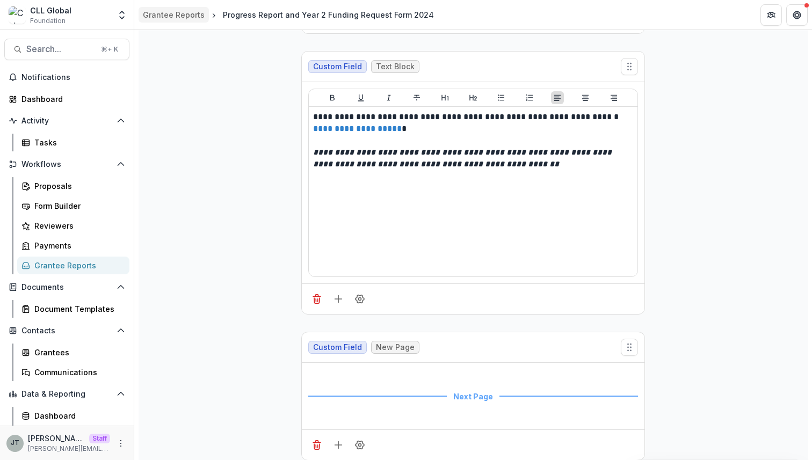
click at [173, 17] on div "Grantee Reports" at bounding box center [174, 14] width 62 height 11
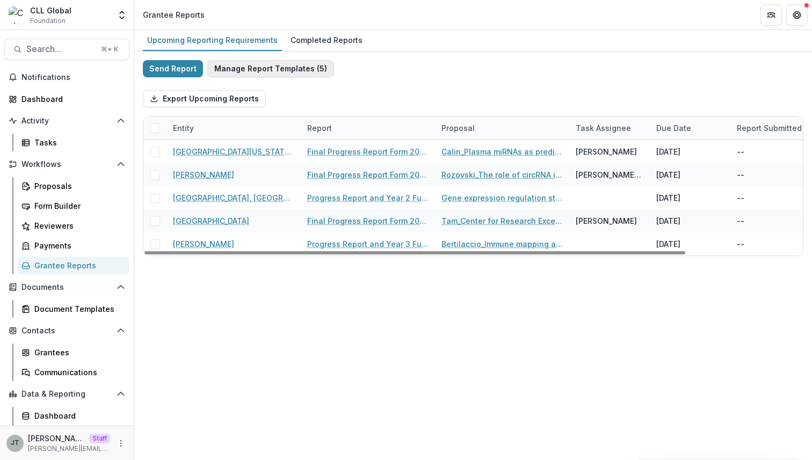
click at [284, 67] on button "Manage Report Templates ( 5 )" at bounding box center [270, 68] width 127 height 17
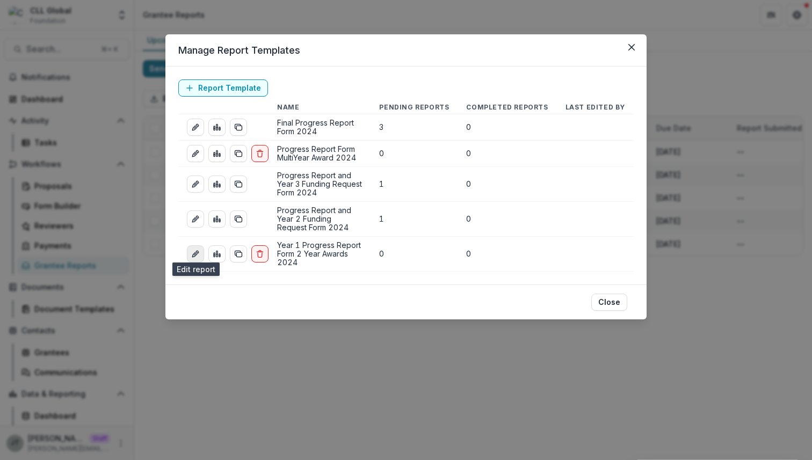
click at [194, 250] on icon "edit-report" at bounding box center [195, 254] width 9 height 9
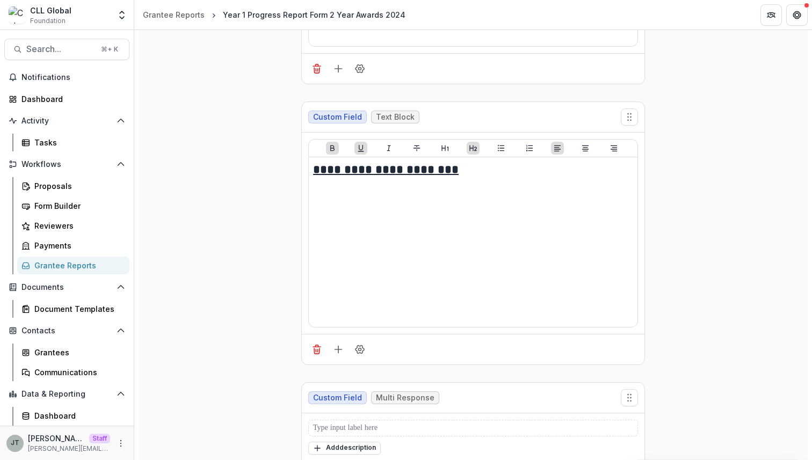
scroll to position [1524, 0]
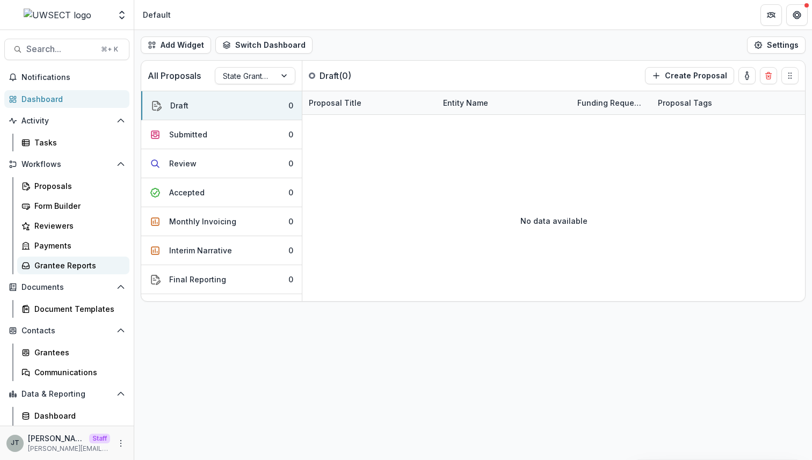
click at [78, 269] on div "Grantee Reports" at bounding box center [77, 265] width 86 height 11
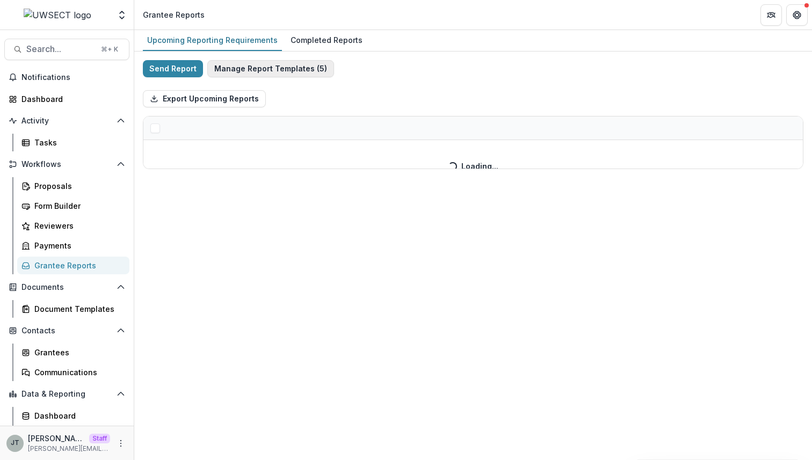
click at [304, 70] on button "Manage Report Templates ( 5 )" at bounding box center [270, 68] width 127 height 17
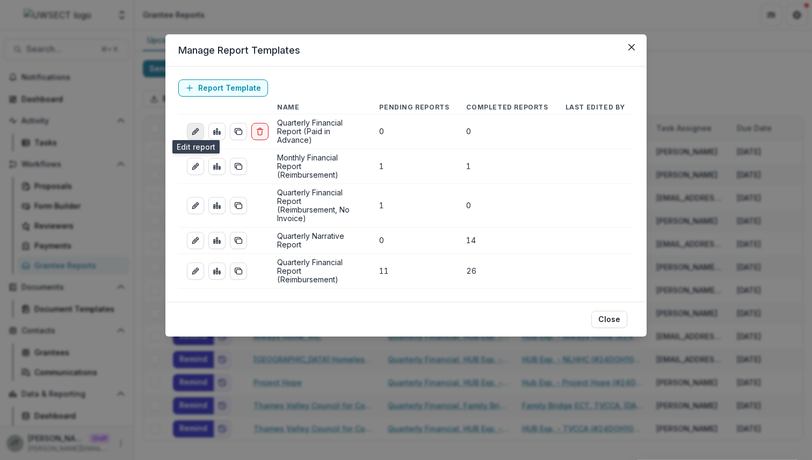
click at [195, 130] on icon "edit-report" at bounding box center [194, 132] width 5 height 5
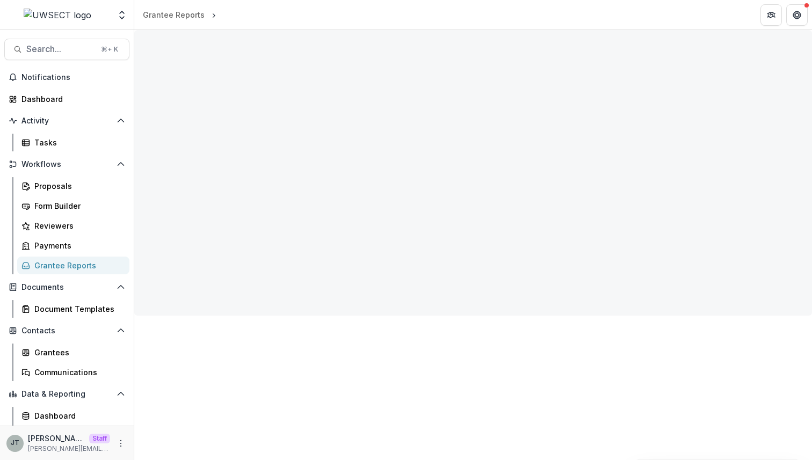
select select "**********"
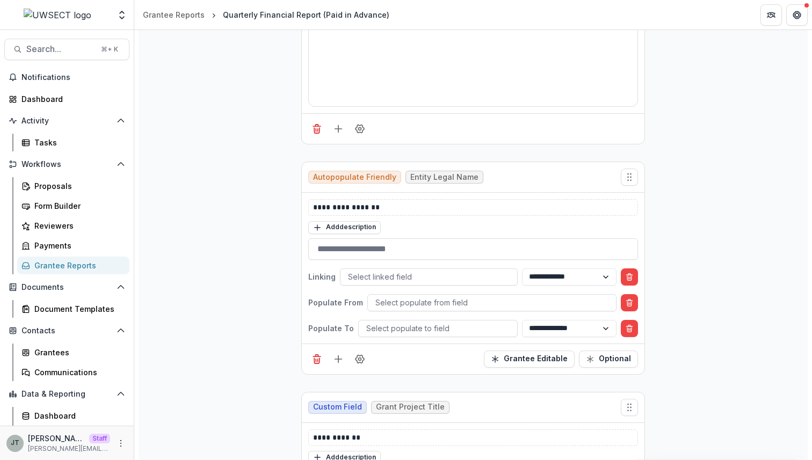
scroll to position [312, 0]
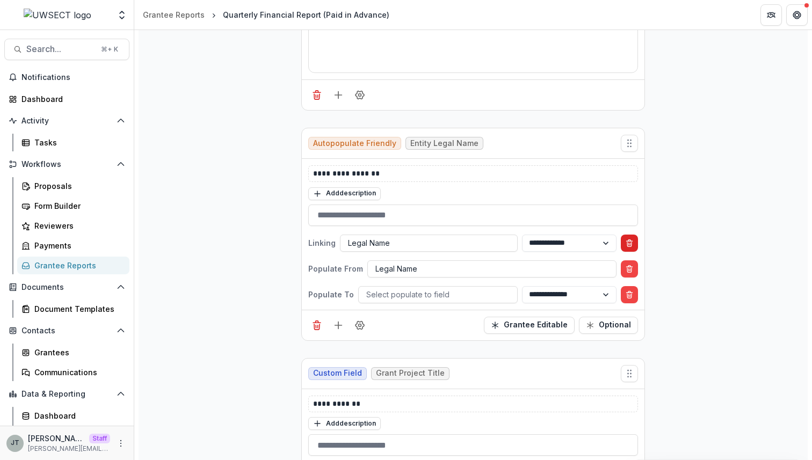
click at [632, 241] on icon "Delete condition" at bounding box center [629, 243] width 9 height 9
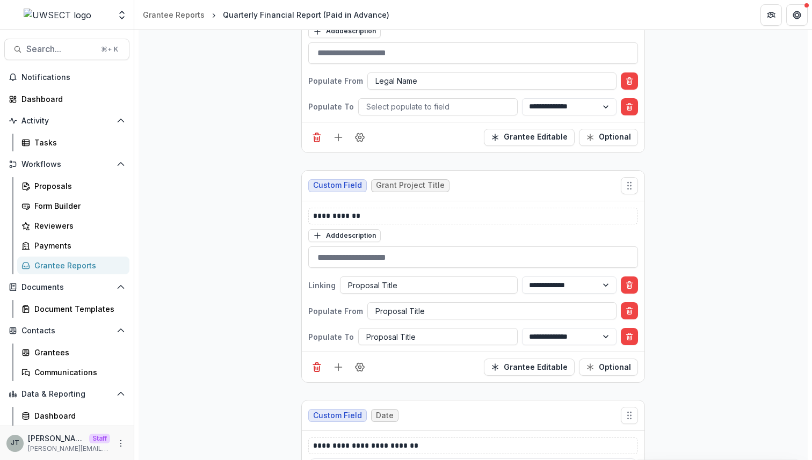
scroll to position [486, 0]
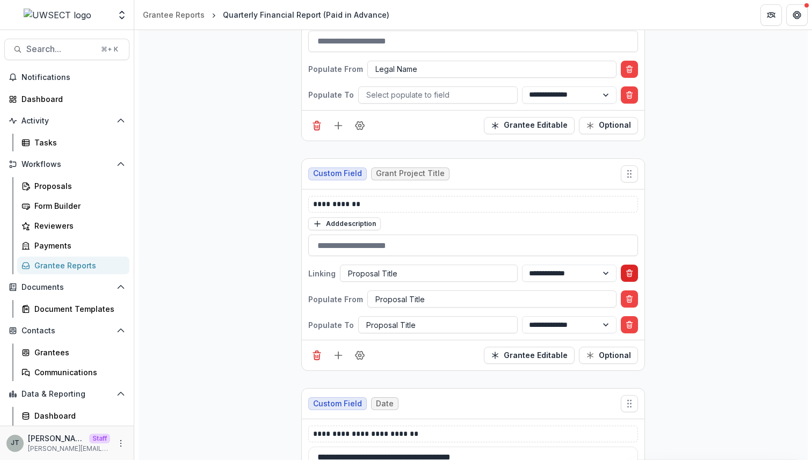
click at [628, 273] on icon "Delete condition" at bounding box center [629, 273] width 9 height 9
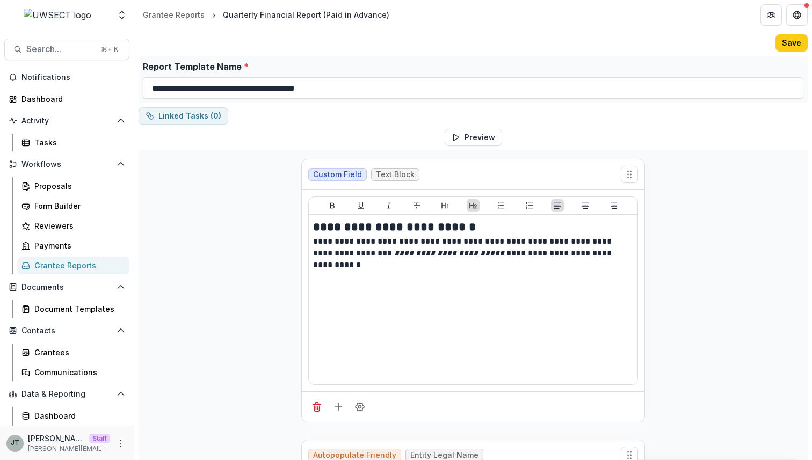
scroll to position [0, 0]
click at [781, 40] on button "Save" at bounding box center [792, 42] width 32 height 17
click at [190, 15] on div "Grantee Reports" at bounding box center [174, 14] width 62 height 11
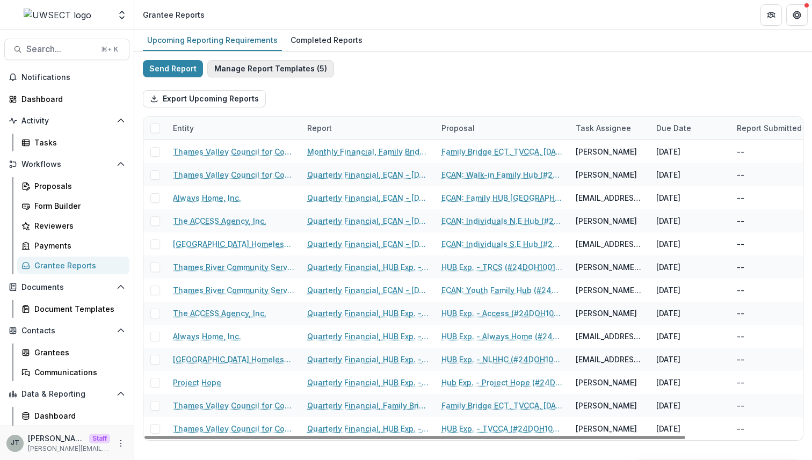
click at [307, 68] on button "Manage Report Templates ( 5 )" at bounding box center [270, 68] width 127 height 17
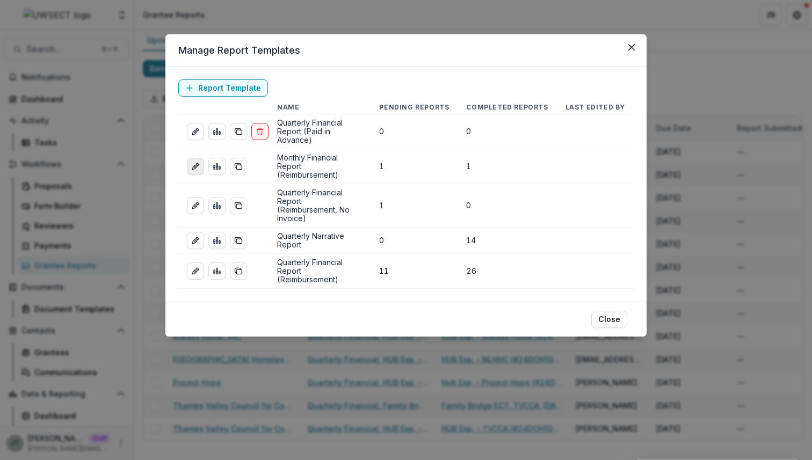
click at [197, 162] on icon "edit-report" at bounding box center [195, 166] width 9 height 9
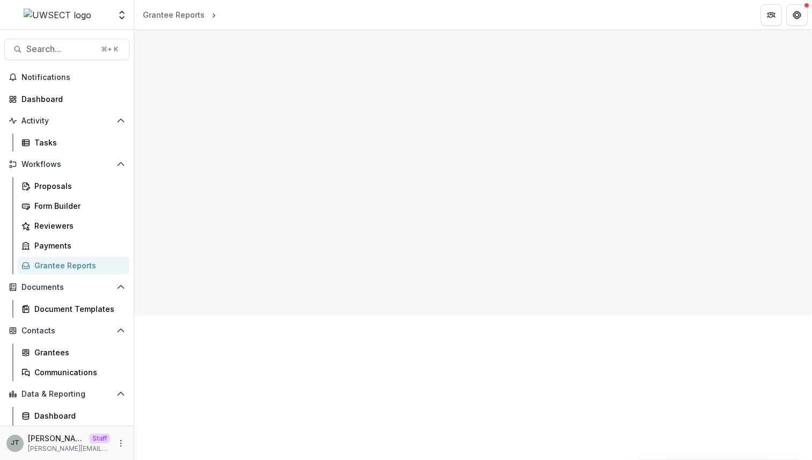
select select "**********"
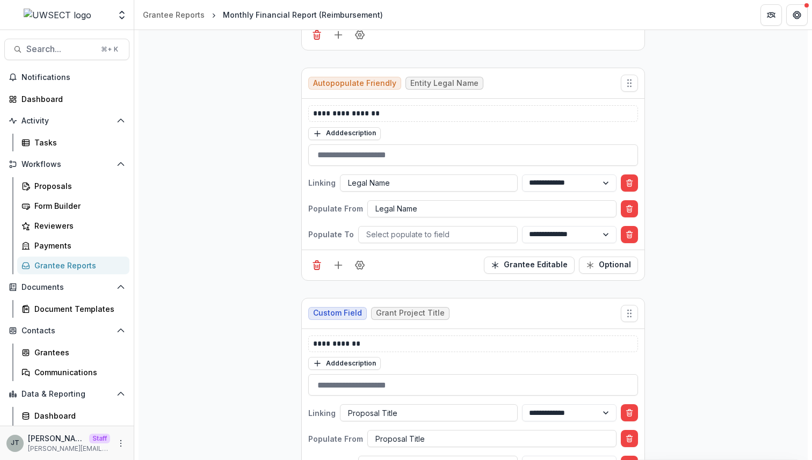
scroll to position [417, 0]
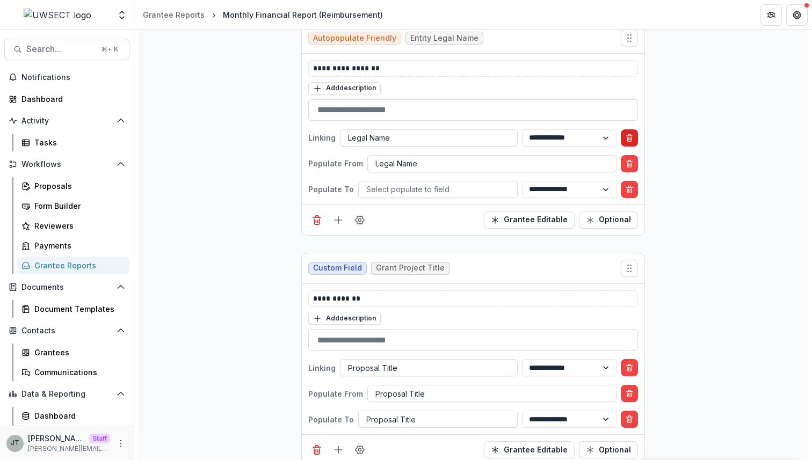
click at [627, 137] on icon "Delete condition" at bounding box center [629, 139] width 4 height 4
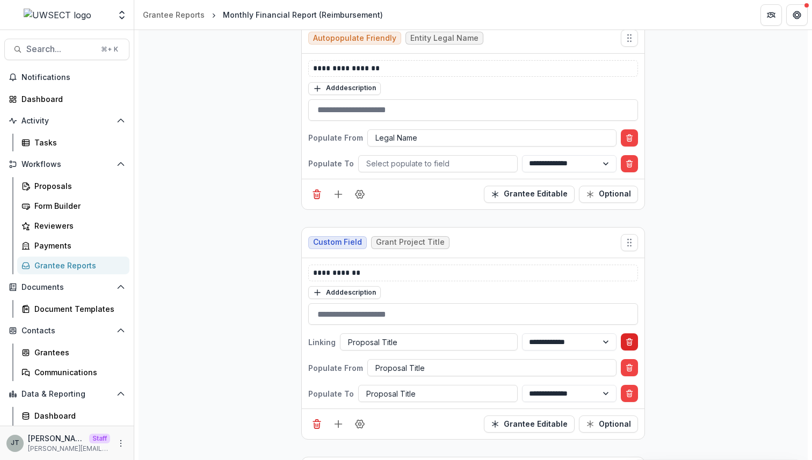
click at [628, 338] on icon "Delete condition" at bounding box center [629, 342] width 9 height 9
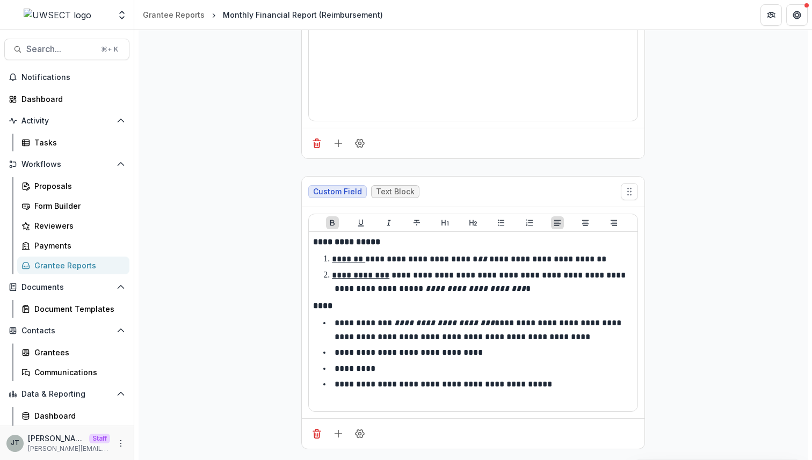
scroll to position [1775, 0]
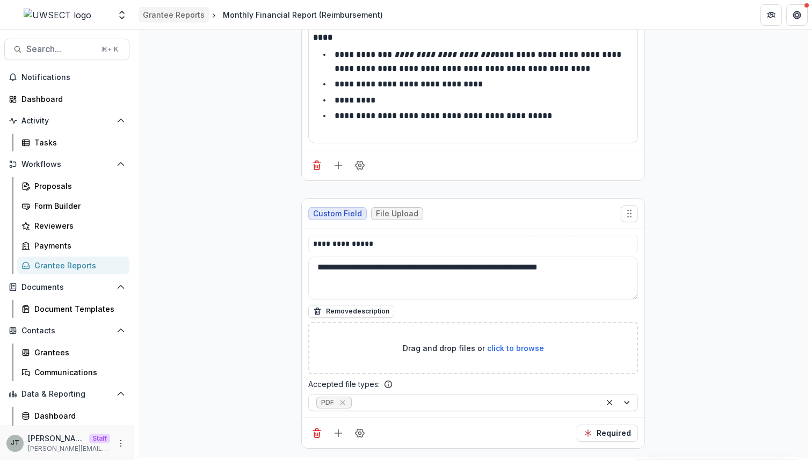
click at [182, 19] on div "Grantee Reports" at bounding box center [174, 14] width 62 height 11
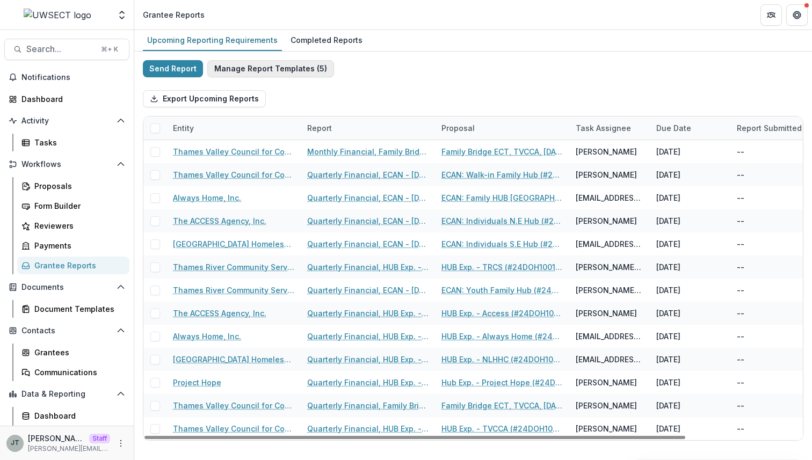
click at [261, 68] on button "Manage Report Templates ( 5 )" at bounding box center [270, 68] width 127 height 17
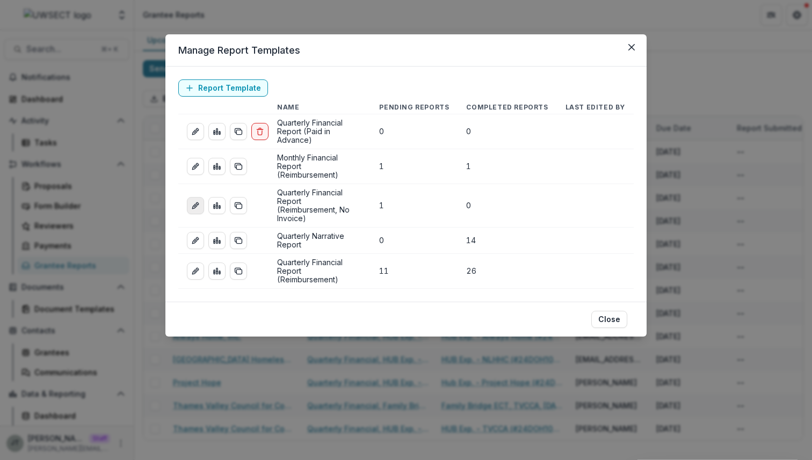
click at [194, 205] on line "edit-report" at bounding box center [195, 206] width 2 height 2
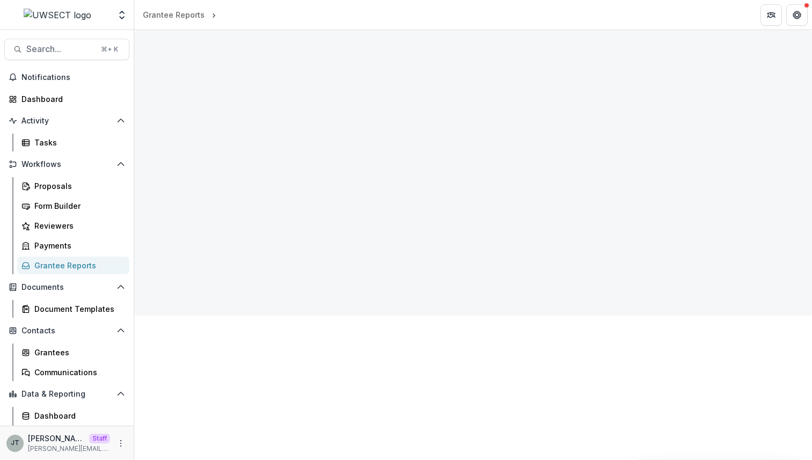
select select "**********"
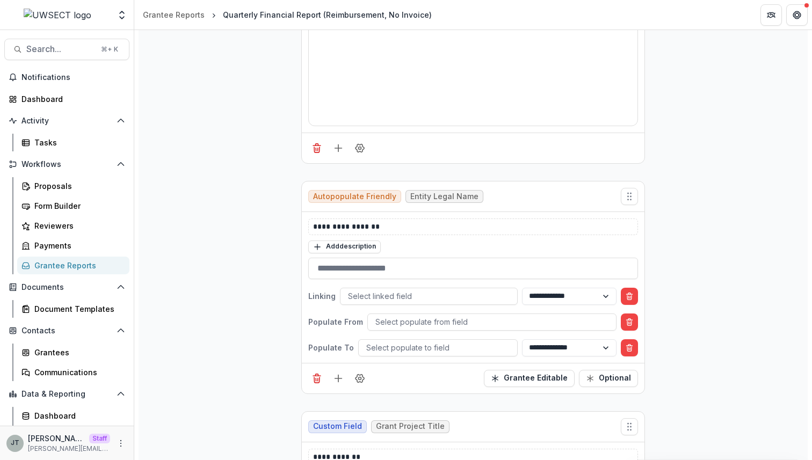
scroll to position [371, 0]
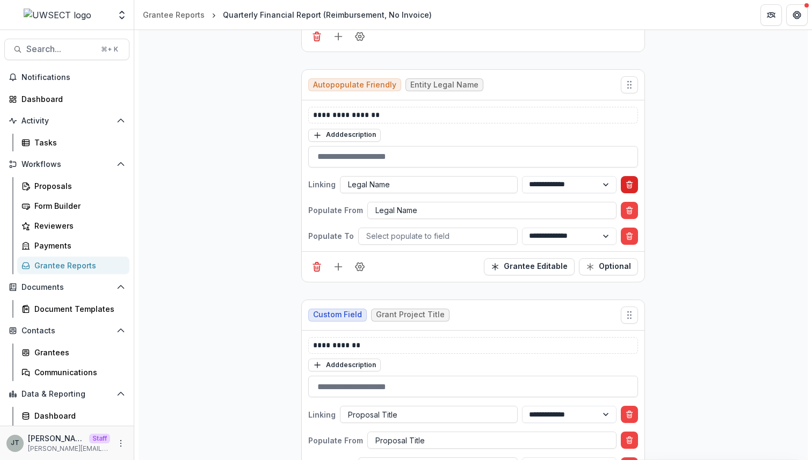
click at [628, 183] on line "Delete condition" at bounding box center [629, 183] width 6 height 0
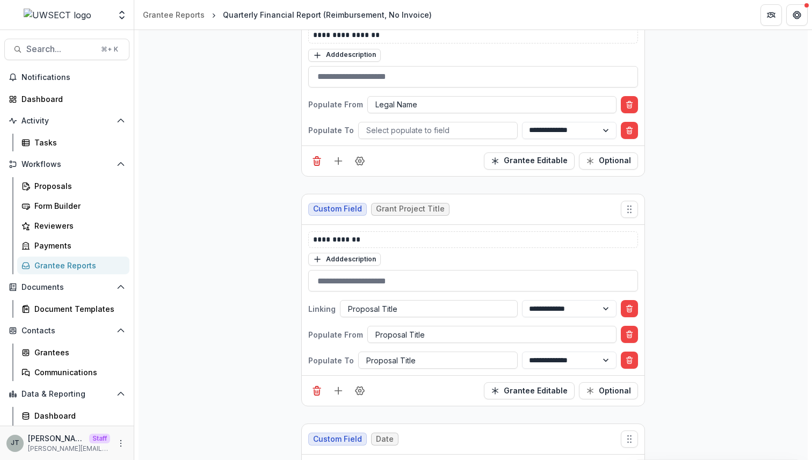
scroll to position [453, 0]
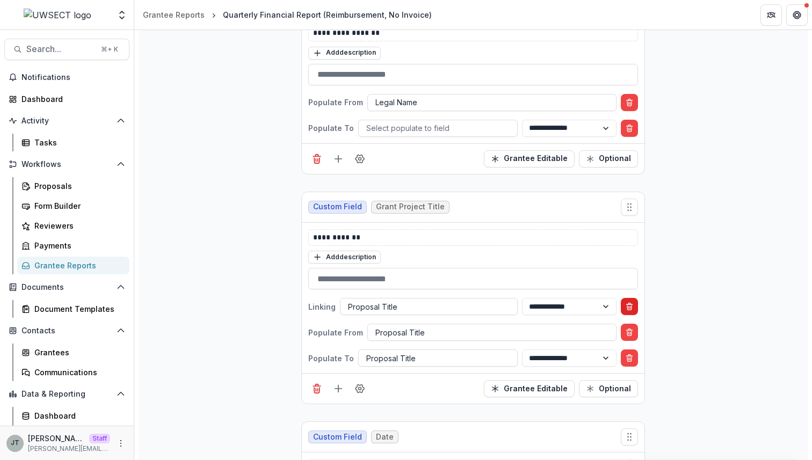
click at [627, 305] on icon "Delete condition" at bounding box center [629, 306] width 9 height 9
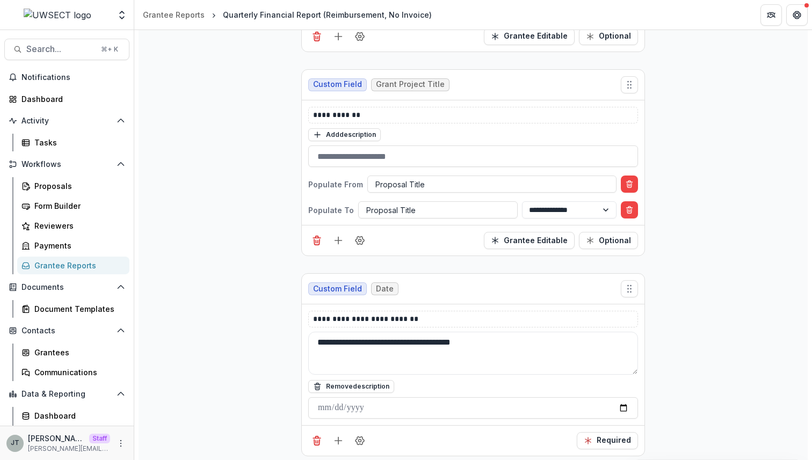
scroll to position [0, 0]
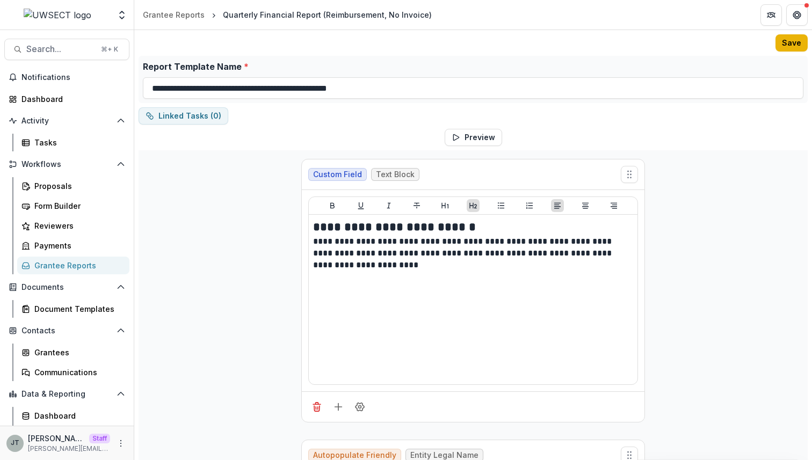
click at [796, 45] on button "Save" at bounding box center [792, 42] width 32 height 17
click at [188, 12] on div "Grantee Reports" at bounding box center [174, 14] width 62 height 11
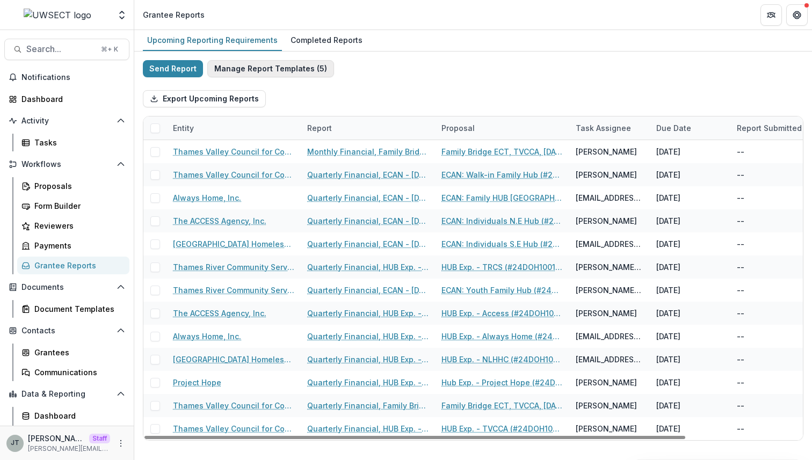
click at [287, 71] on button "Manage Report Templates ( 5 )" at bounding box center [270, 68] width 127 height 17
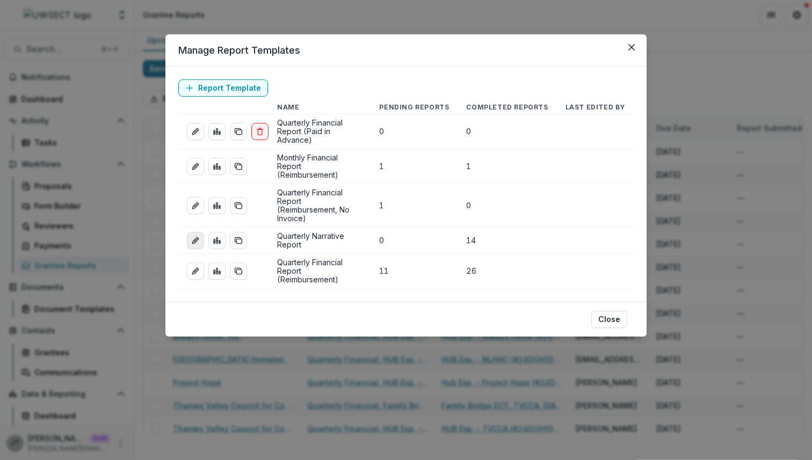
click at [196, 236] on icon "edit-report" at bounding box center [195, 240] width 9 height 9
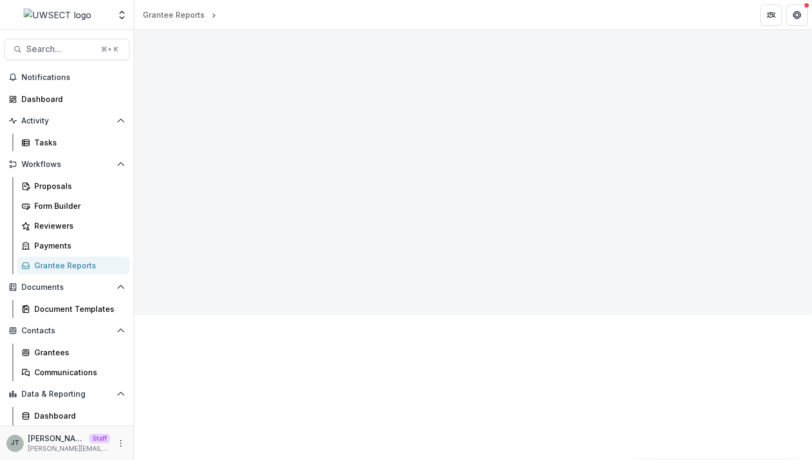
select select "**********"
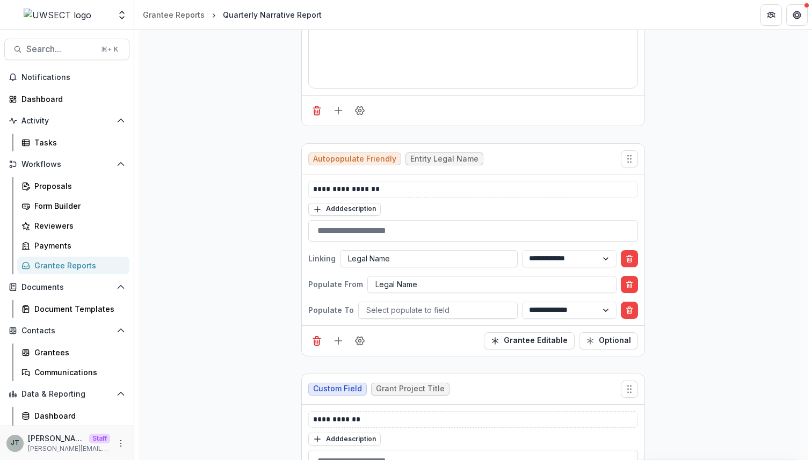
scroll to position [297, 0]
click at [630, 257] on icon "Delete condition" at bounding box center [629, 259] width 4 height 4
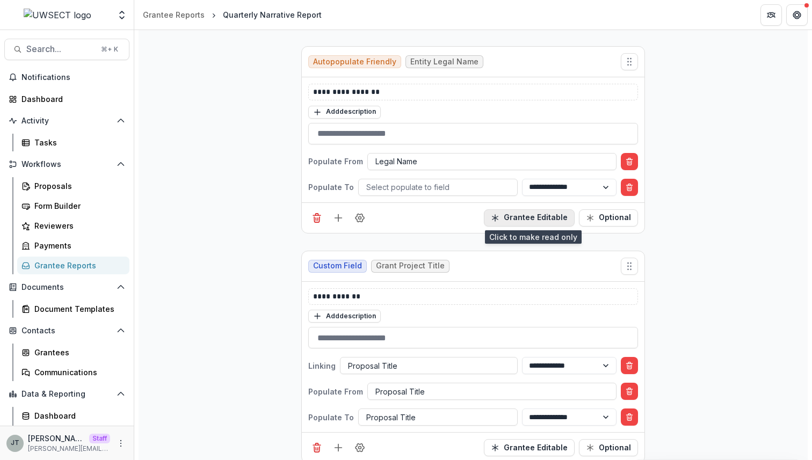
scroll to position [512, 0]
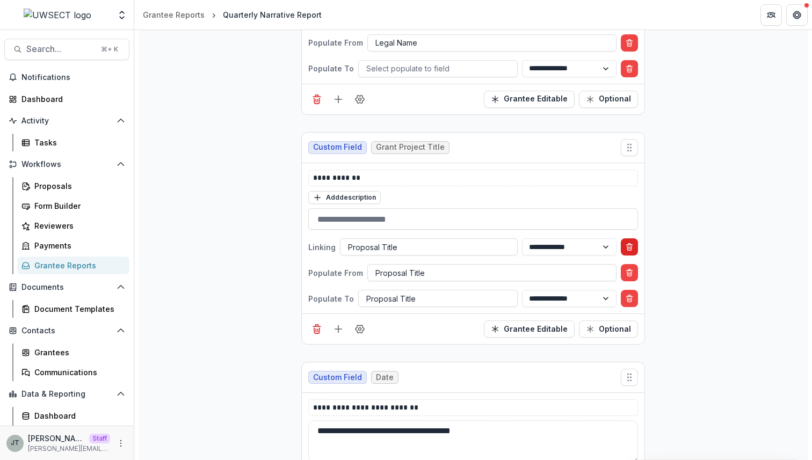
click at [627, 247] on icon "Delete condition" at bounding box center [629, 249] width 4 height 4
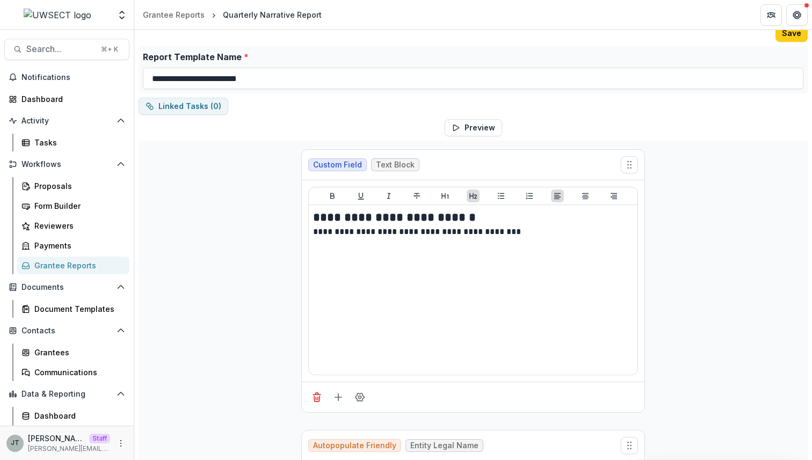
scroll to position [0, 0]
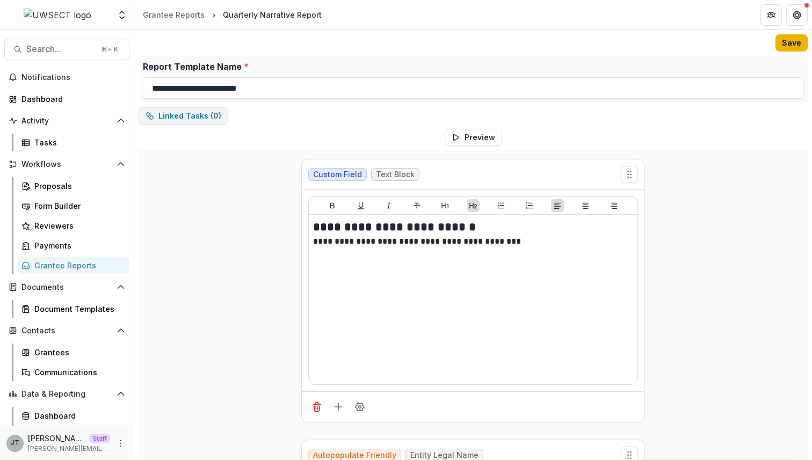
click at [790, 42] on button "Save" at bounding box center [792, 42] width 32 height 17
click at [193, 14] on div "Grantee Reports" at bounding box center [174, 14] width 62 height 11
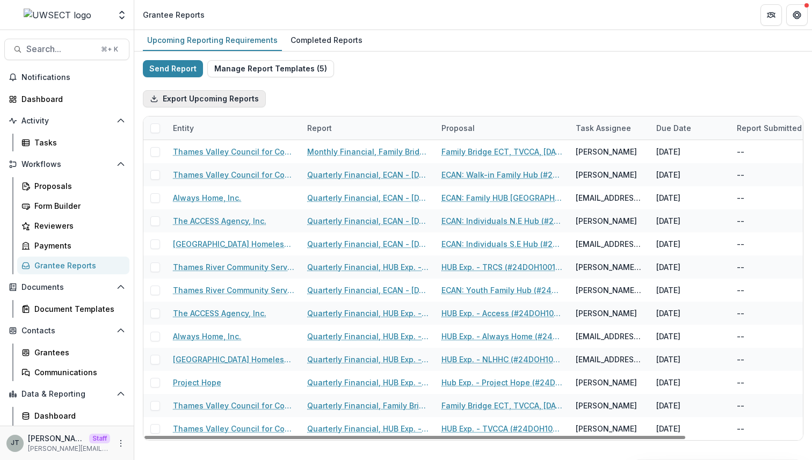
click at [247, 98] on button "Export Upcoming Reports" at bounding box center [204, 98] width 123 height 17
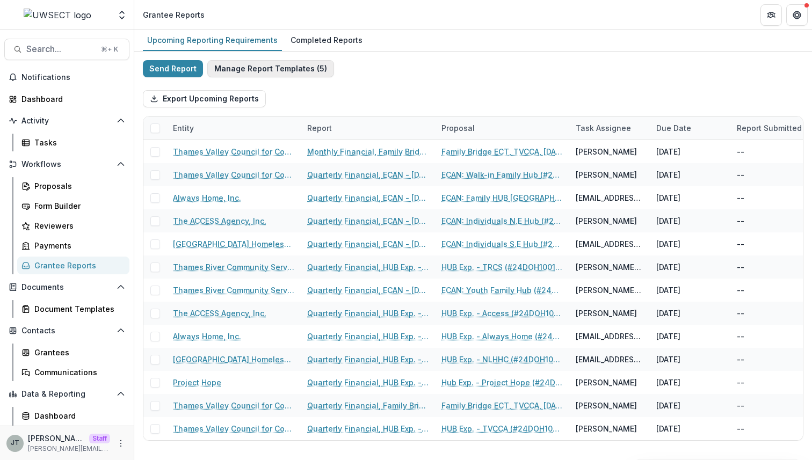
click at [287, 68] on button "Manage Report Templates ( 5 )" at bounding box center [270, 68] width 127 height 17
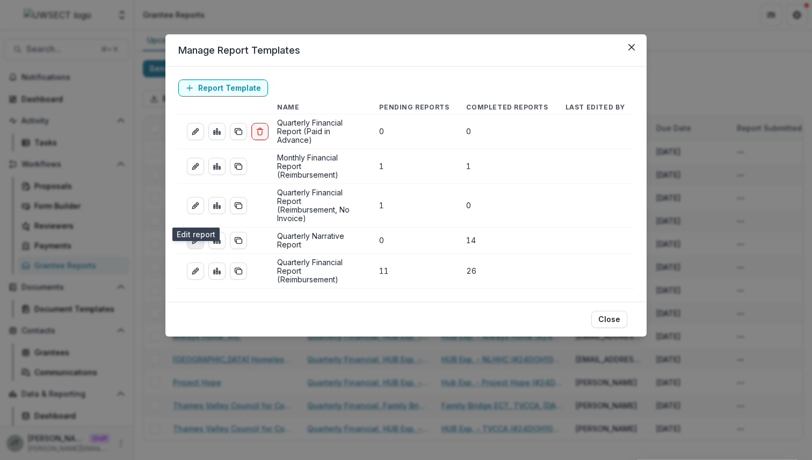
click at [191, 236] on icon "edit-report" at bounding box center [195, 240] width 9 height 9
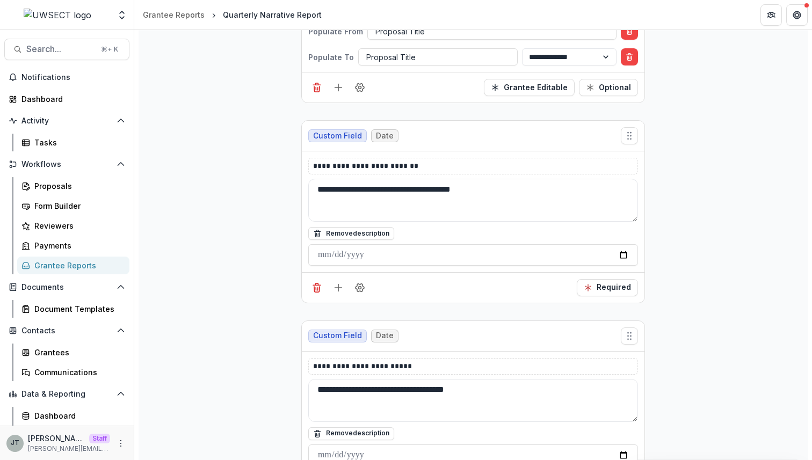
scroll to position [729, 0]
click at [722, 287] on div "**********" at bounding box center [473, 345] width 669 height 1848
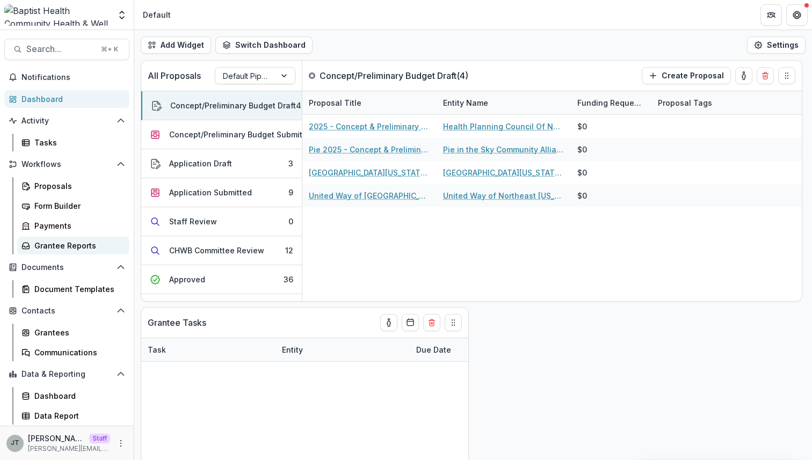
click at [85, 247] on div "Grantee Reports" at bounding box center [77, 245] width 86 height 11
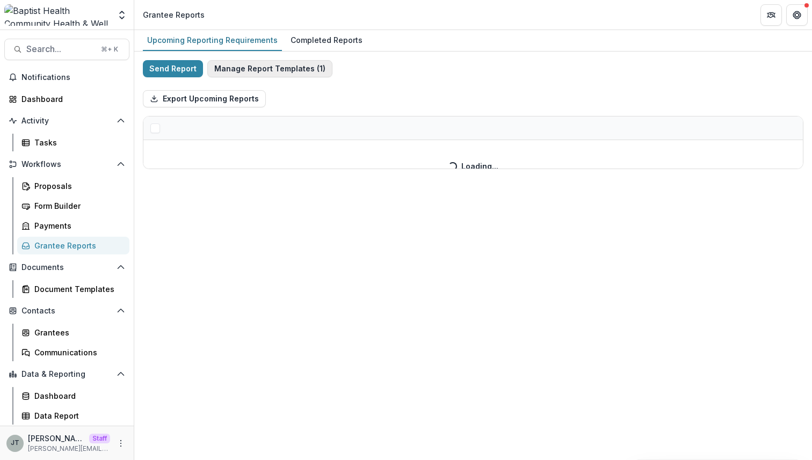
click at [315, 70] on button "Manage Report Templates ( 1 )" at bounding box center [269, 68] width 125 height 17
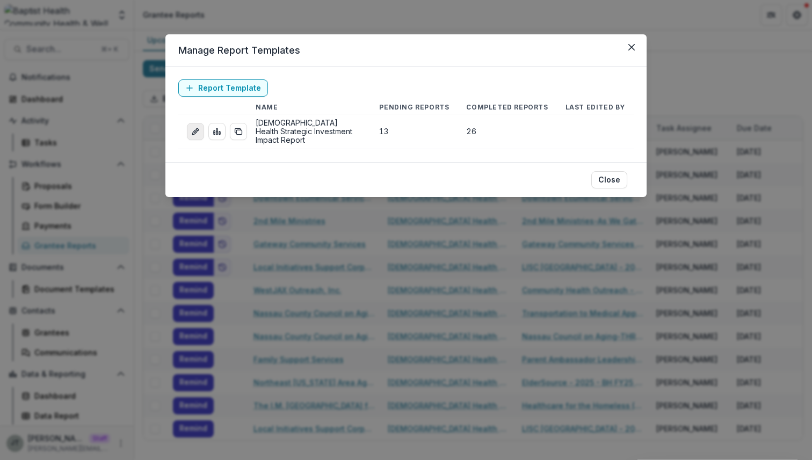
click at [195, 127] on icon "edit-report" at bounding box center [195, 131] width 9 height 9
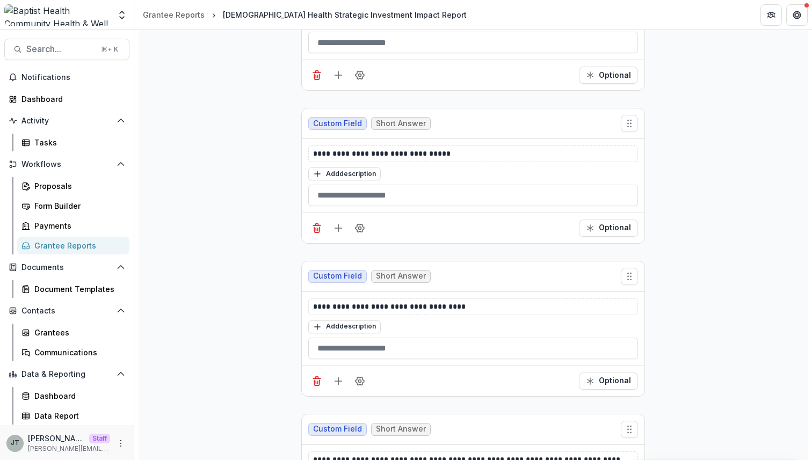
scroll to position [2207, 0]
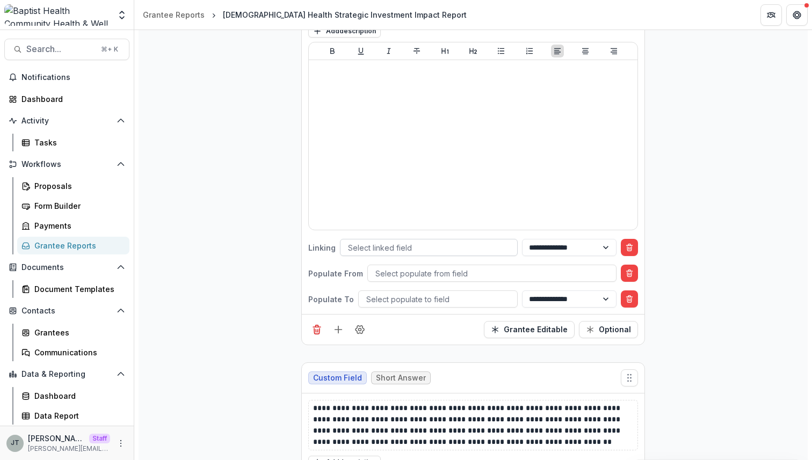
click at [482, 250] on div at bounding box center [429, 247] width 162 height 13
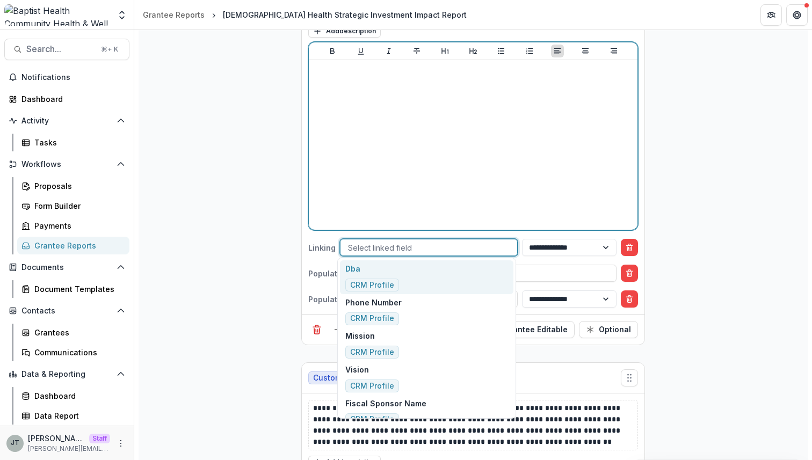
click at [497, 218] on div at bounding box center [473, 144] width 320 height 161
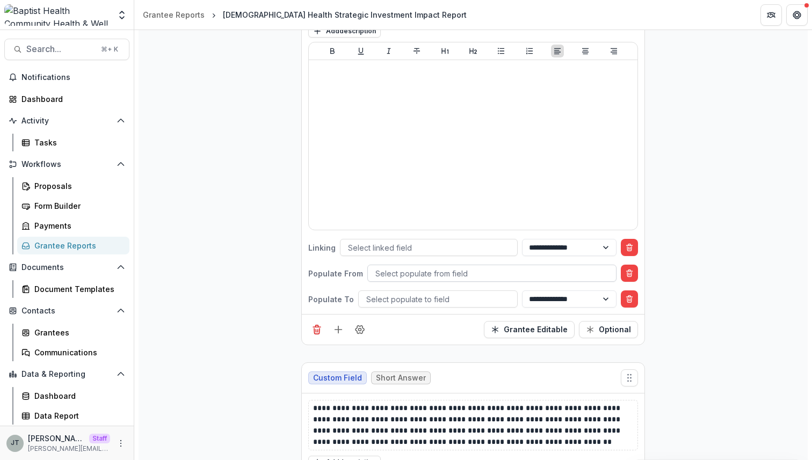
click at [500, 270] on div at bounding box center [491, 273] width 233 height 13
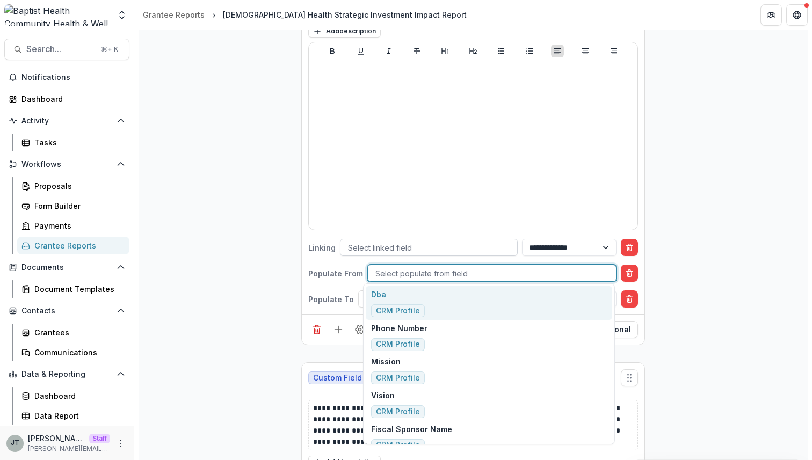
click at [491, 252] on div "Select linked field" at bounding box center [429, 248] width 177 height 16
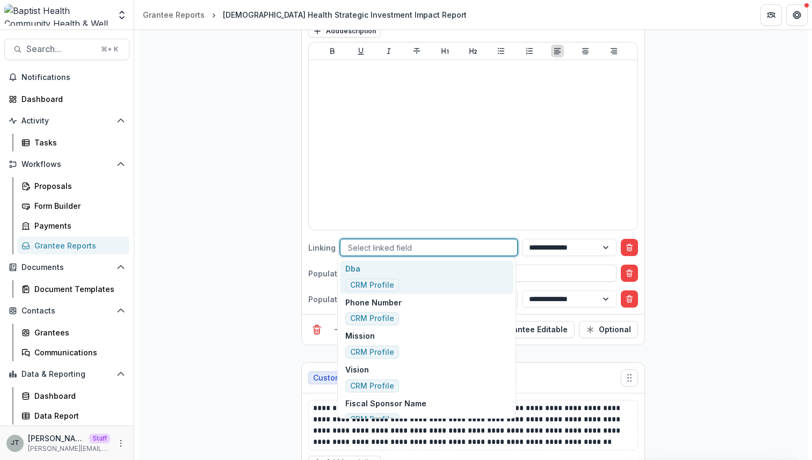
click at [486, 232] on div "**********" at bounding box center [473, 149] width 343 height 329
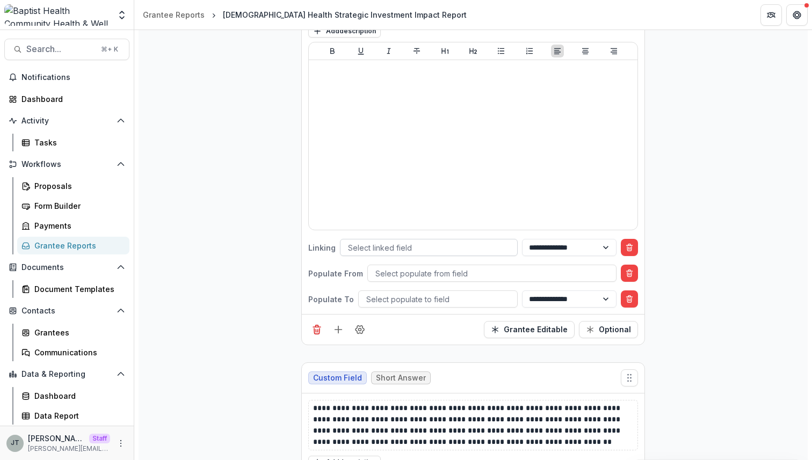
click at [464, 248] on div at bounding box center [429, 247] width 162 height 13
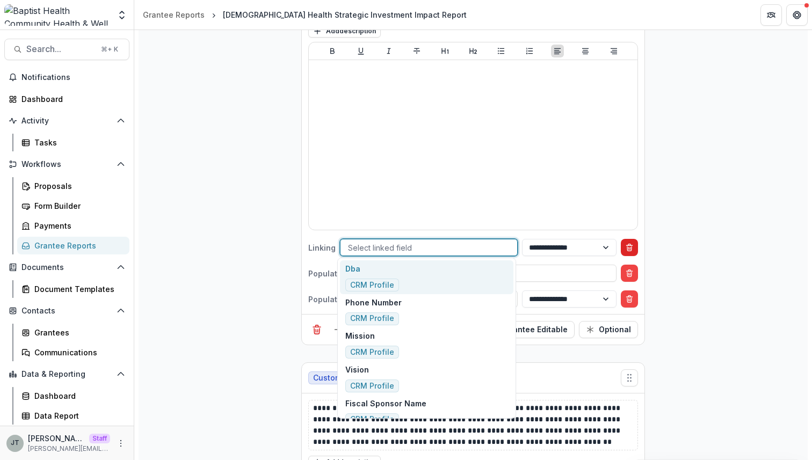
click at [635, 241] on button "Delete condition" at bounding box center [629, 247] width 17 height 17
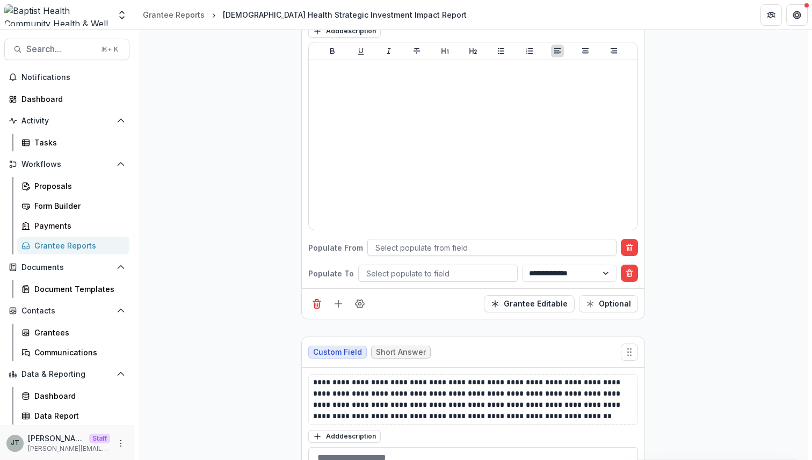
click at [440, 245] on div at bounding box center [491, 247] width 233 height 13
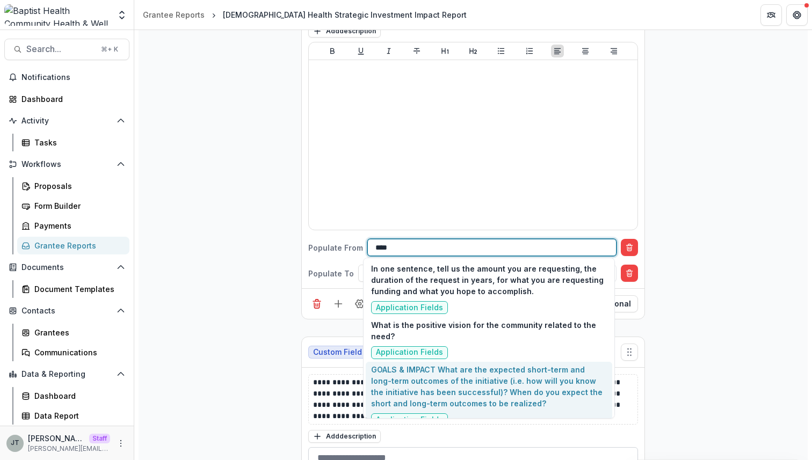
type input "****"
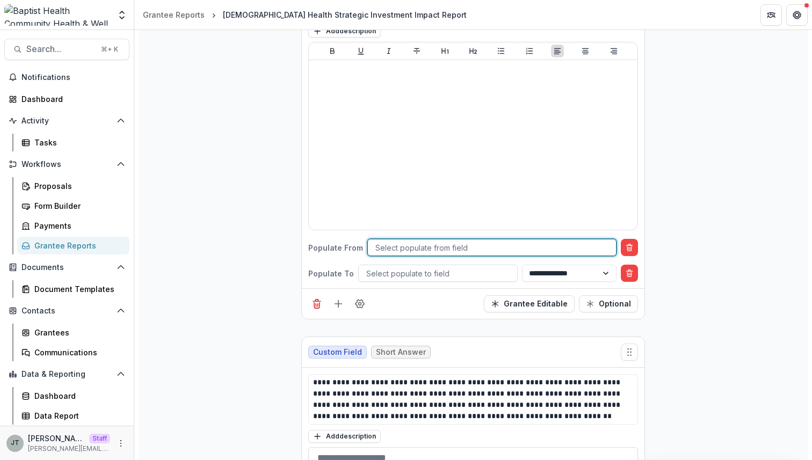
paste input "**********"
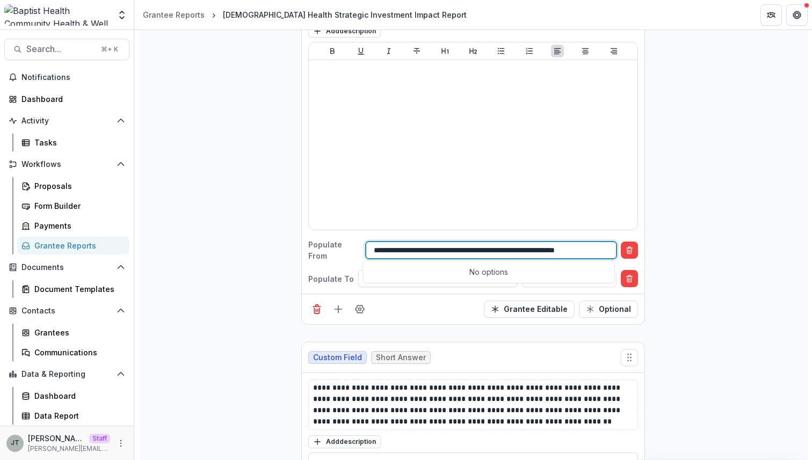
click at [407, 246] on input "**********" at bounding box center [491, 250] width 235 height 11
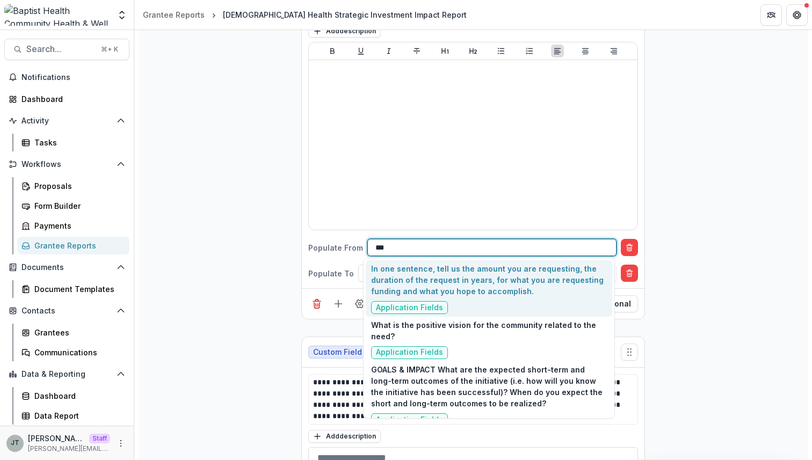
type input "****"
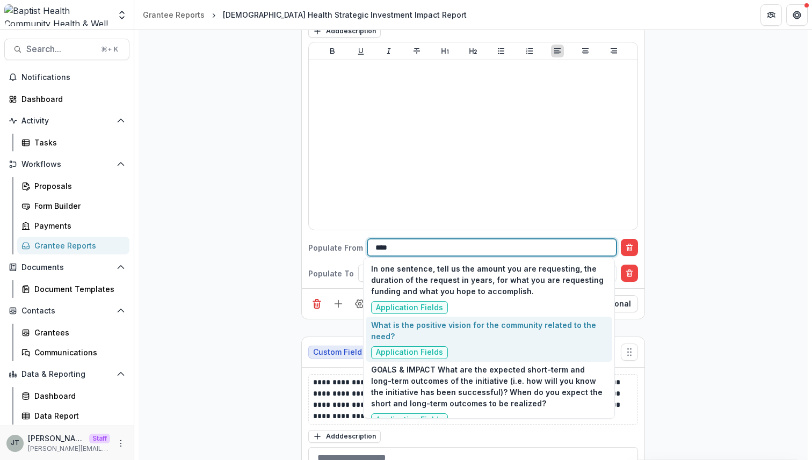
click at [455, 348] on div "What is the positive vision for the community related to the need? Application …" at bounding box center [489, 340] width 236 height 40
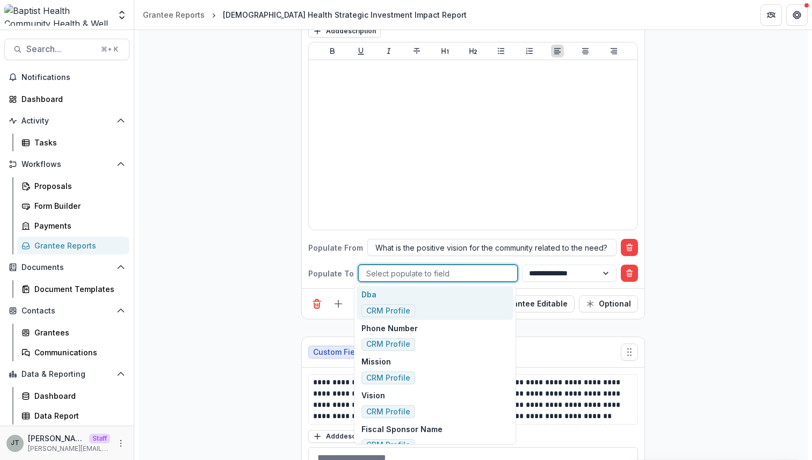
click at [489, 274] on div at bounding box center [437, 273] width 143 height 13
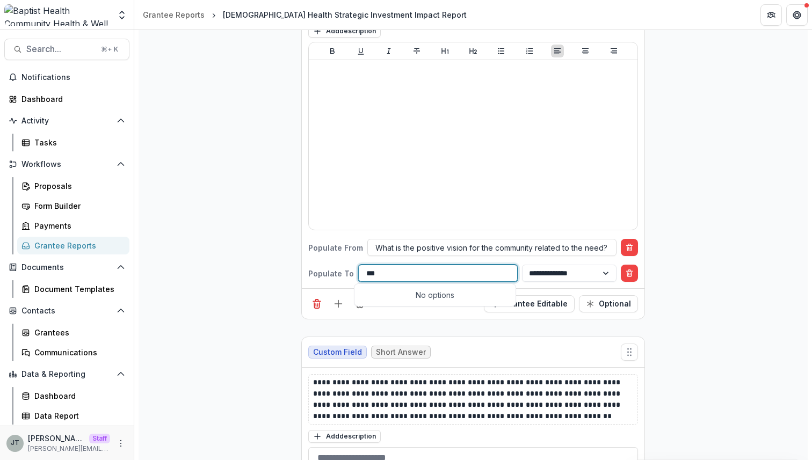
type input "***"
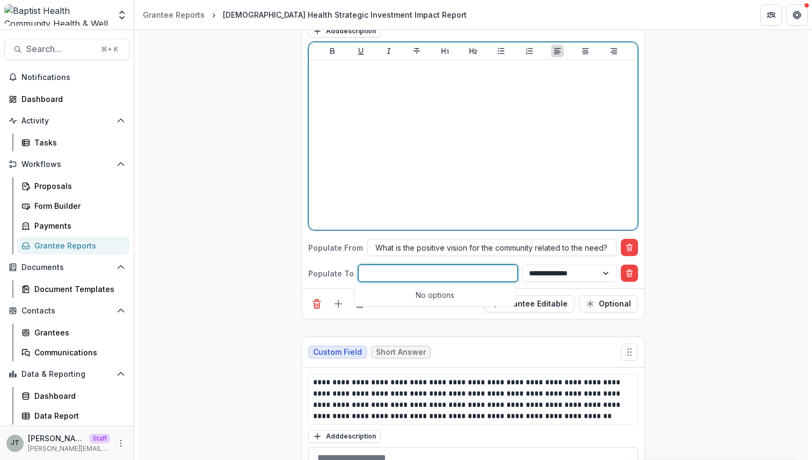
click at [467, 202] on div at bounding box center [473, 144] width 320 height 161
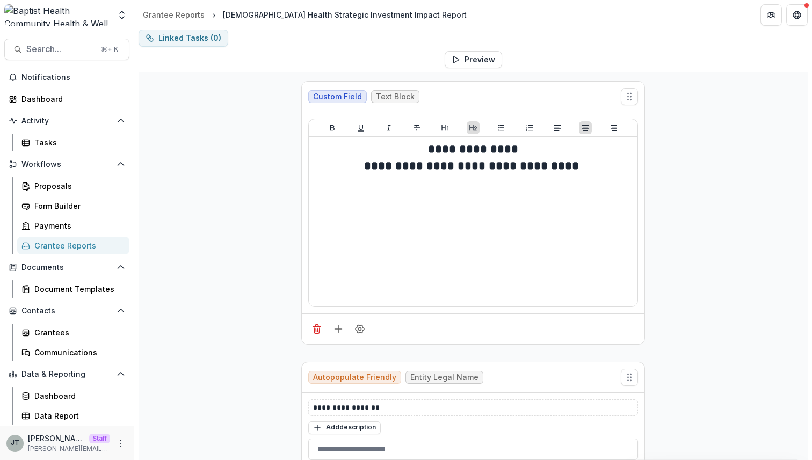
scroll to position [0, 0]
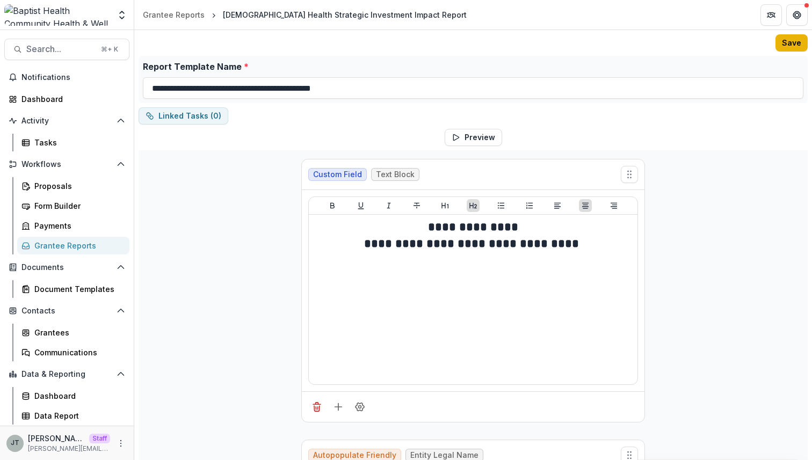
click at [781, 47] on button "Save" at bounding box center [792, 42] width 32 height 17
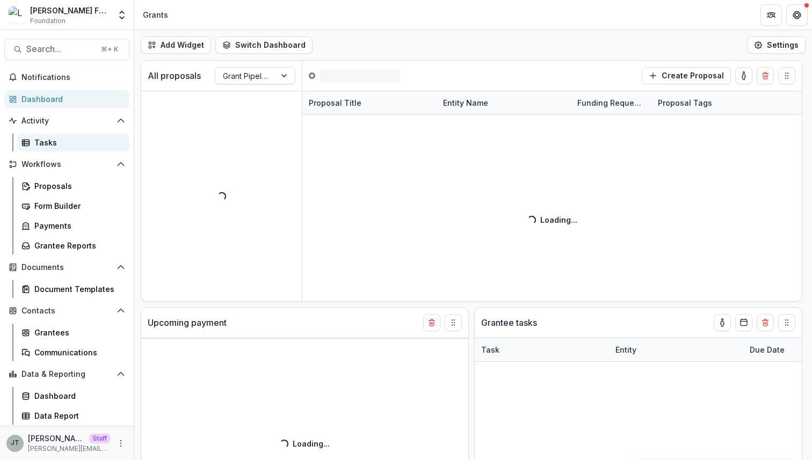
click at [66, 147] on div "Tasks" at bounding box center [77, 142] width 86 height 11
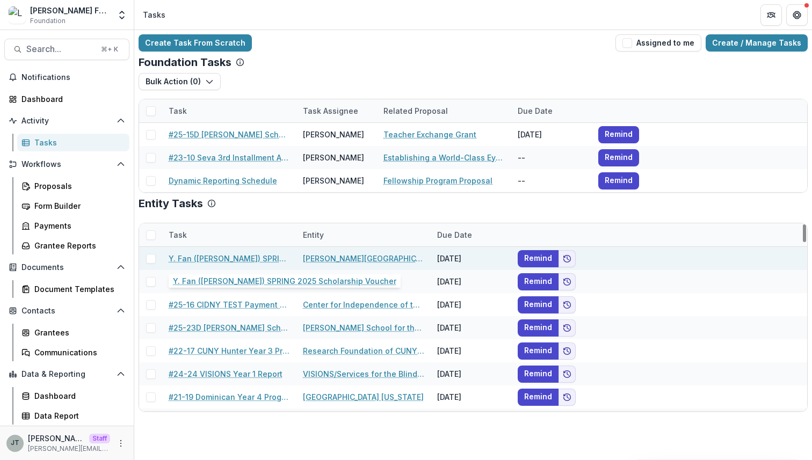
click at [234, 256] on link "Y. Fan ([PERSON_NAME]) SPRING 2025 Scholarship Voucher" at bounding box center [229, 258] width 121 height 11
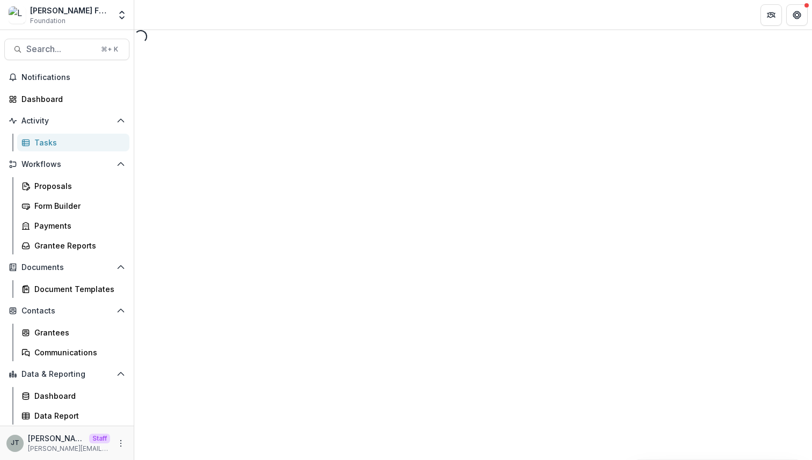
select select "********"
click at [47, 144] on div "Tasks" at bounding box center [77, 142] width 86 height 11
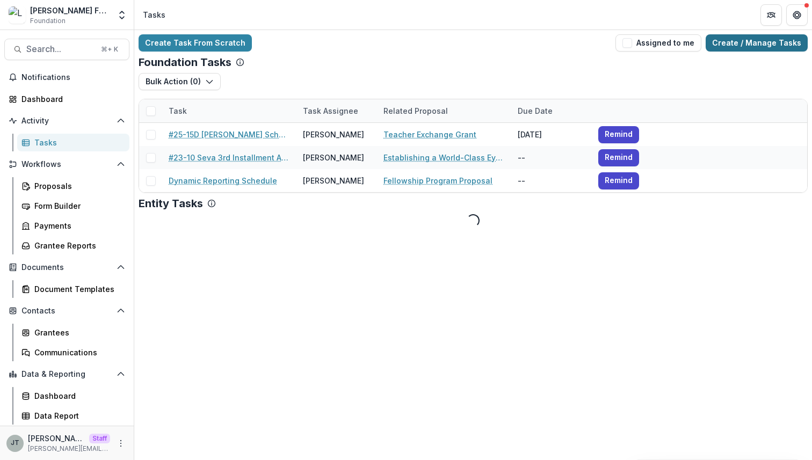
click at [724, 44] on link "Create / Manage Tasks" at bounding box center [757, 42] width 102 height 17
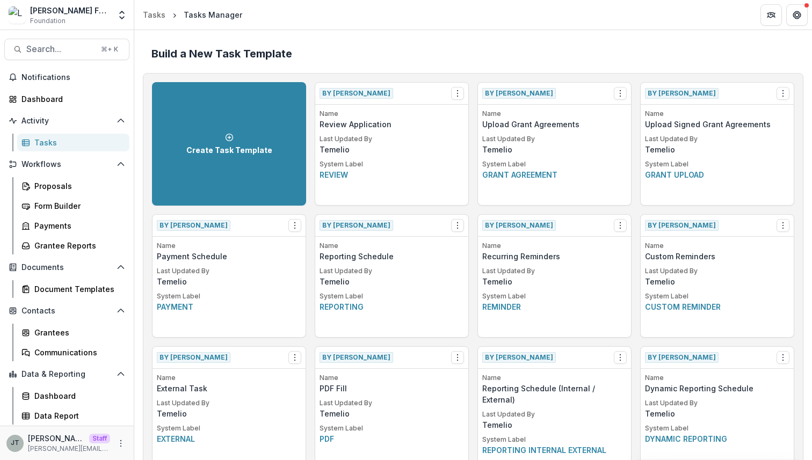
click at [404, 130] on p "Reporting Schedule" at bounding box center [392, 124] width 144 height 11
click at [454, 222] on icon "Options" at bounding box center [457, 225] width 9 height 9
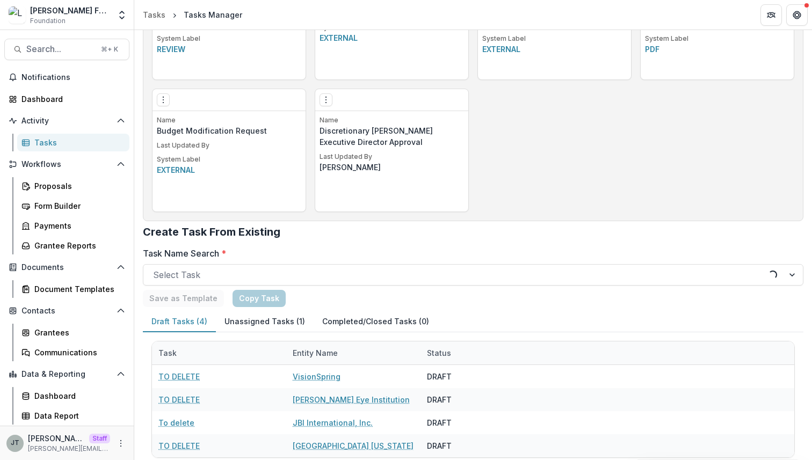
scroll to position [1198, 0]
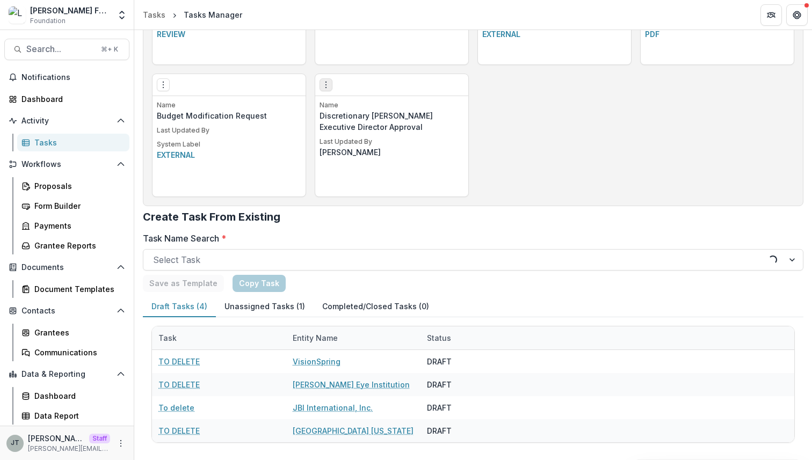
click at [324, 88] on icon "Options" at bounding box center [326, 85] width 9 height 9
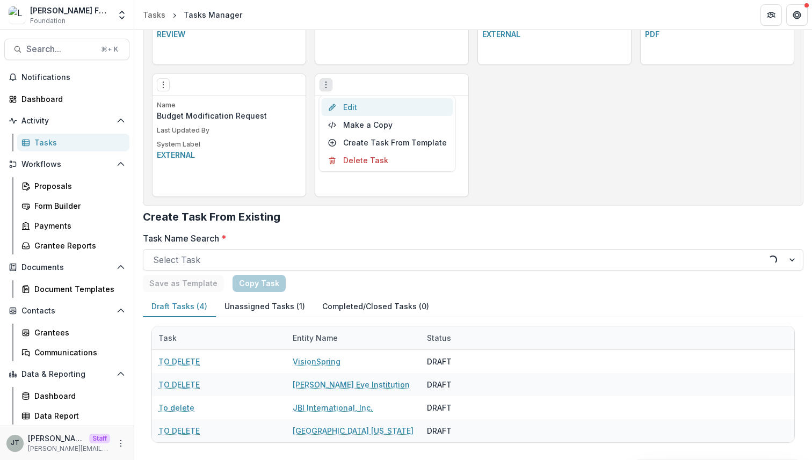
click at [335, 109] on icon at bounding box center [332, 107] width 9 height 9
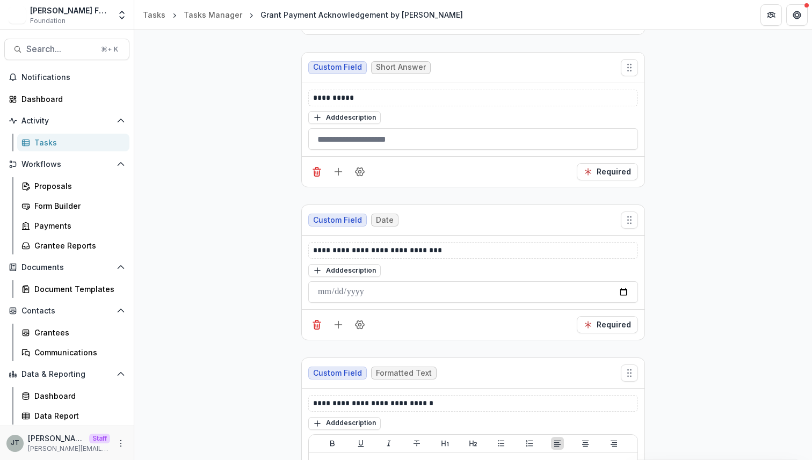
scroll to position [2572, 0]
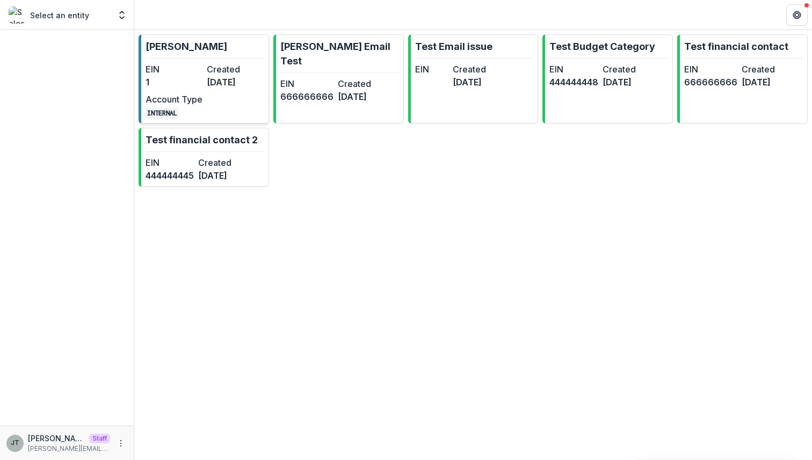
click at [206, 59] on link "[PERSON_NAME] Demo EIN 1 Created [DATE] Account Type INTERNAL" at bounding box center [204, 78] width 131 height 89
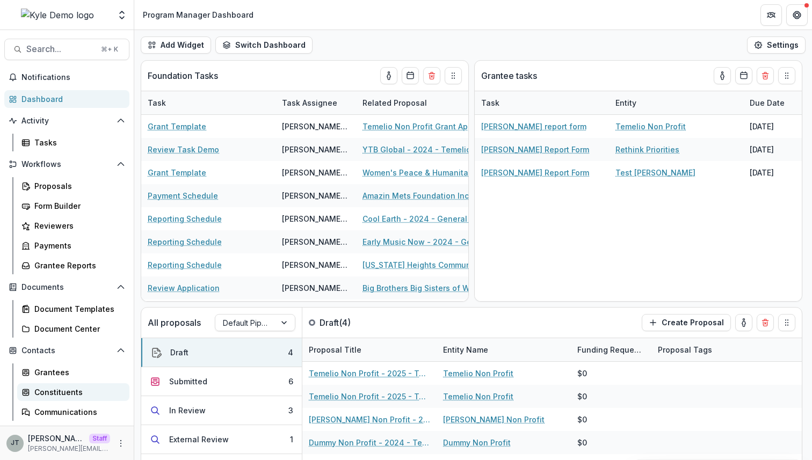
scroll to position [98, 0]
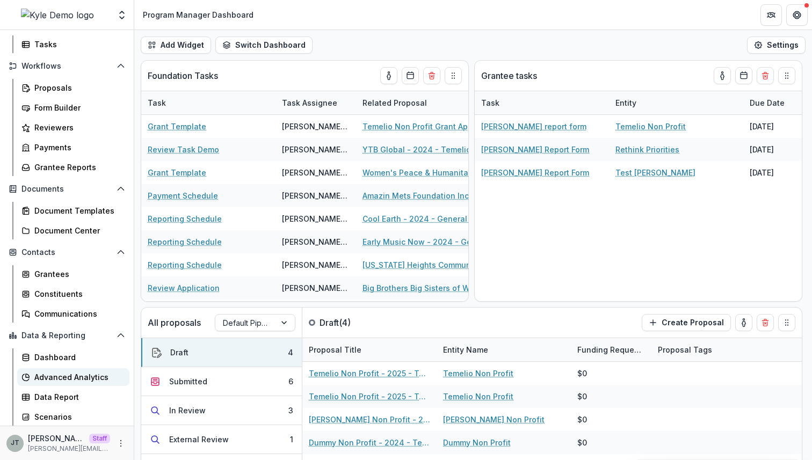
click at [86, 373] on div "Advanced Analytics" at bounding box center [77, 377] width 86 height 11
